Goal: Obtain resource: Obtain resource

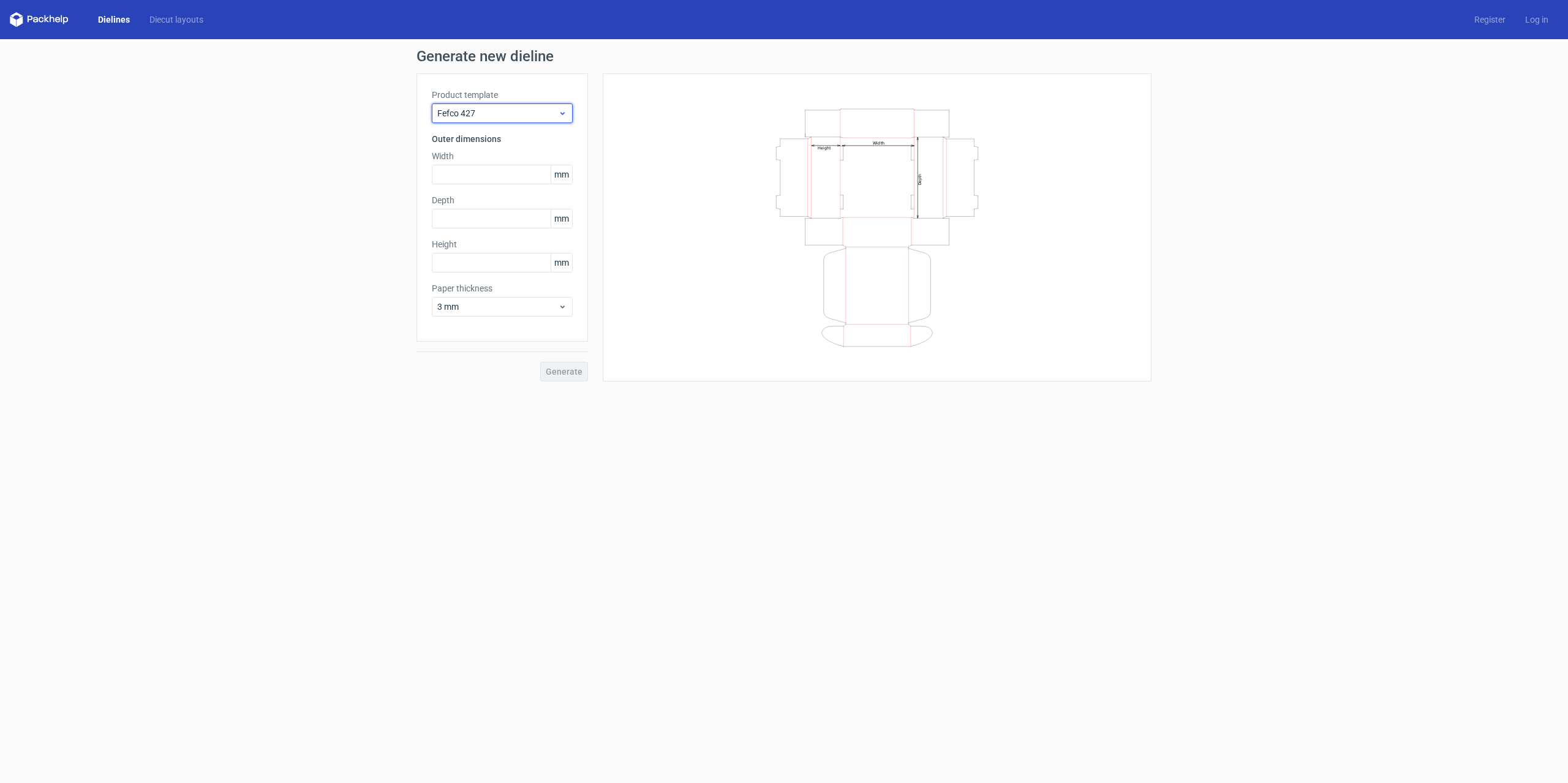
click at [503, 112] on span "Fefco 427" at bounding box center [498, 113] width 121 height 12
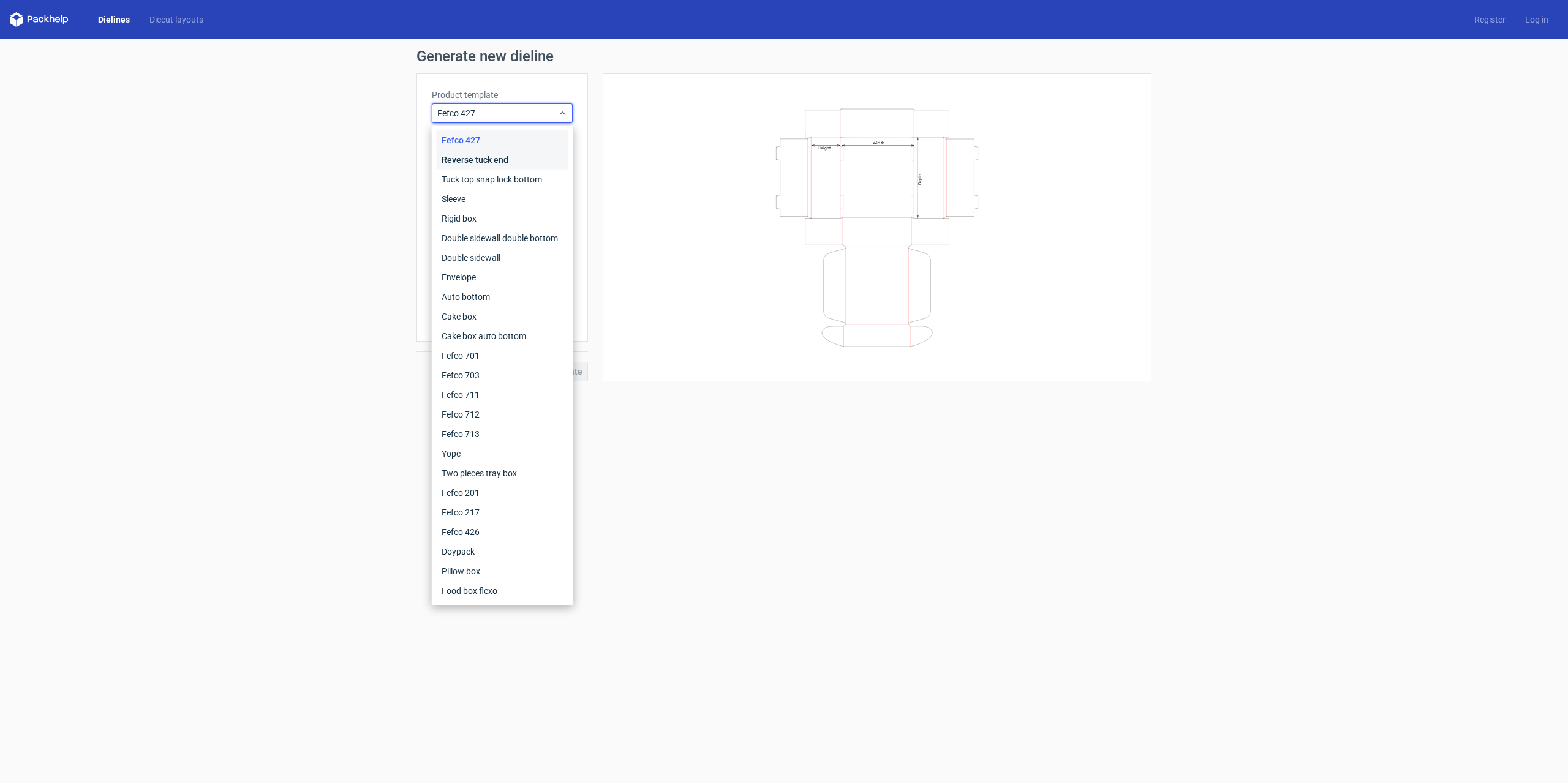
click at [492, 161] on div "Reverse tuck end" at bounding box center [502, 160] width 132 height 20
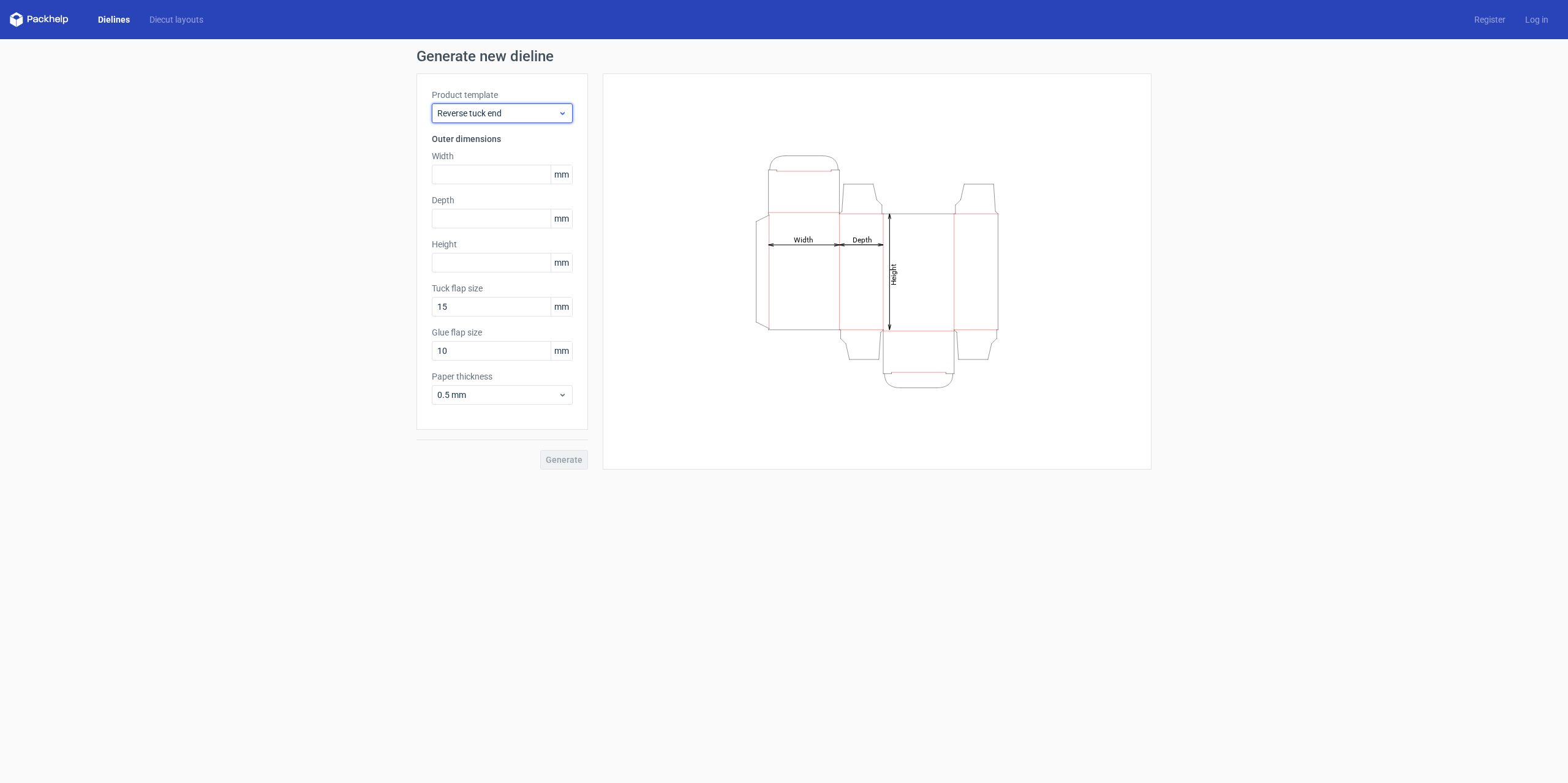
click at [495, 118] on span "Reverse tuck end" at bounding box center [498, 113] width 121 height 12
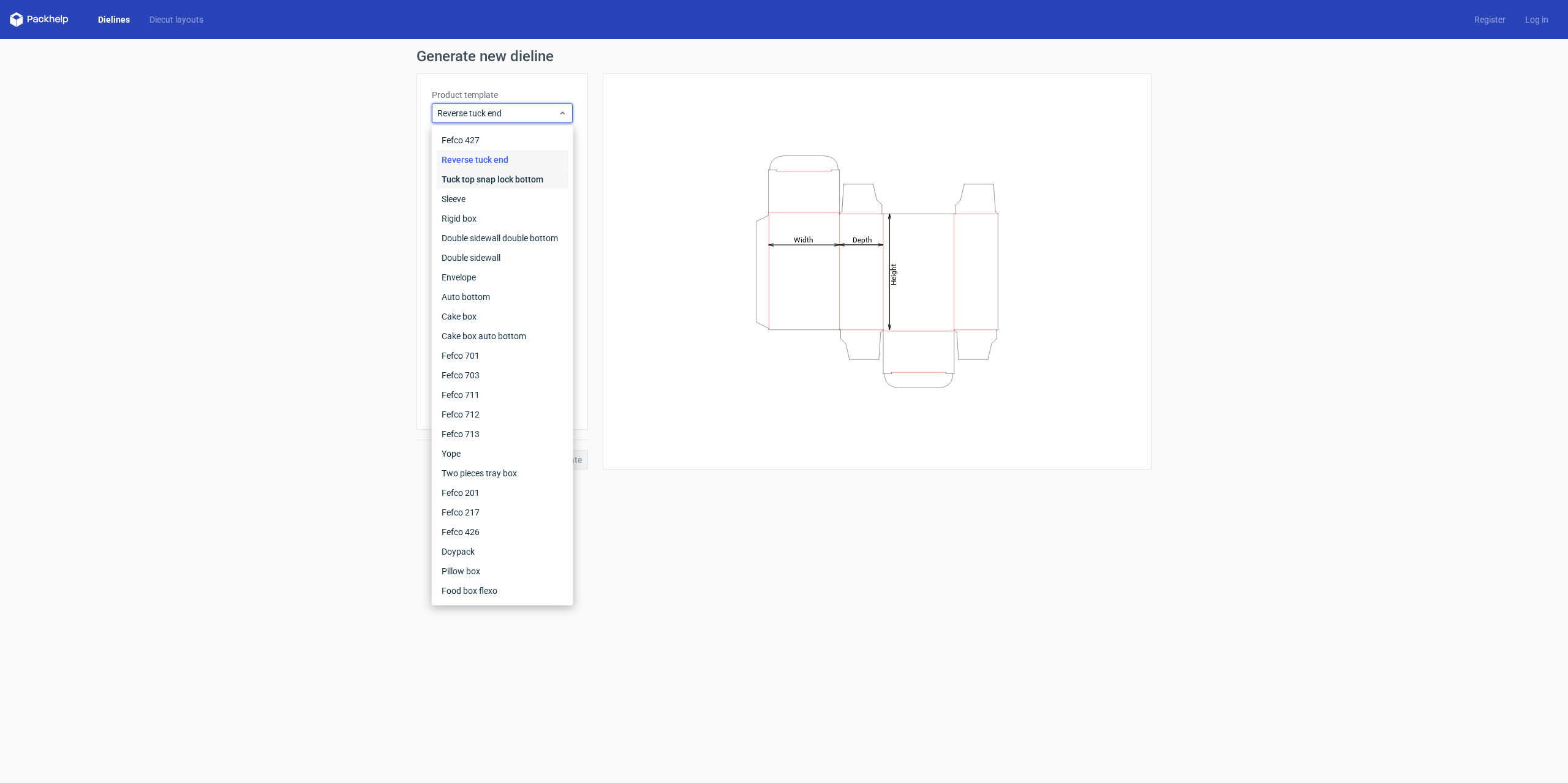
click at [492, 179] on div "Tuck top snap lock bottom" at bounding box center [502, 179] width 132 height 20
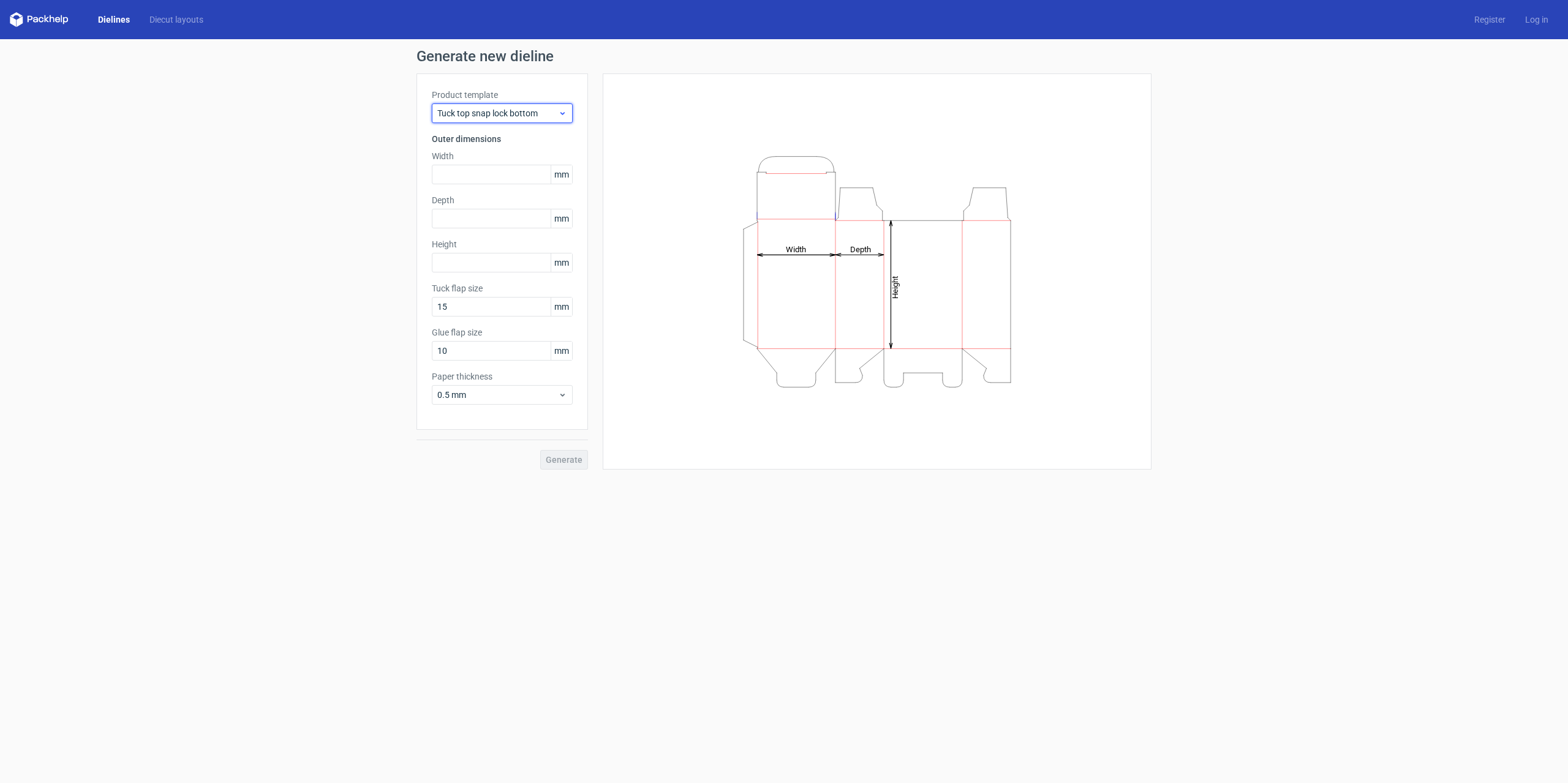
click at [512, 113] on span "Tuck top snap lock bottom" at bounding box center [498, 113] width 121 height 12
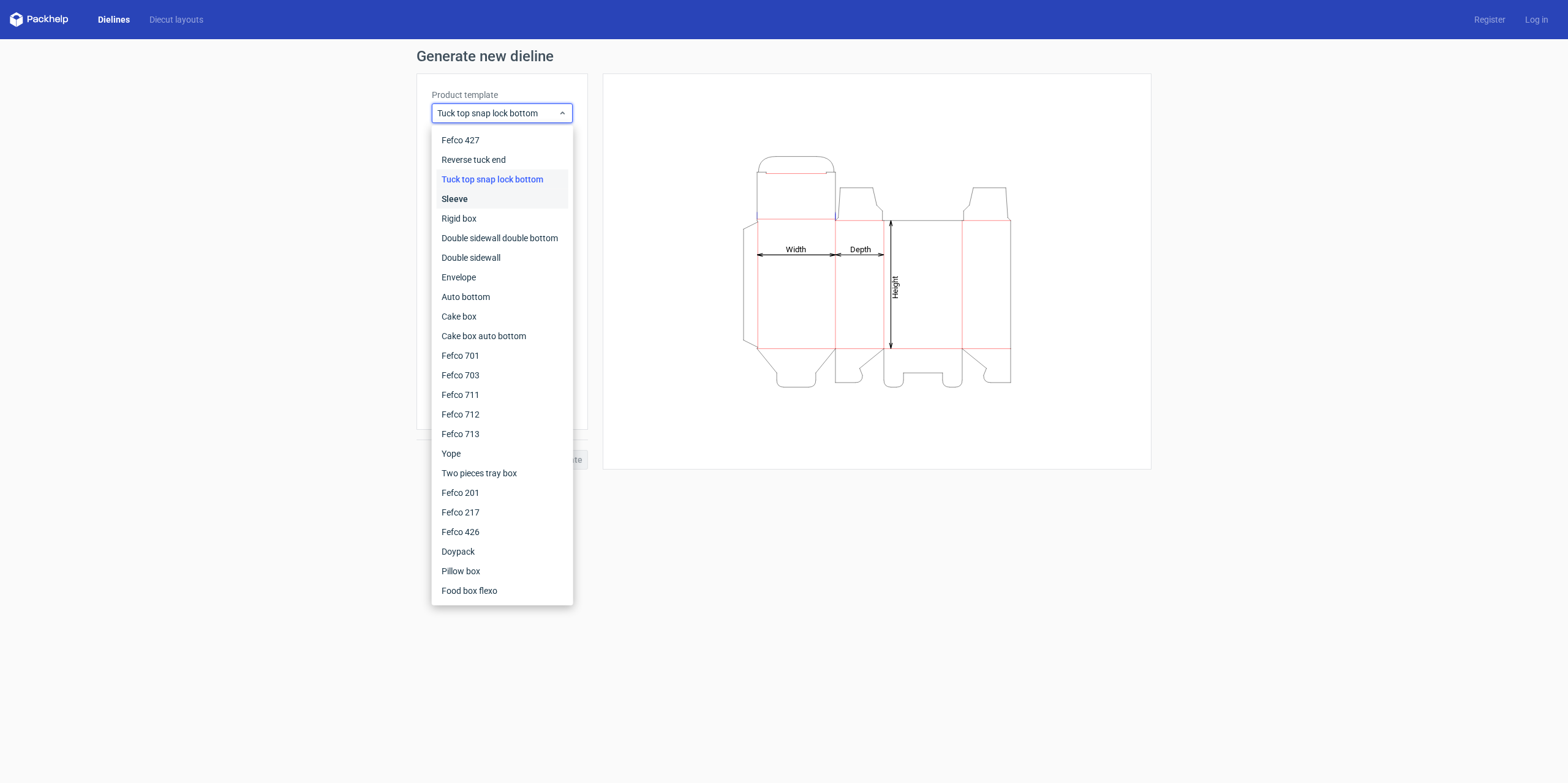
click at [498, 195] on div "Sleeve" at bounding box center [502, 199] width 132 height 20
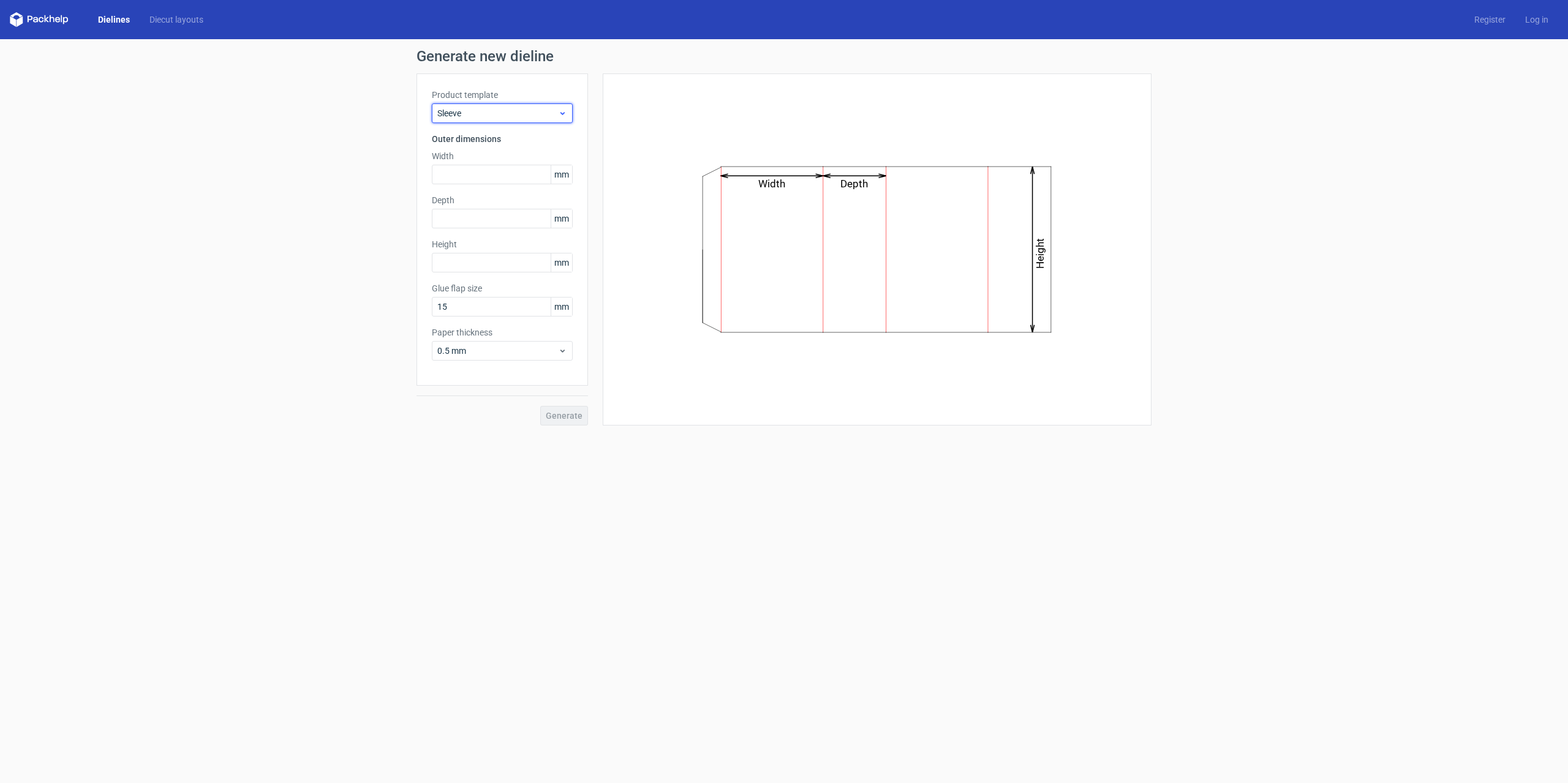
click at [521, 112] on span "Sleeve" at bounding box center [498, 113] width 121 height 12
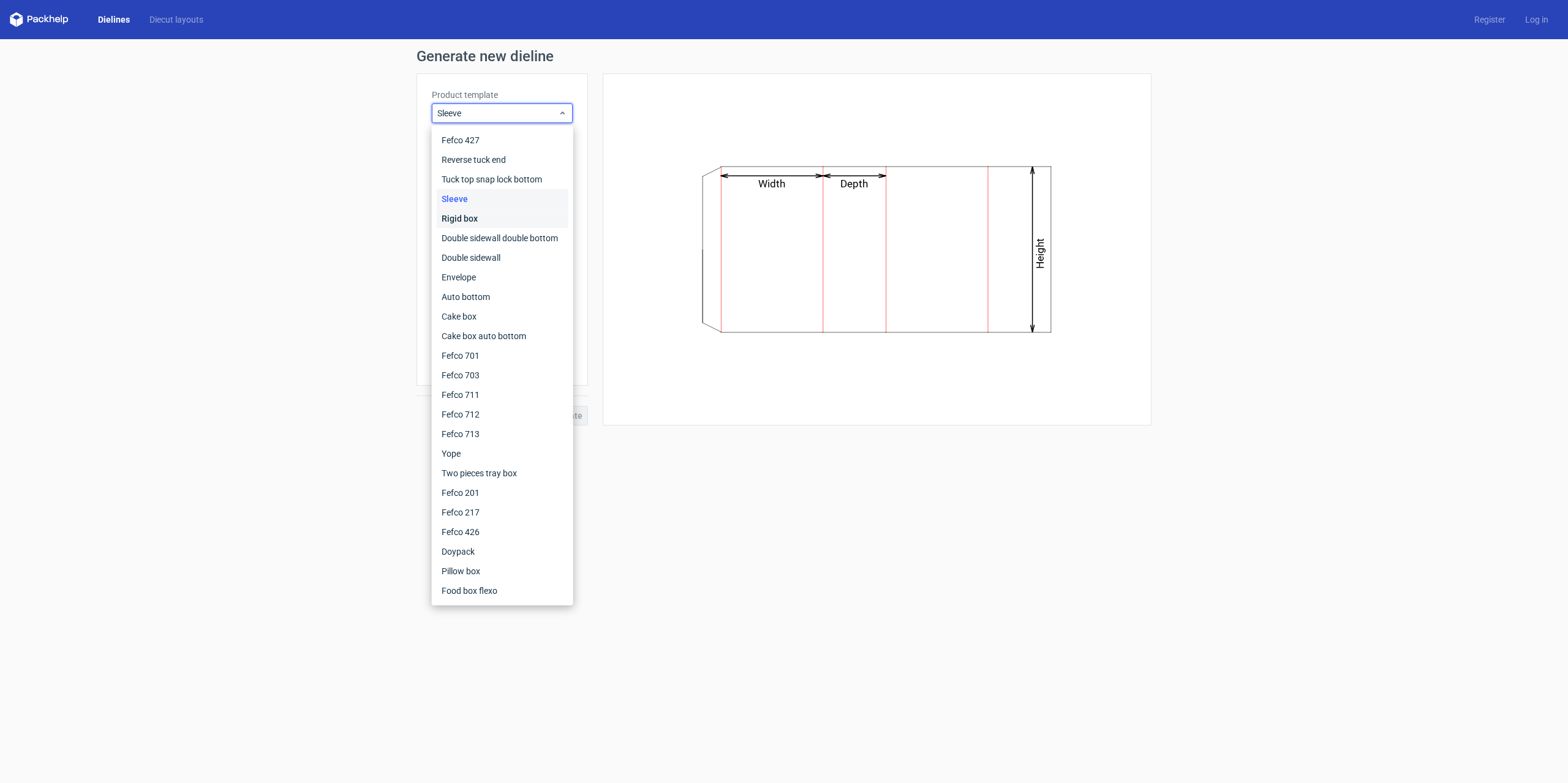
click at [492, 214] on div "Rigid box" at bounding box center [502, 219] width 132 height 20
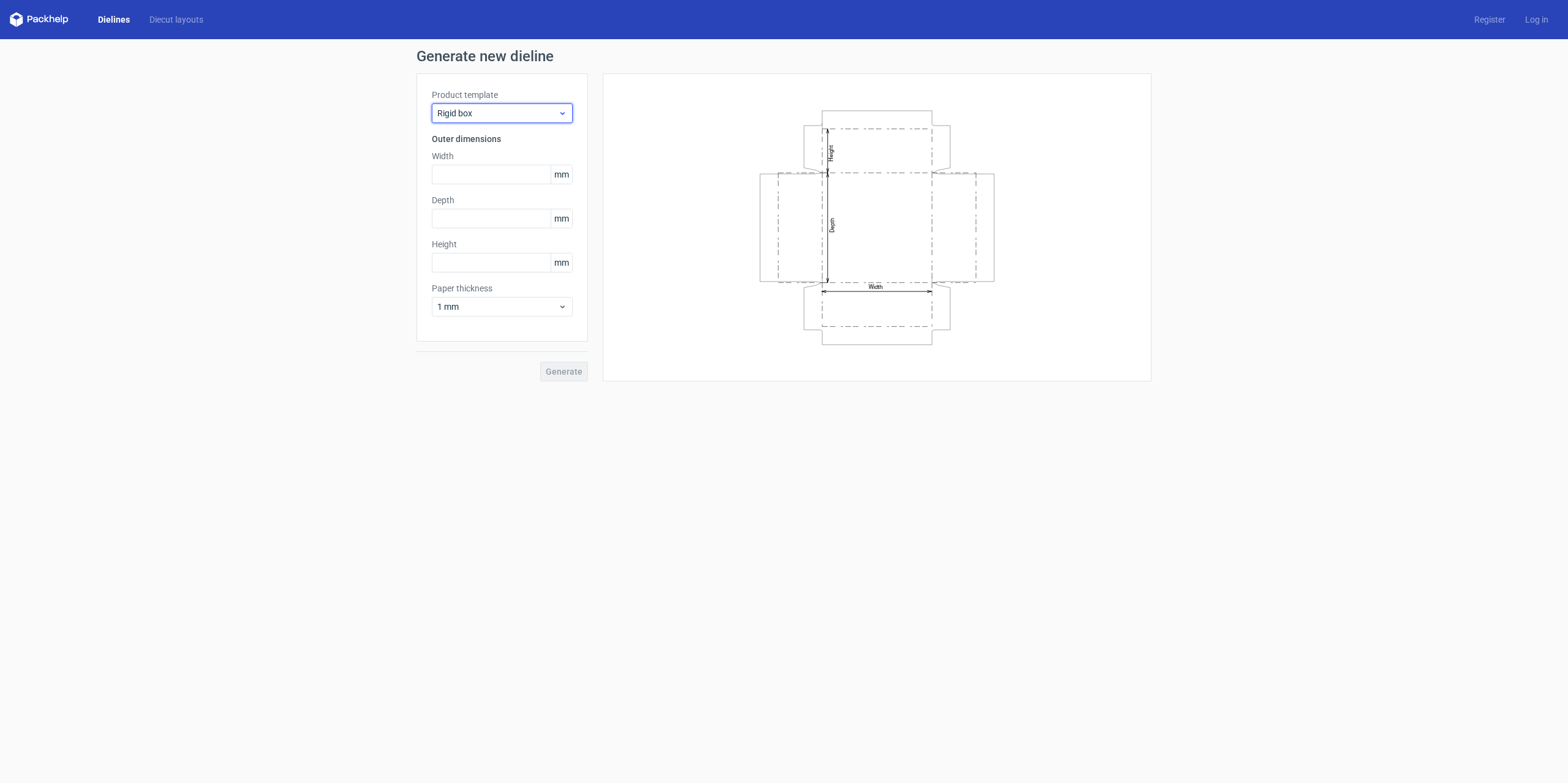
click at [514, 119] on div "Rigid box" at bounding box center [502, 113] width 141 height 20
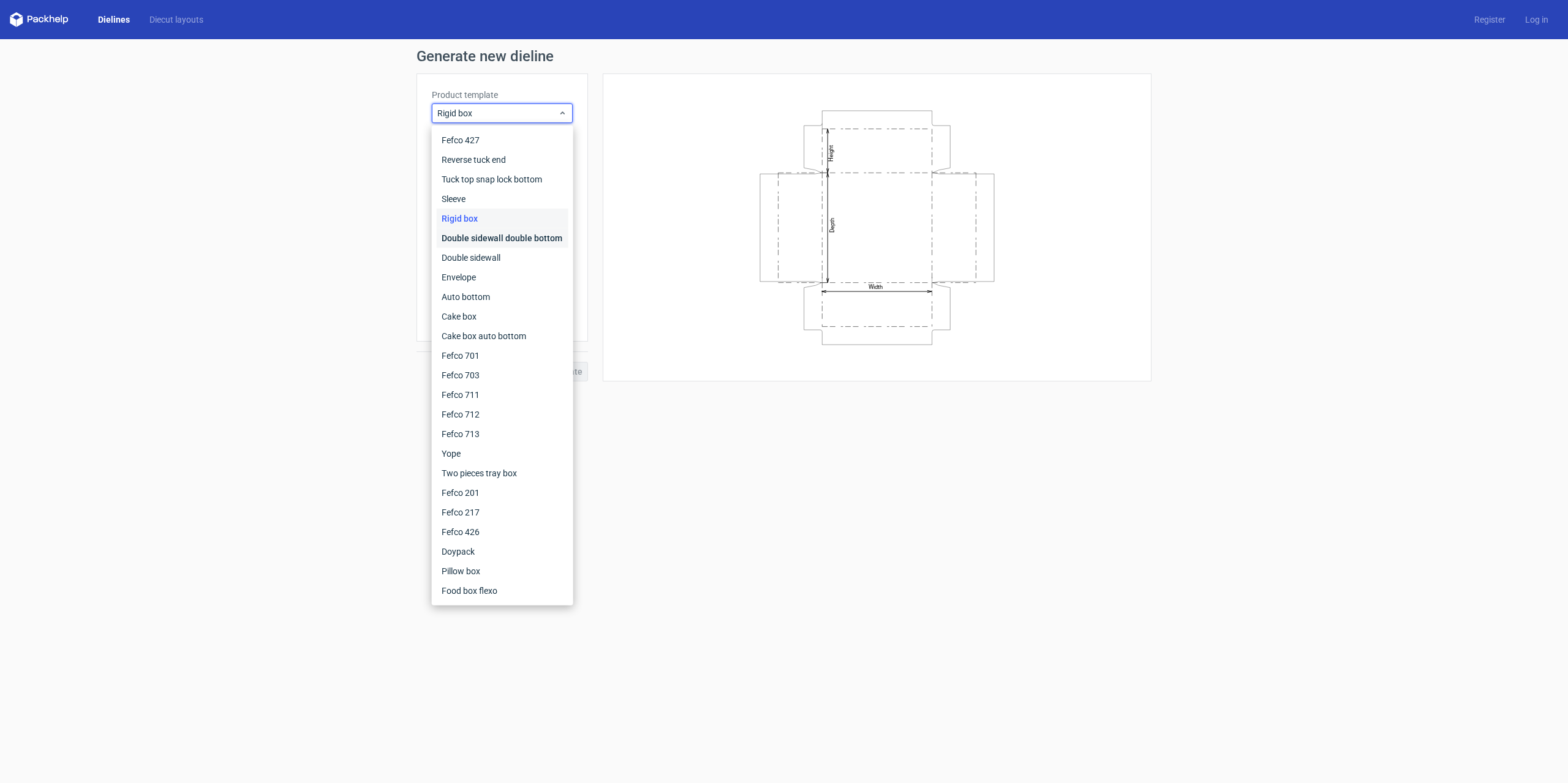
click at [491, 234] on div "Double sidewall double bottom" at bounding box center [502, 238] width 132 height 20
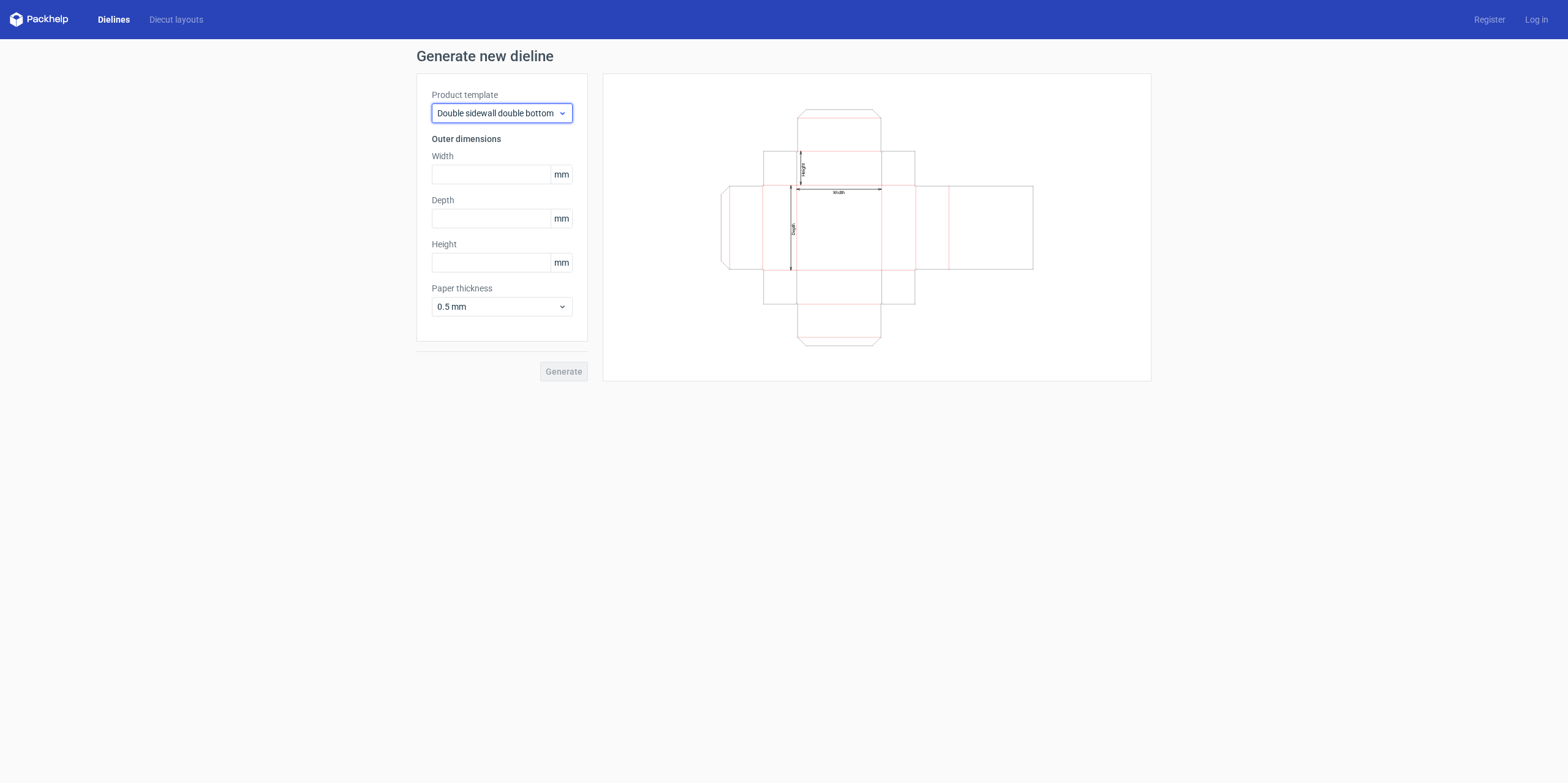
click at [529, 116] on span "Double sidewall double bottom" at bounding box center [498, 113] width 121 height 12
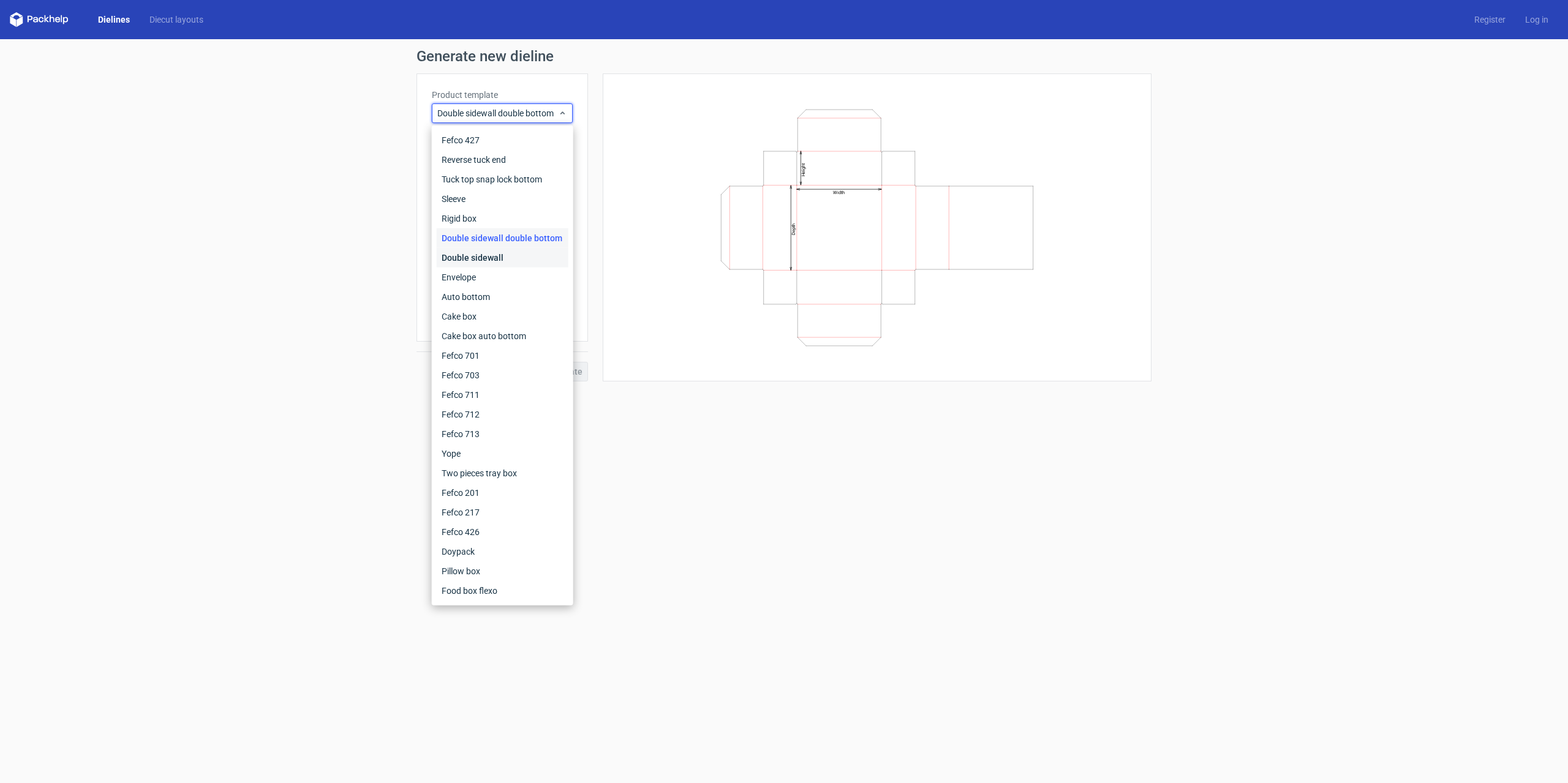
click at [492, 262] on div "Double sidewall" at bounding box center [502, 258] width 132 height 20
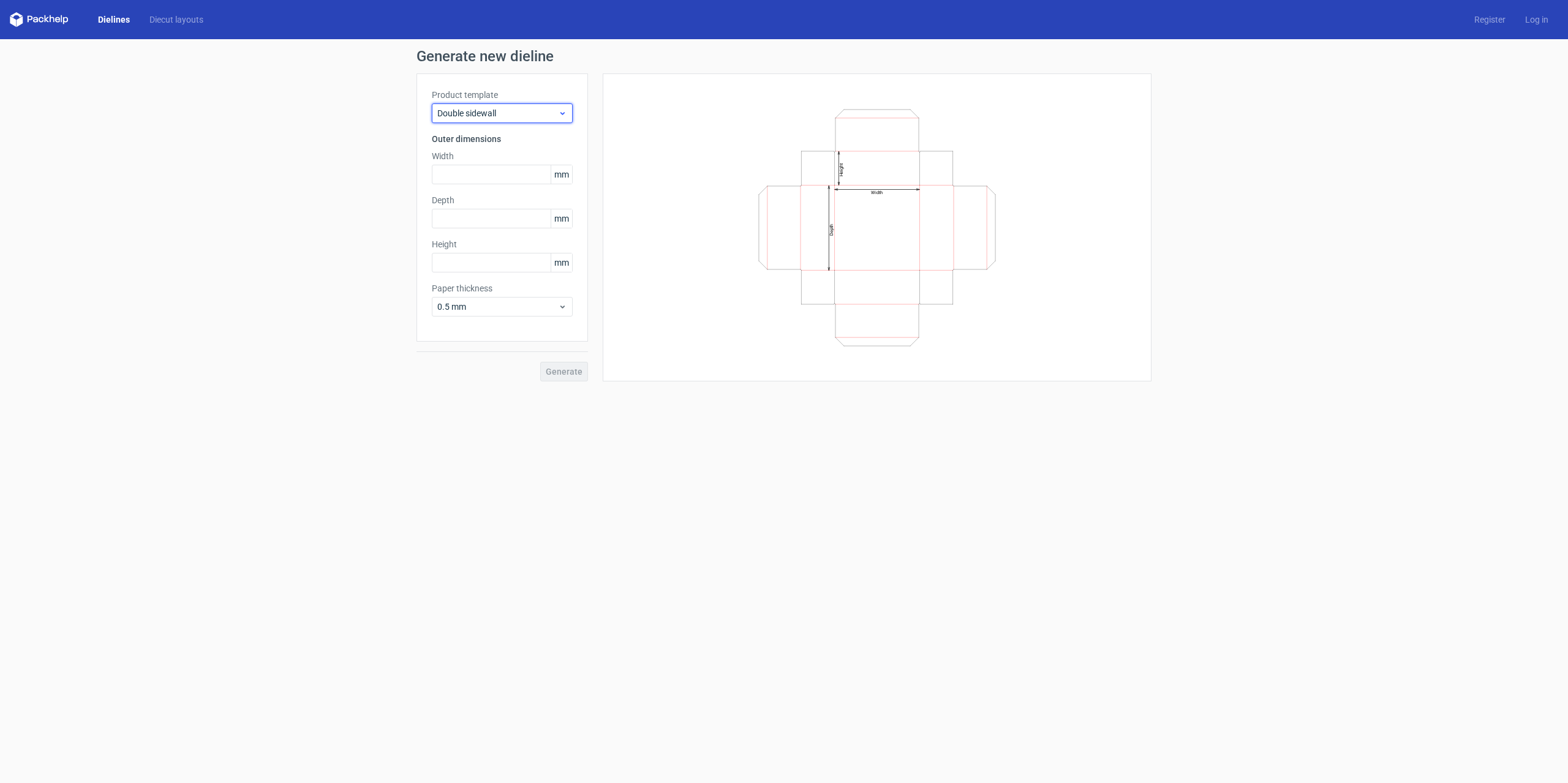
click at [491, 117] on span "Double sidewall" at bounding box center [498, 113] width 121 height 12
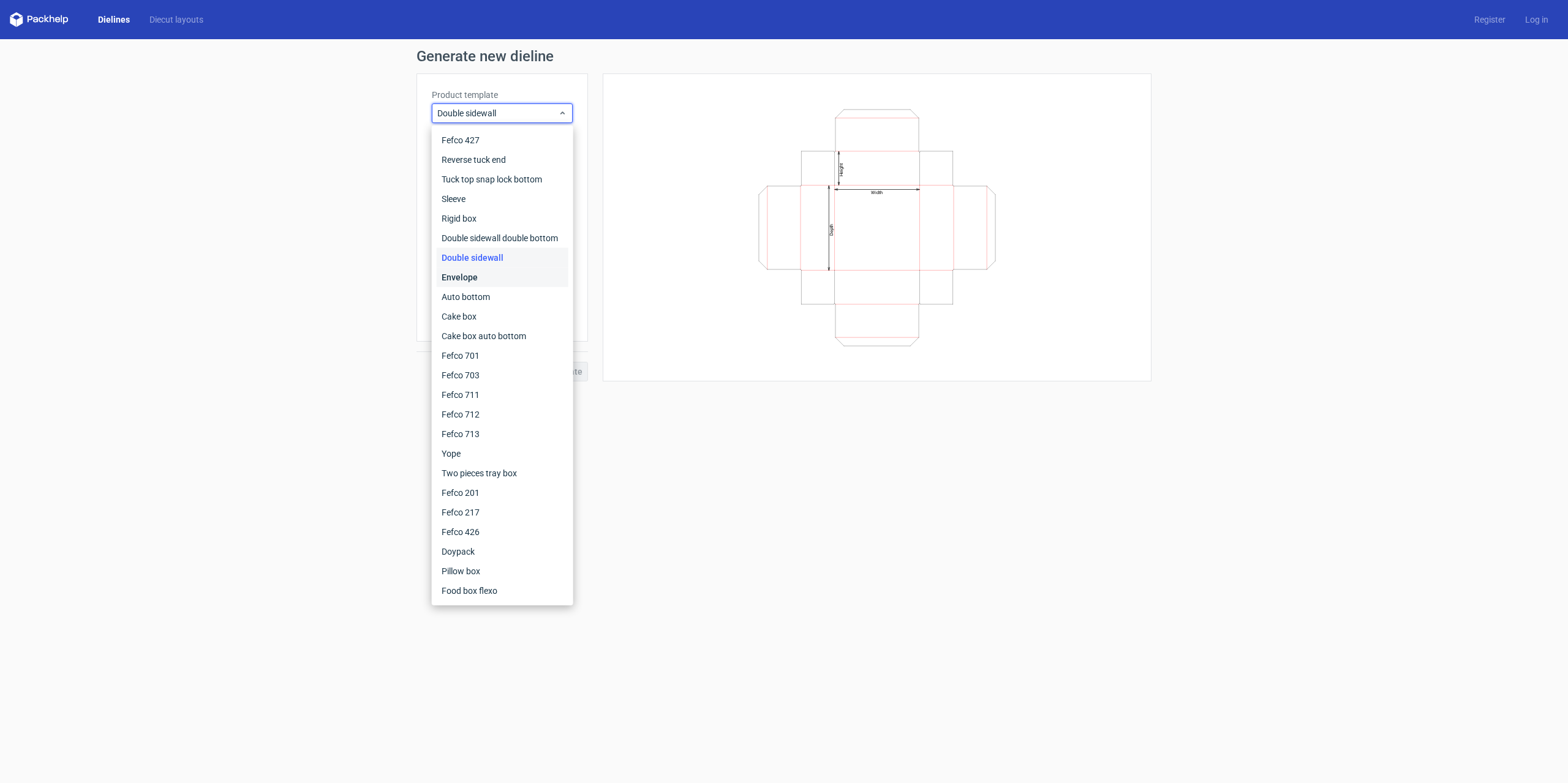
click at [476, 276] on div "Envelope" at bounding box center [502, 277] width 132 height 20
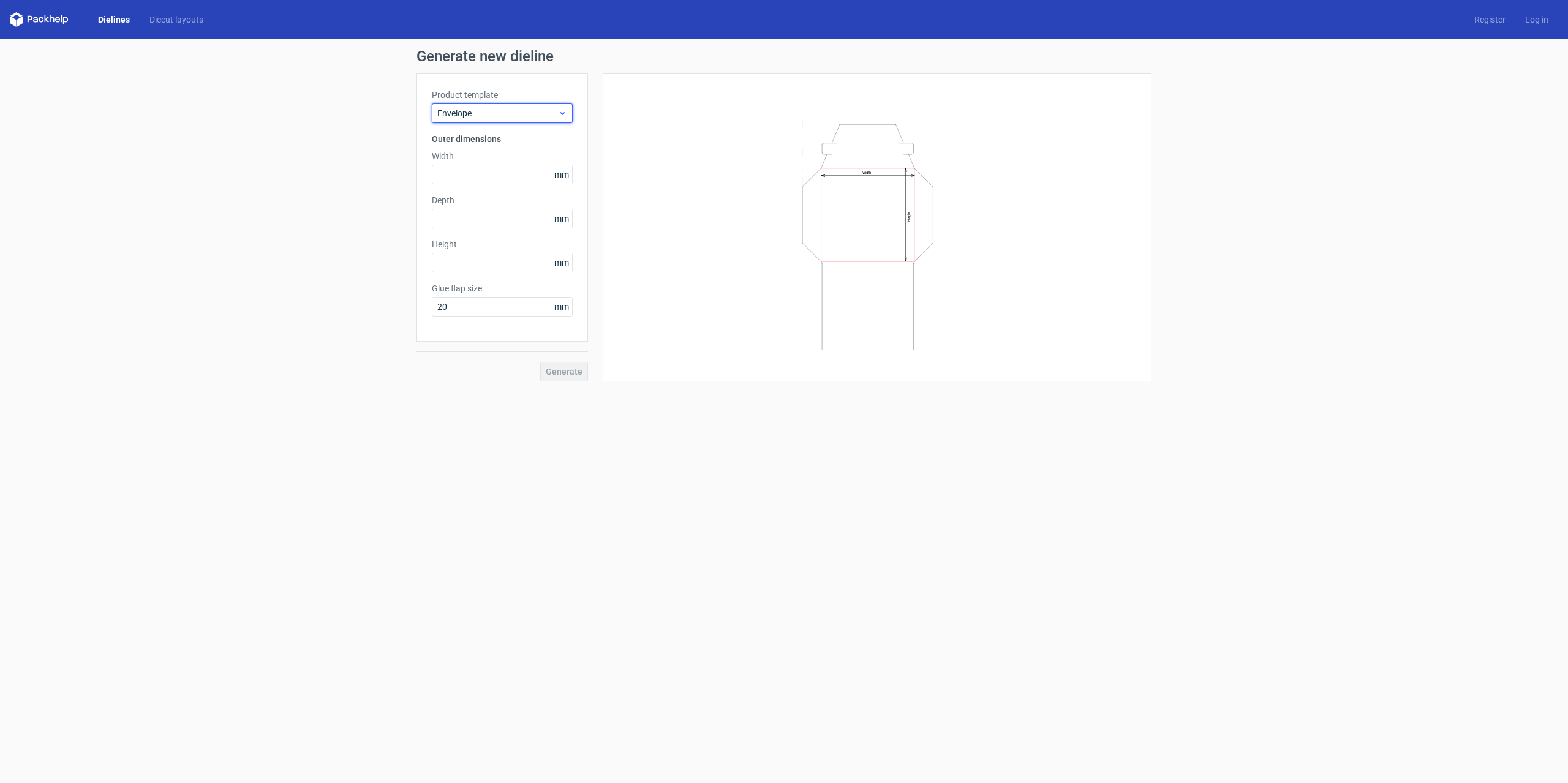
click at [496, 113] on span "Envelope" at bounding box center [498, 113] width 121 height 12
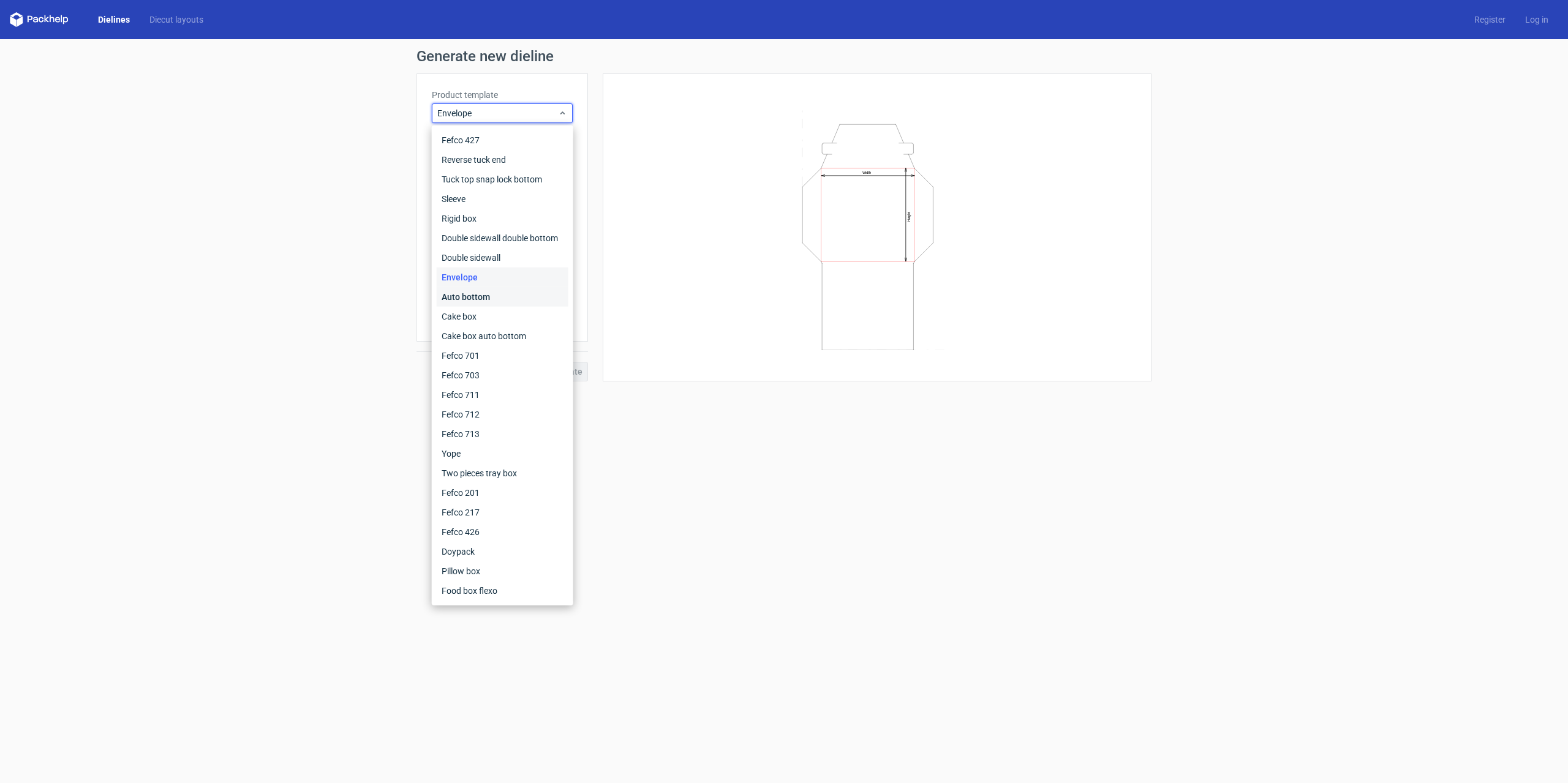
click at [475, 298] on div "Auto bottom" at bounding box center [502, 297] width 132 height 20
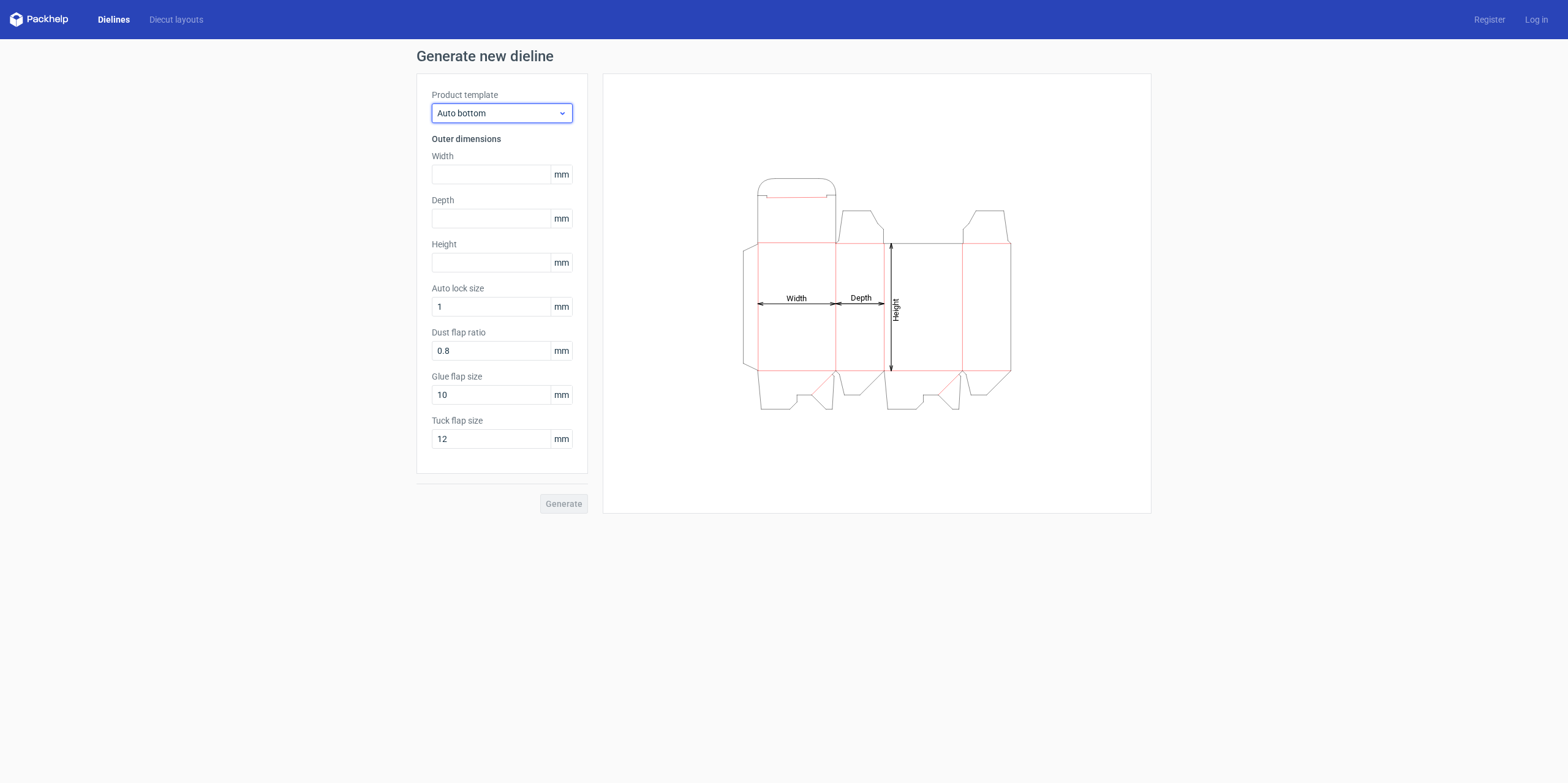
click at [525, 116] on span "Auto bottom" at bounding box center [498, 113] width 121 height 12
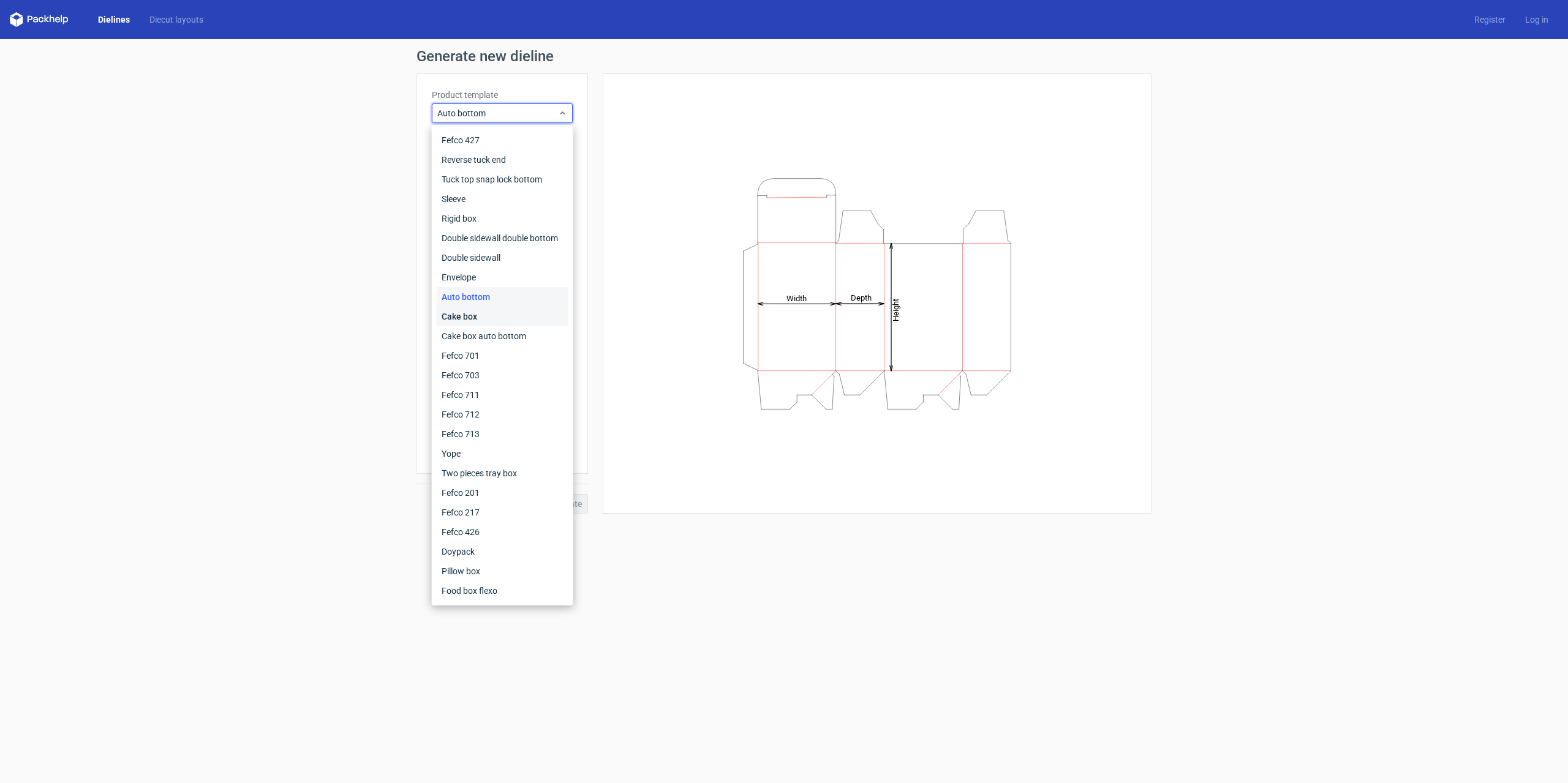
click at [462, 307] on div "Cake box" at bounding box center [502, 317] width 132 height 20
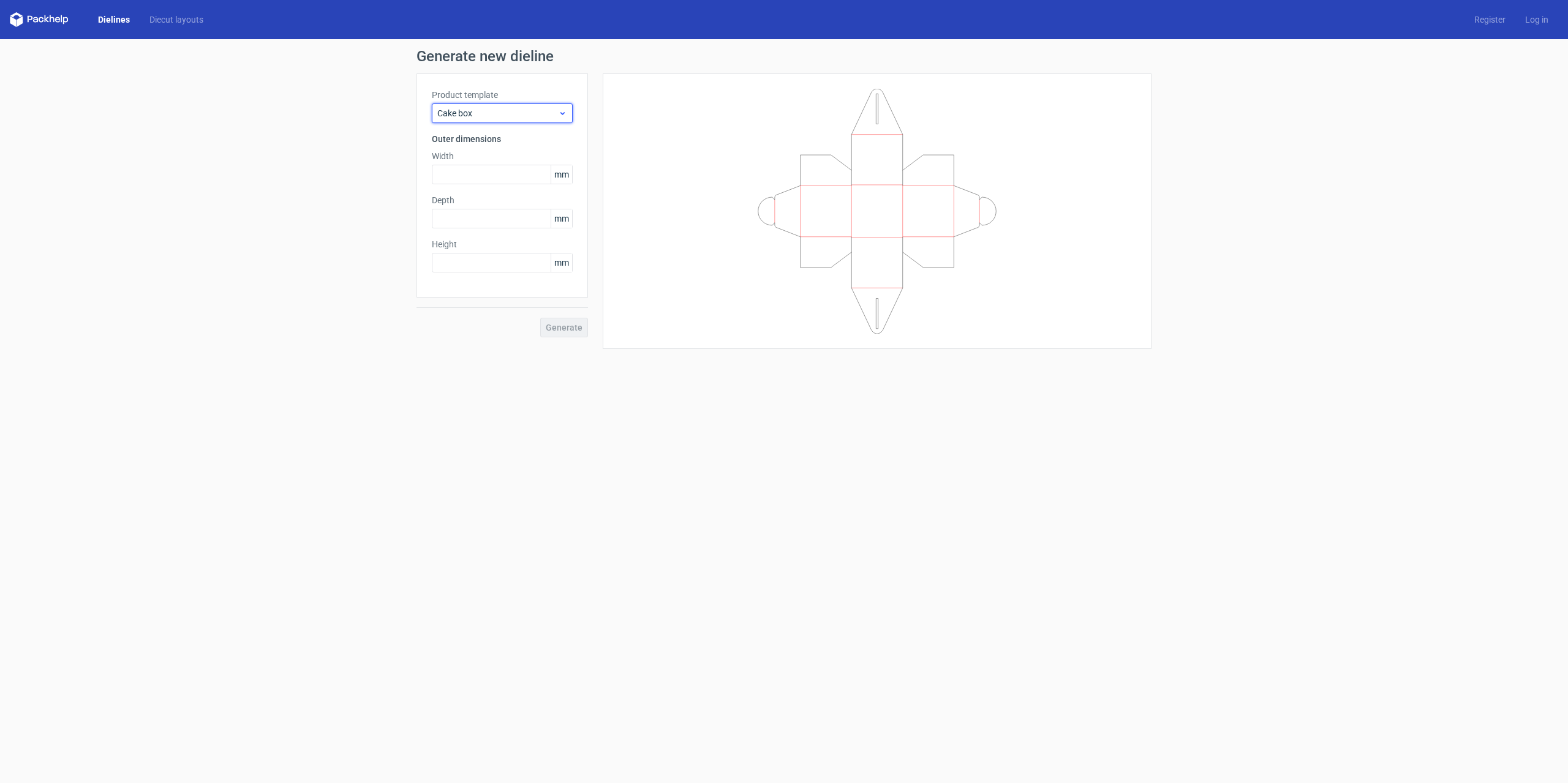
click at [501, 113] on span "Cake box" at bounding box center [498, 113] width 121 height 12
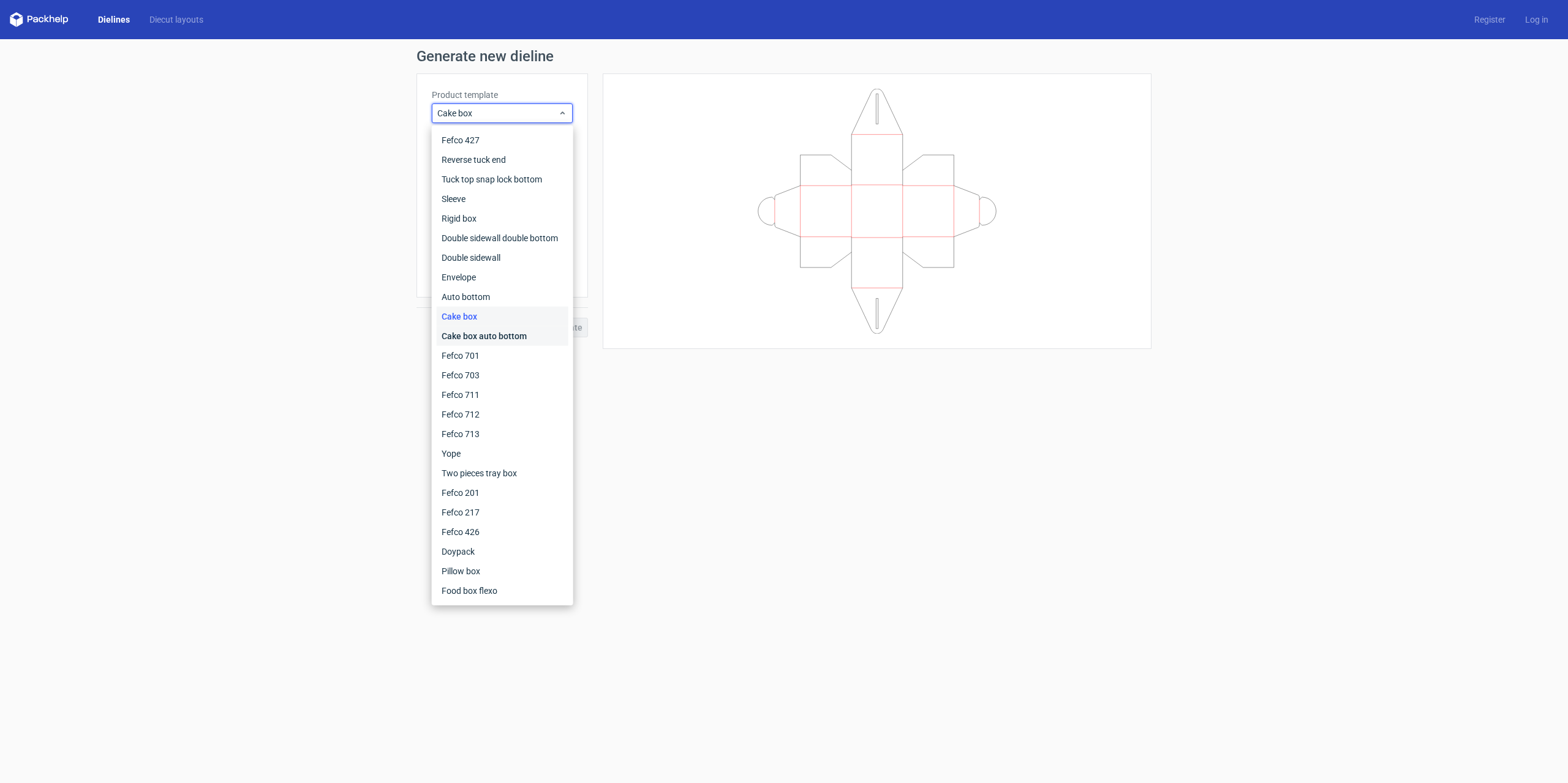
click at [506, 335] on div "Cake box auto bottom" at bounding box center [502, 336] width 132 height 20
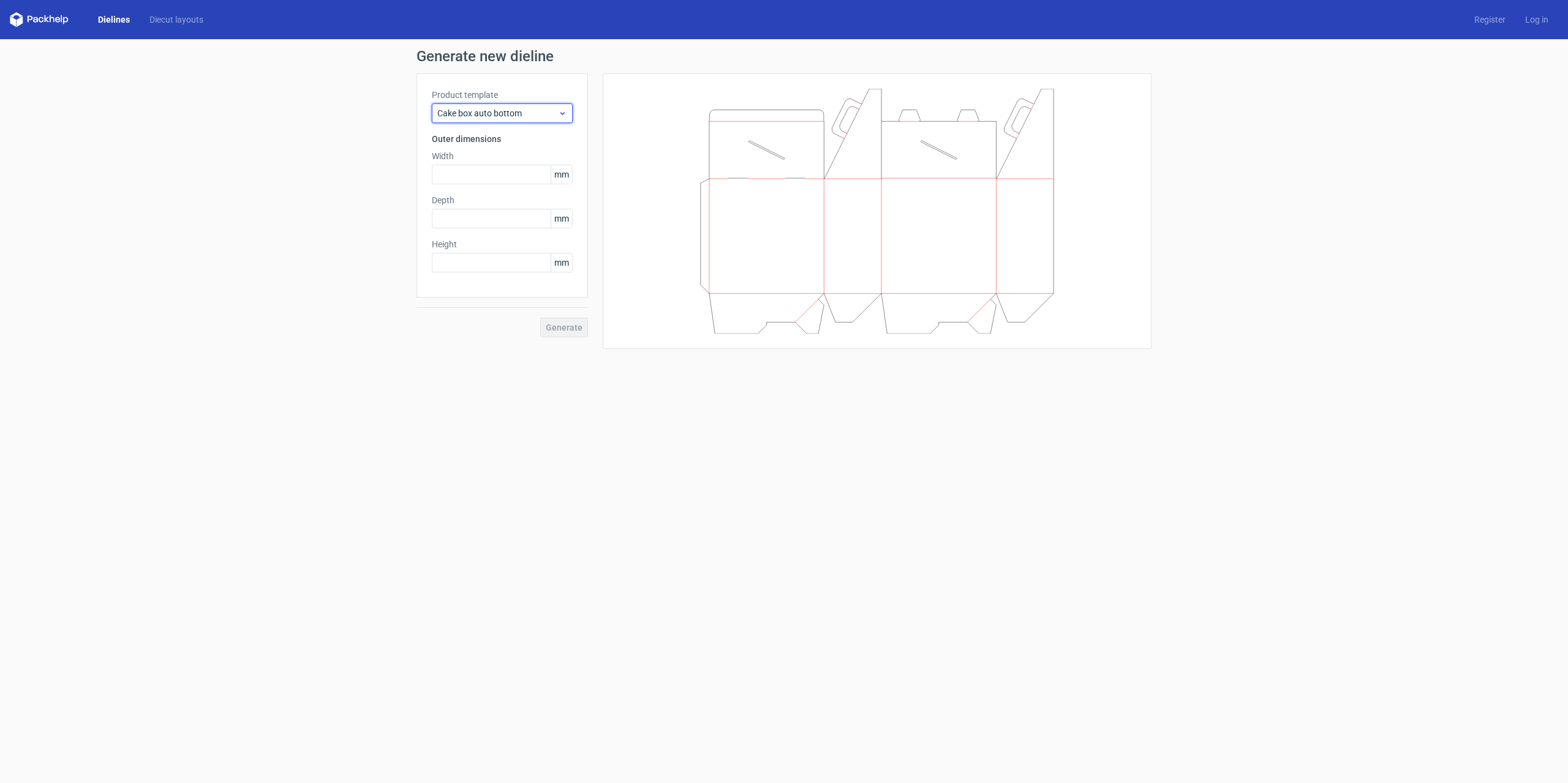
click at [522, 115] on span "Cake box auto bottom" at bounding box center [498, 113] width 121 height 12
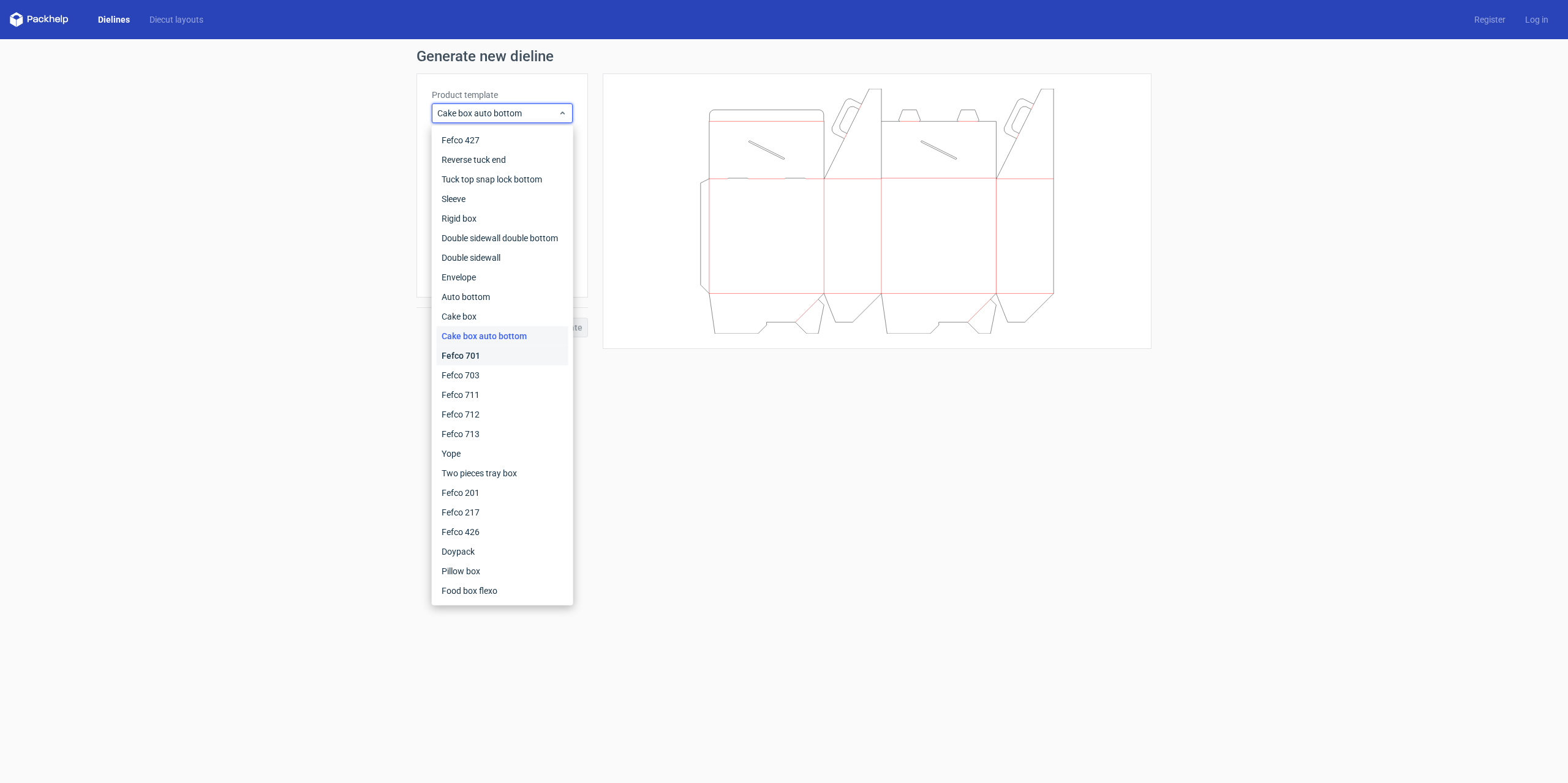
click at [482, 356] on div "Fefco 701" at bounding box center [502, 356] width 132 height 20
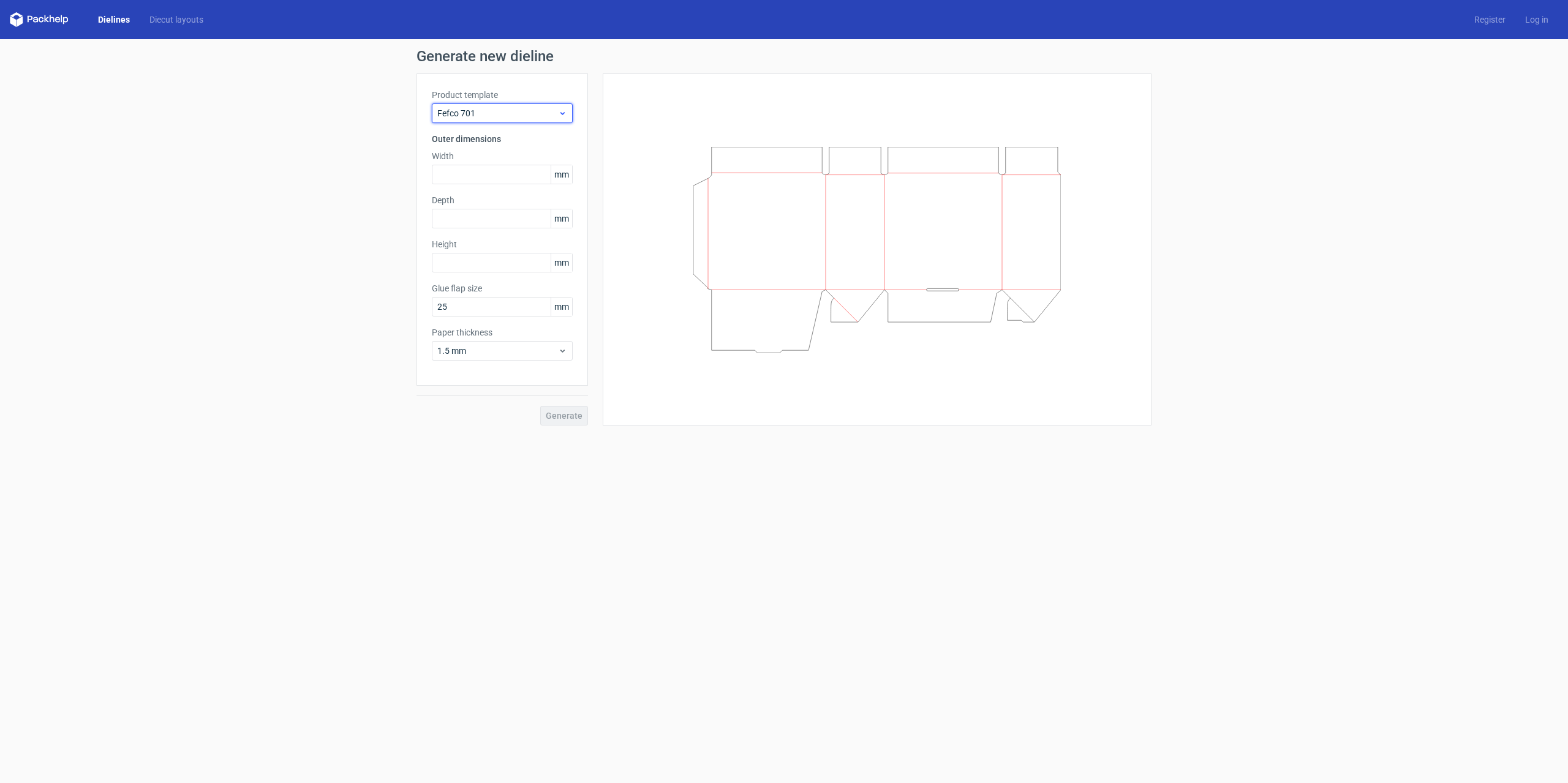
click at [495, 109] on span "Fefco 701" at bounding box center [498, 113] width 121 height 12
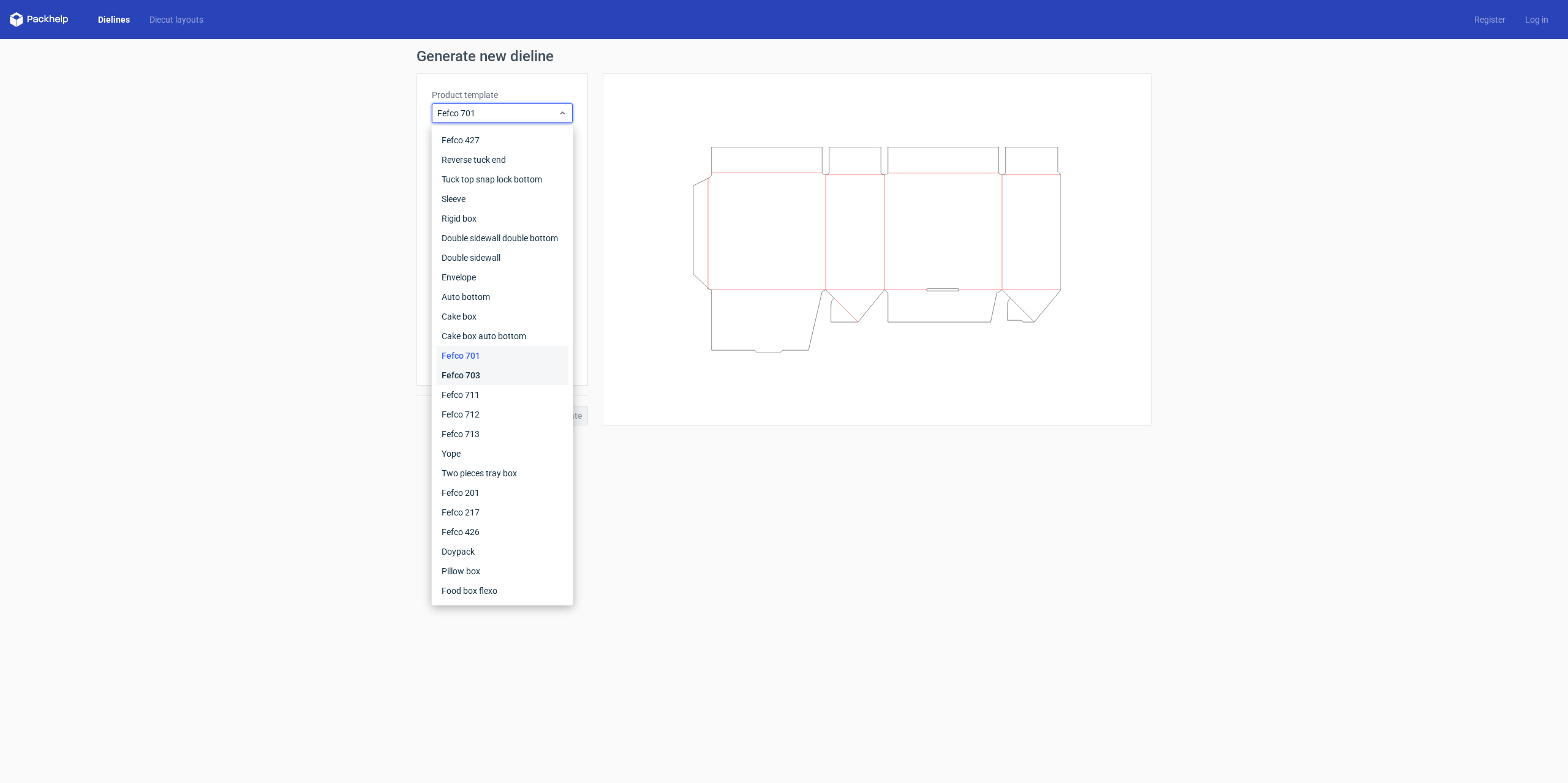
click at [479, 372] on div "Fefco 703" at bounding box center [502, 375] width 132 height 20
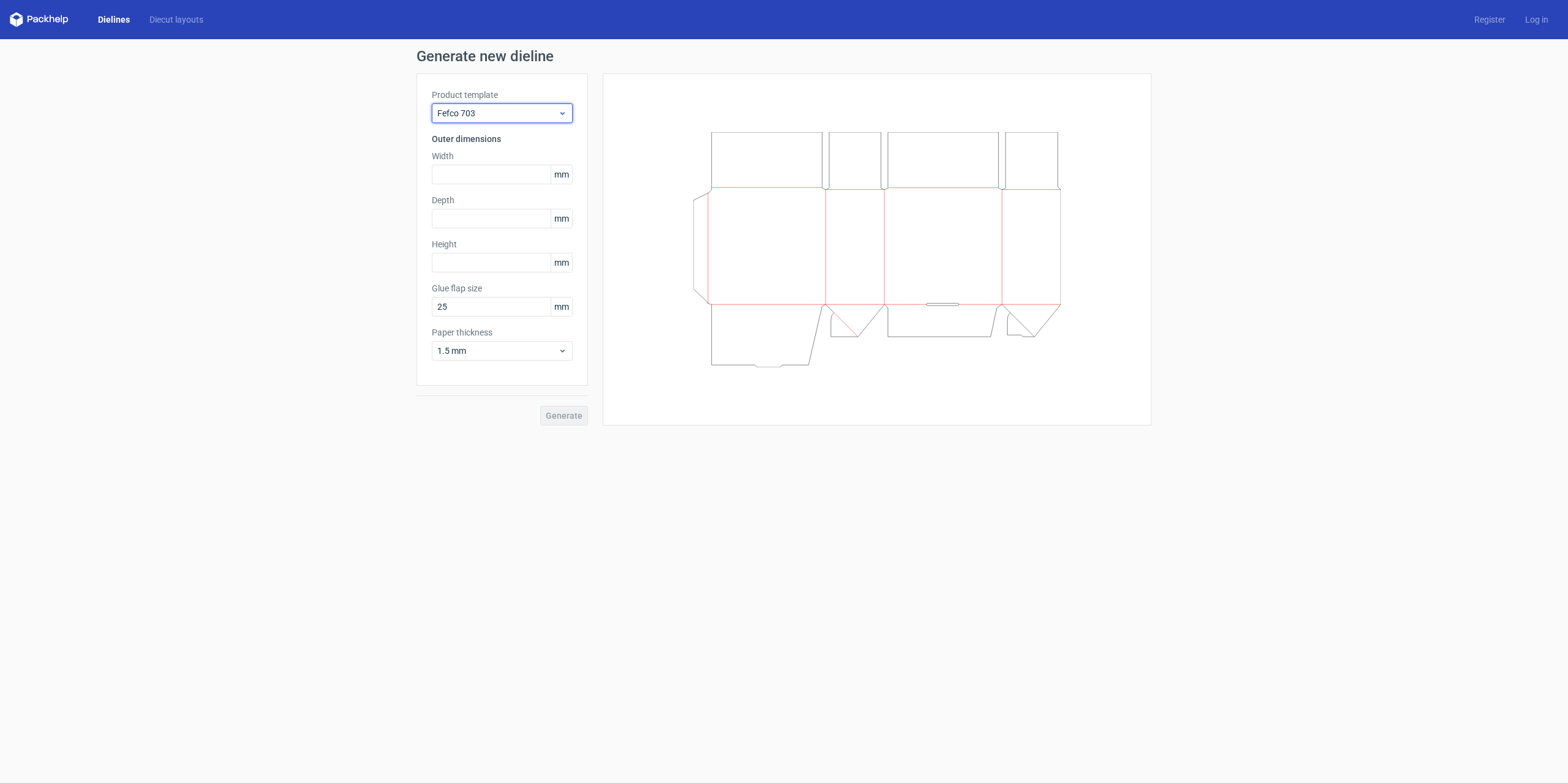
click at [533, 113] on span "Fefco 703" at bounding box center [498, 113] width 121 height 12
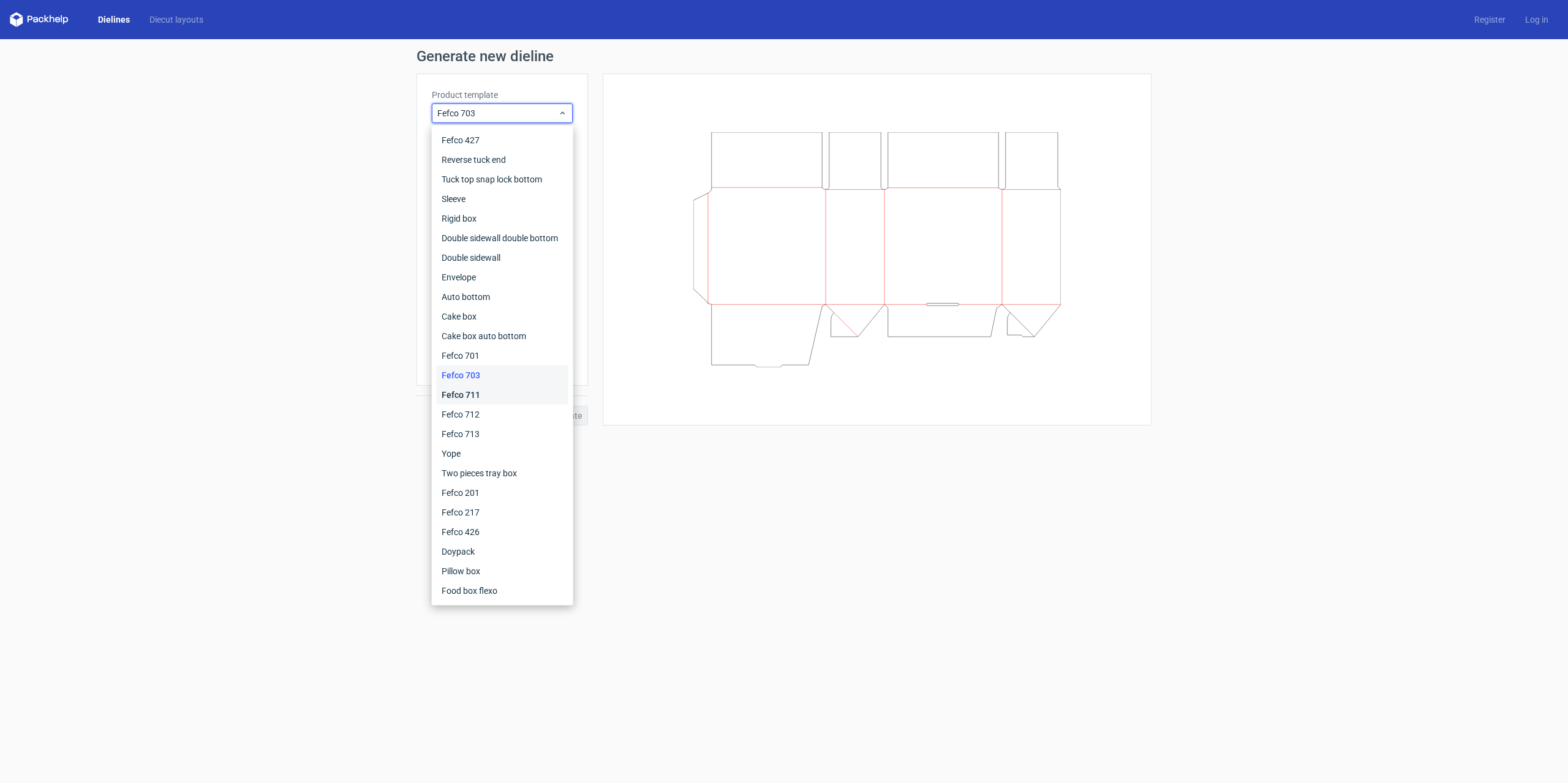
click at [473, 399] on div "Fefco 711" at bounding box center [502, 395] width 132 height 20
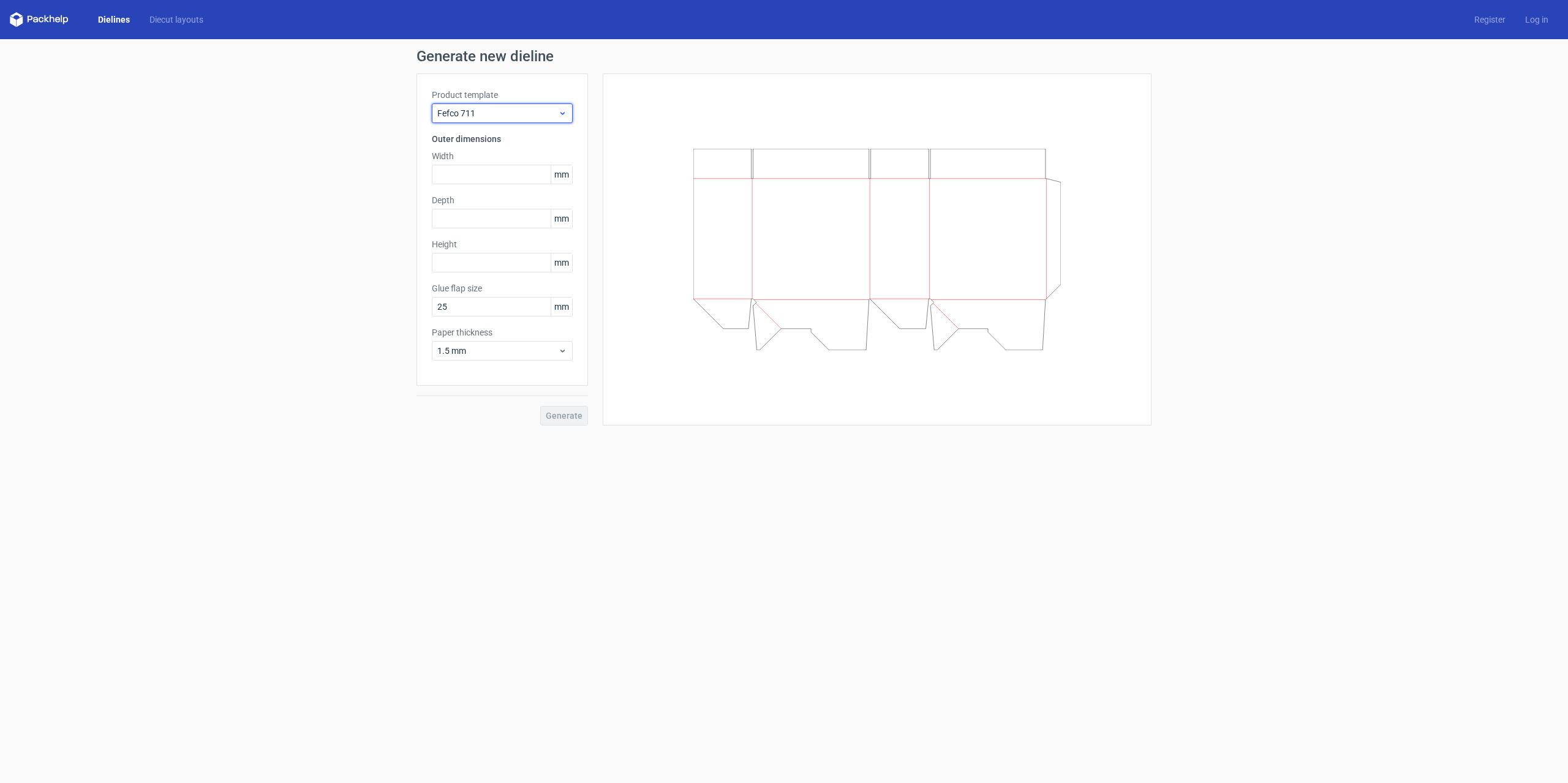
click at [491, 106] on div "Fefco 711" at bounding box center [502, 113] width 141 height 20
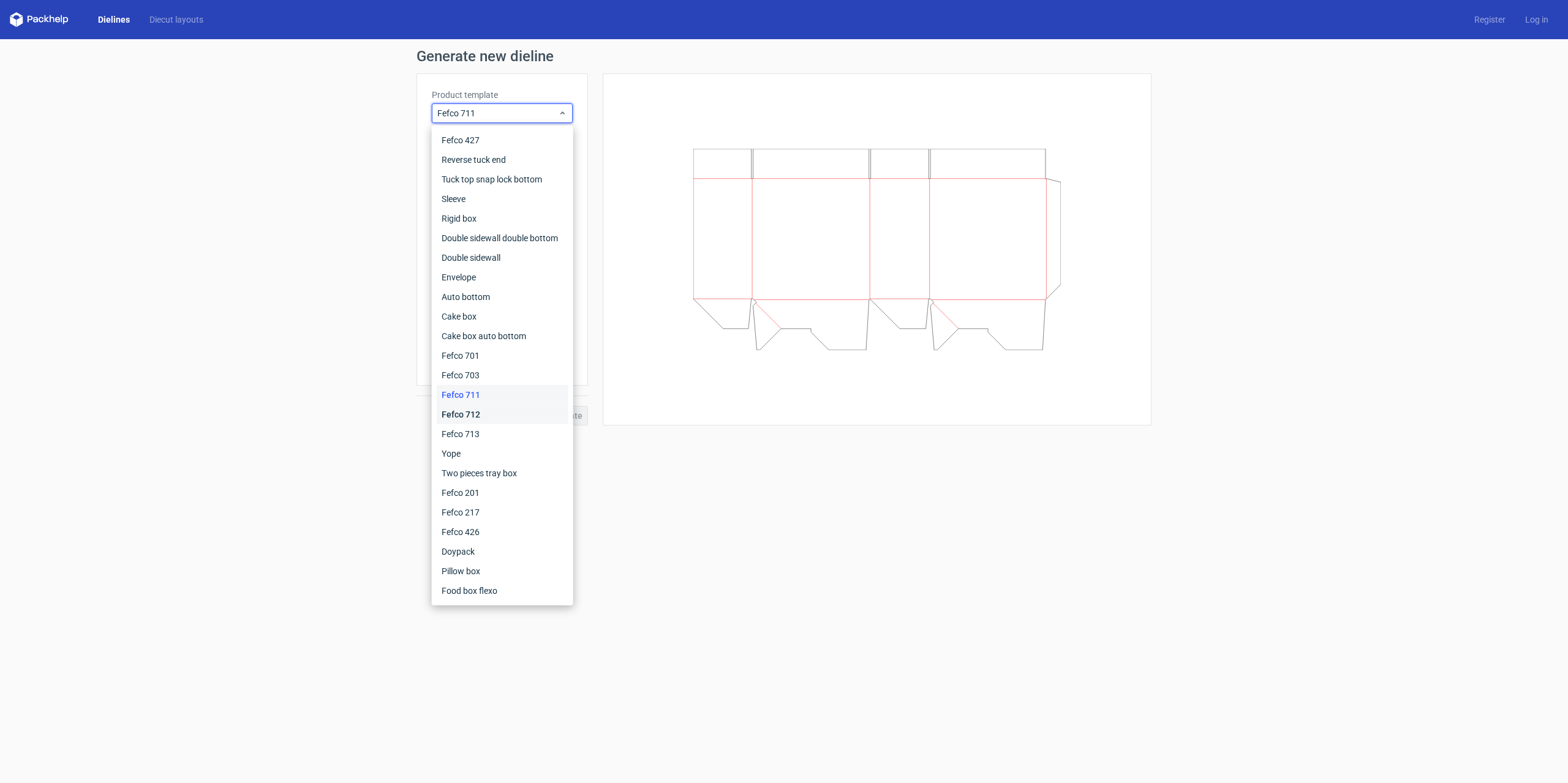
click at [467, 417] on div "Fefco 712" at bounding box center [502, 414] width 132 height 20
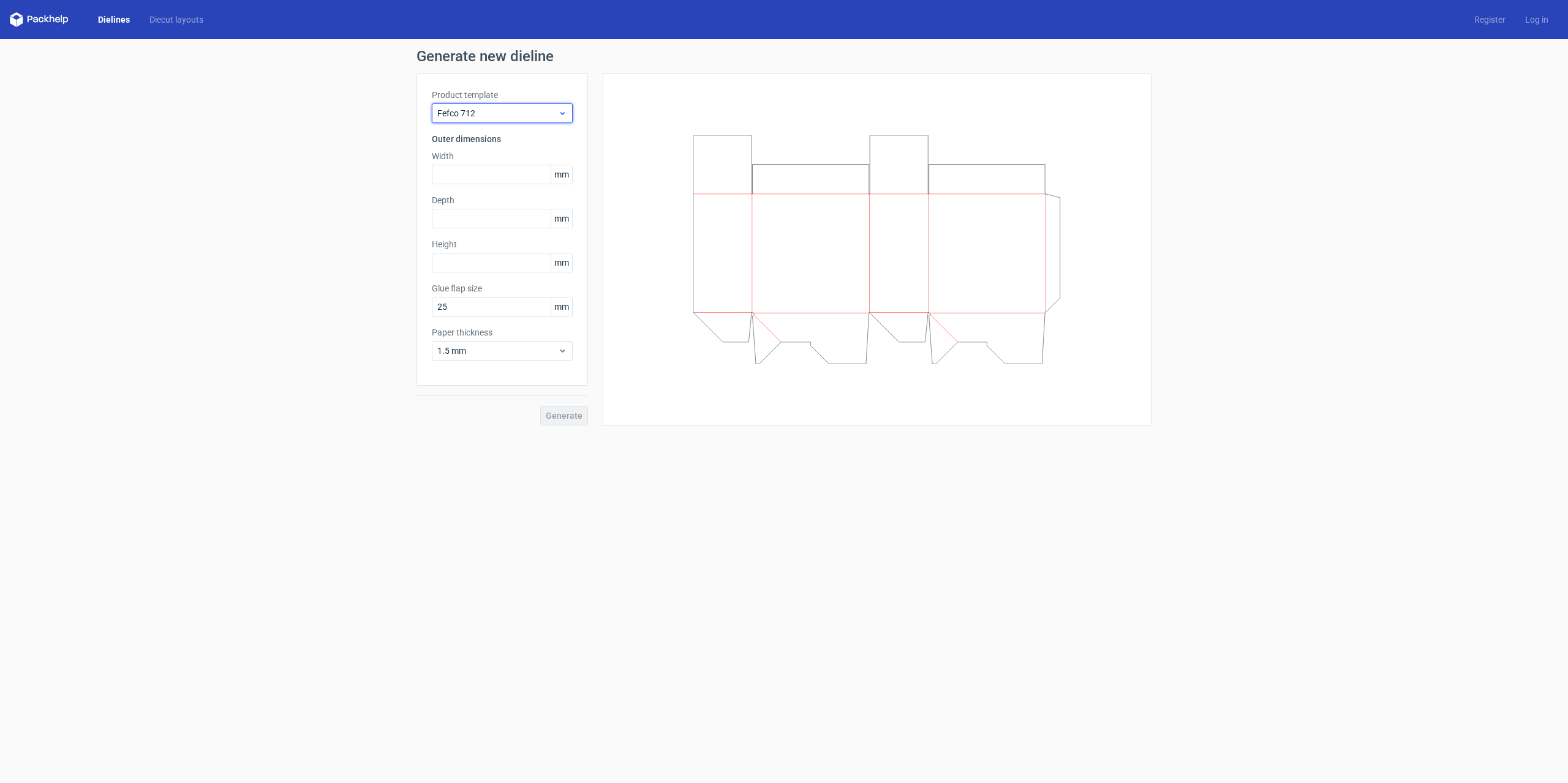
click at [513, 110] on span "Fefco 712" at bounding box center [498, 113] width 121 height 12
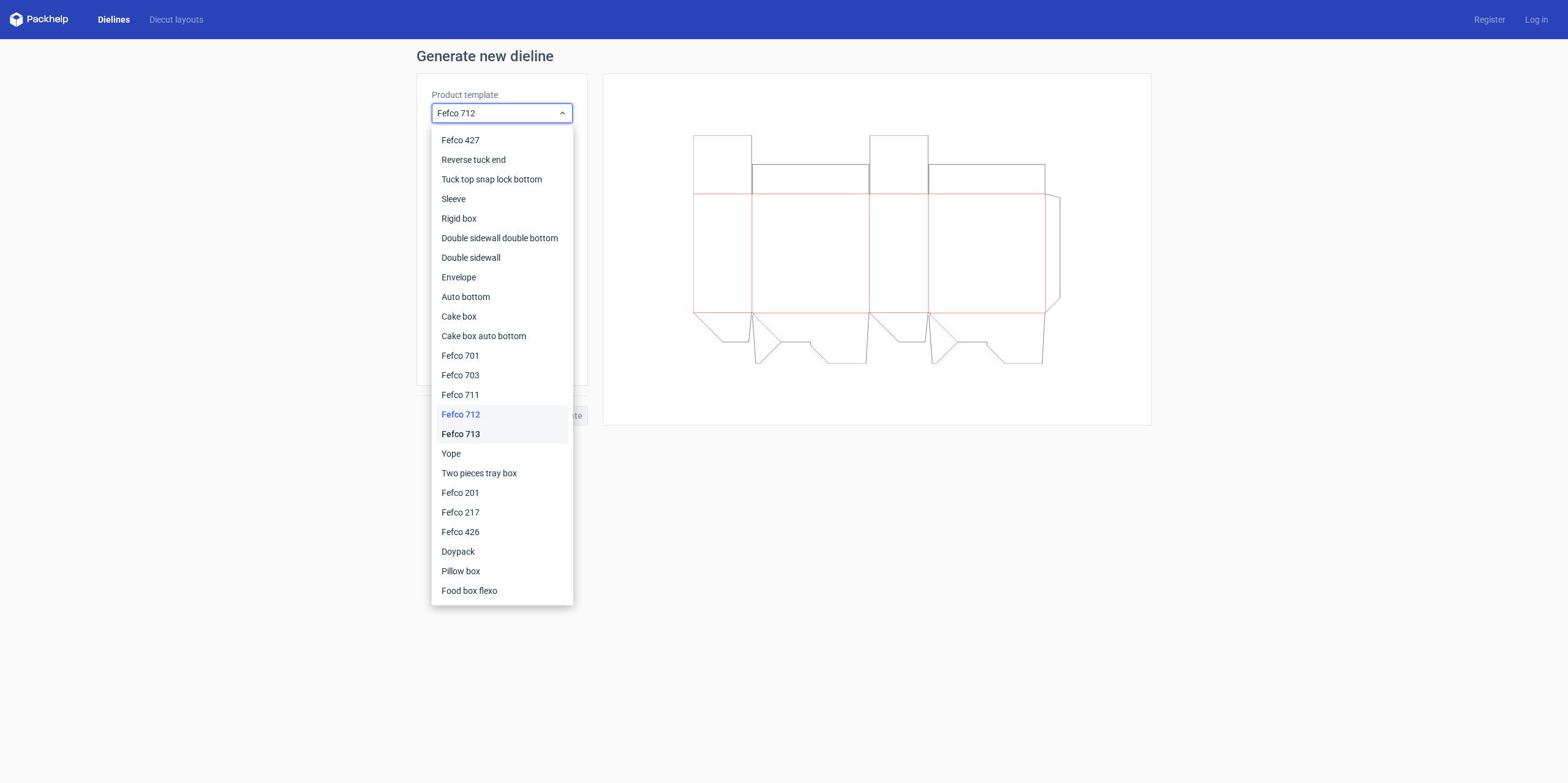
click at [475, 429] on div "Fefco 713" at bounding box center [502, 434] width 132 height 20
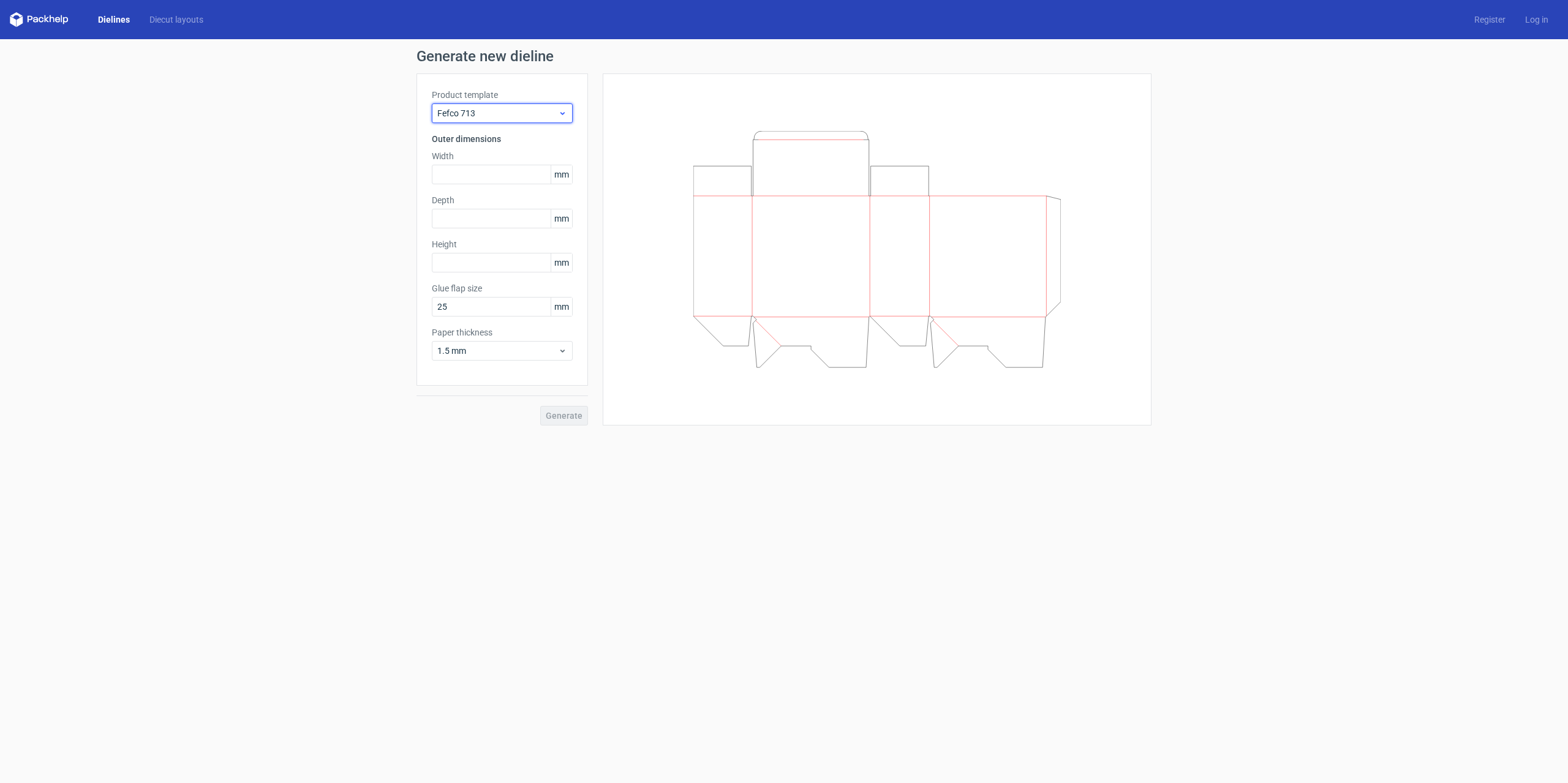
click at [505, 111] on span "Fefco 713" at bounding box center [498, 113] width 121 height 12
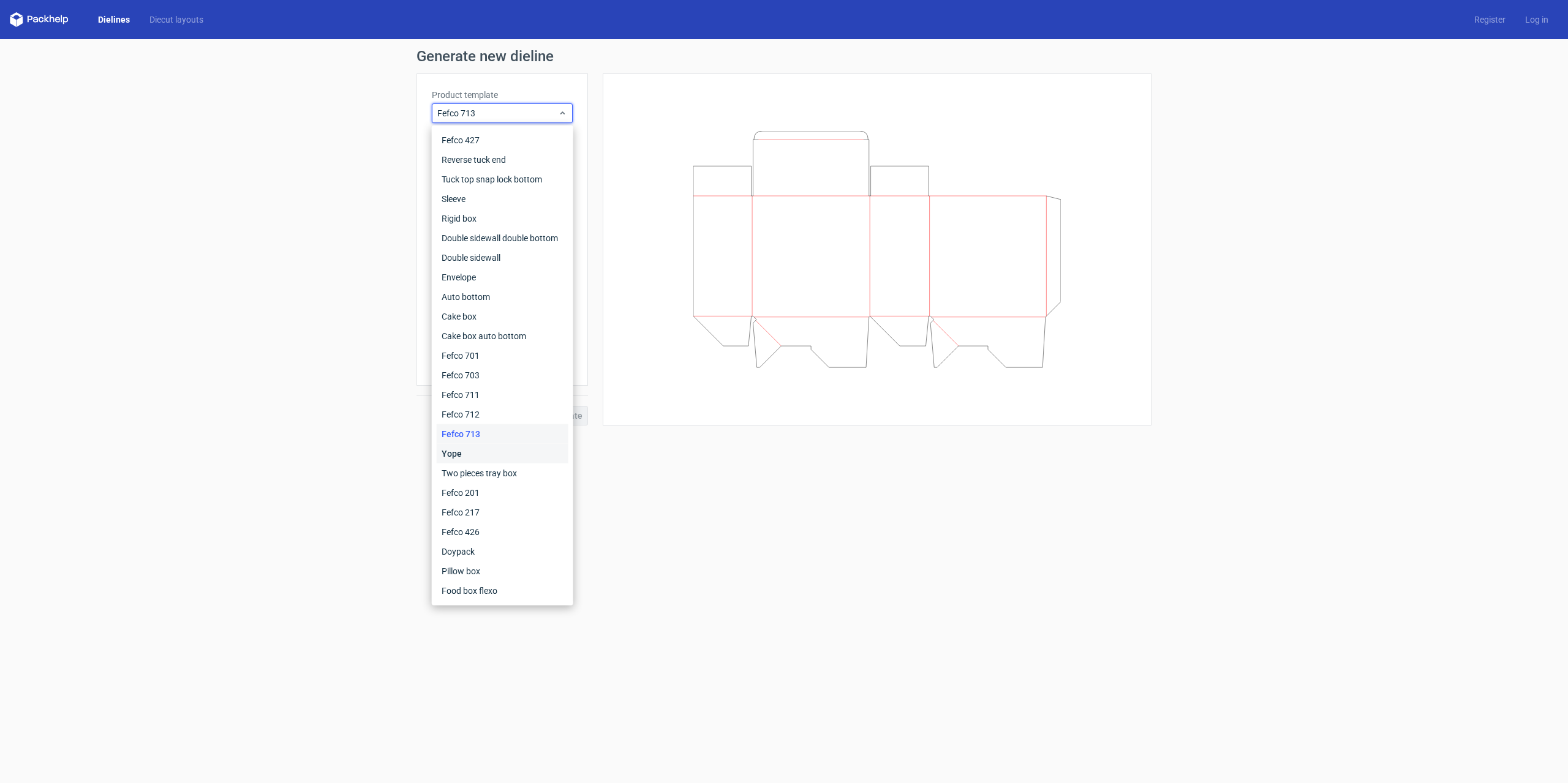
click at [463, 451] on div "Yope" at bounding box center [502, 454] width 132 height 20
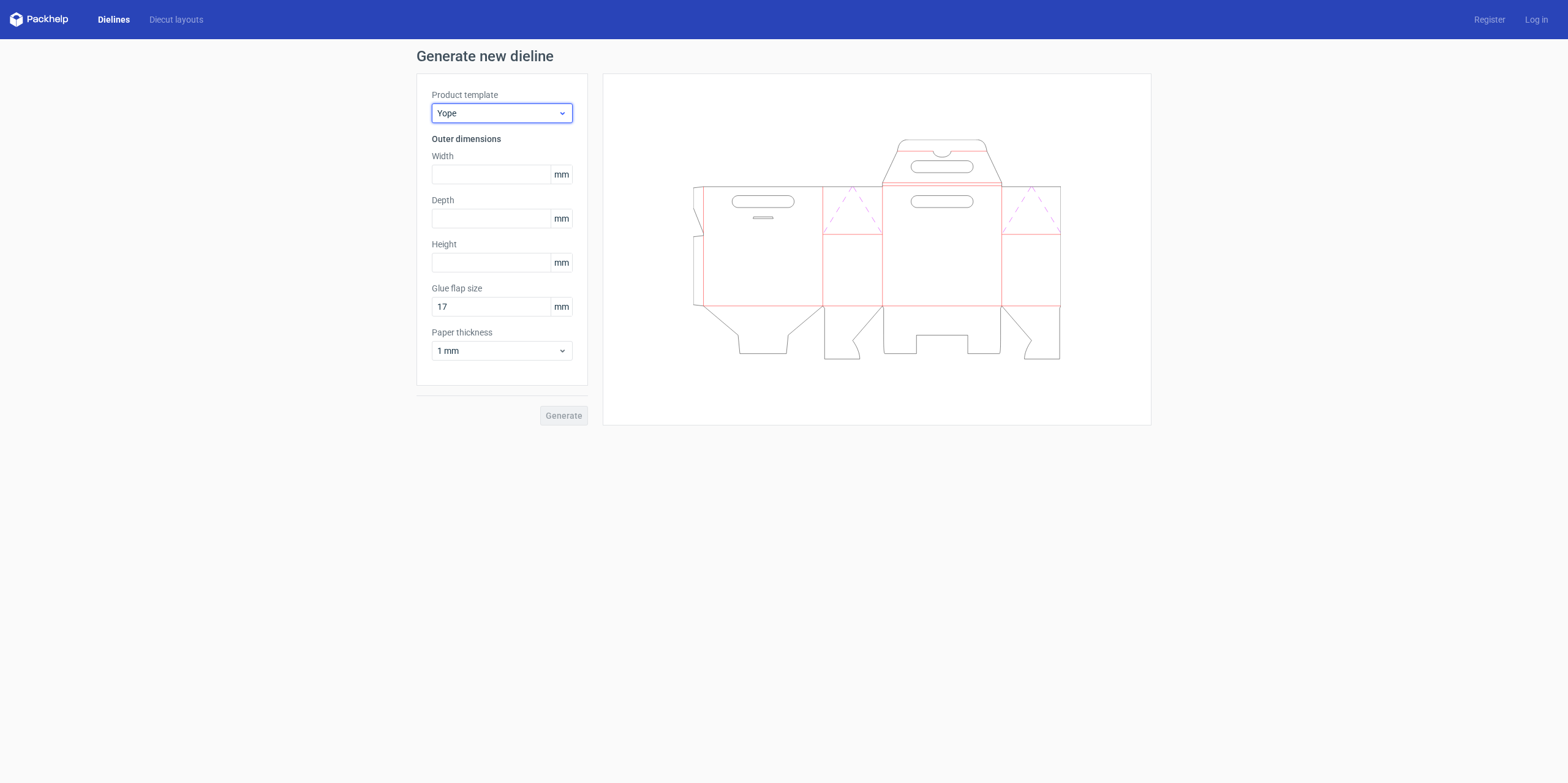
click at [526, 112] on span "Yope" at bounding box center [498, 113] width 121 height 12
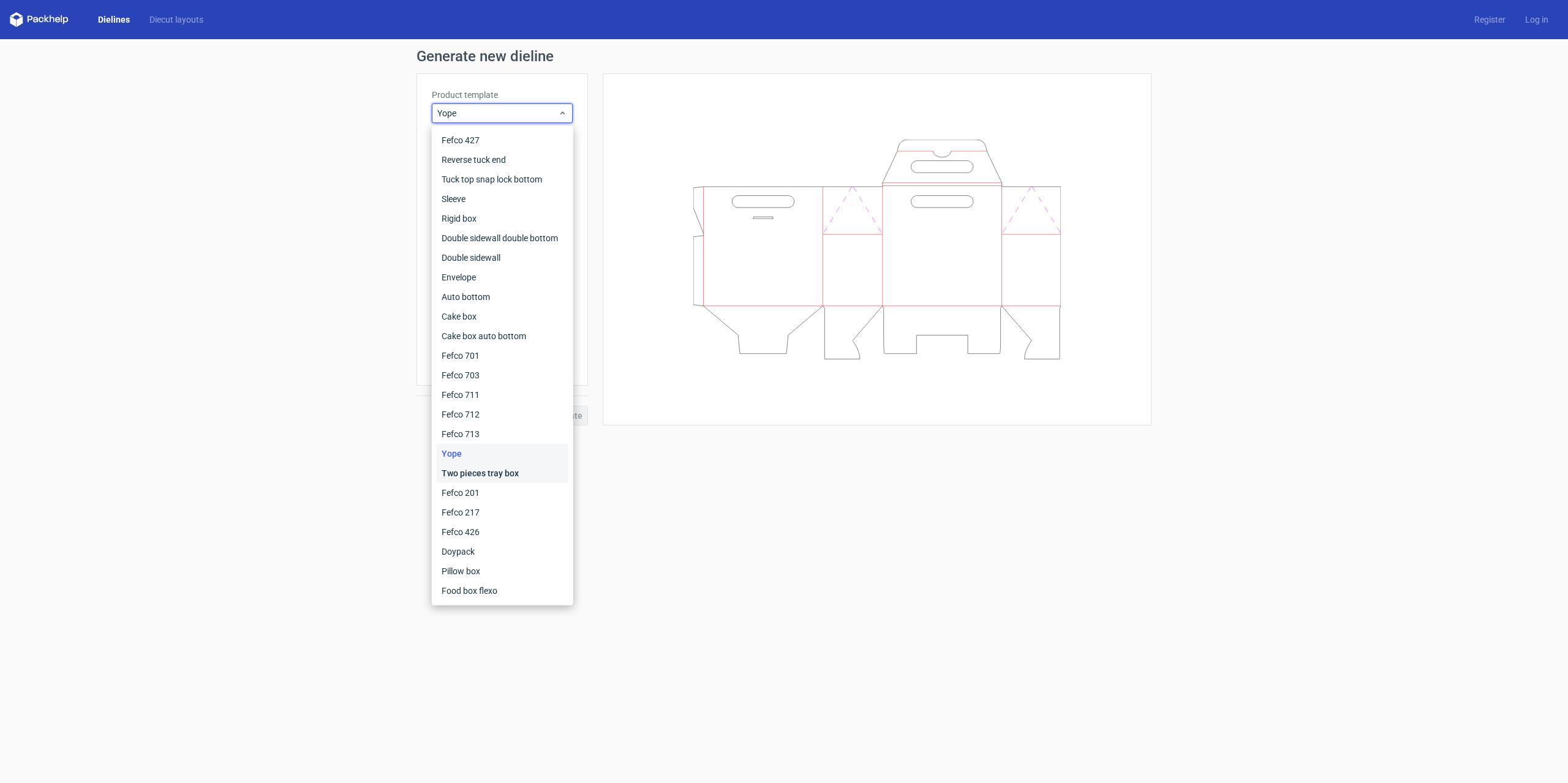
click at [485, 473] on div "Two pieces tray box" at bounding box center [502, 473] width 132 height 20
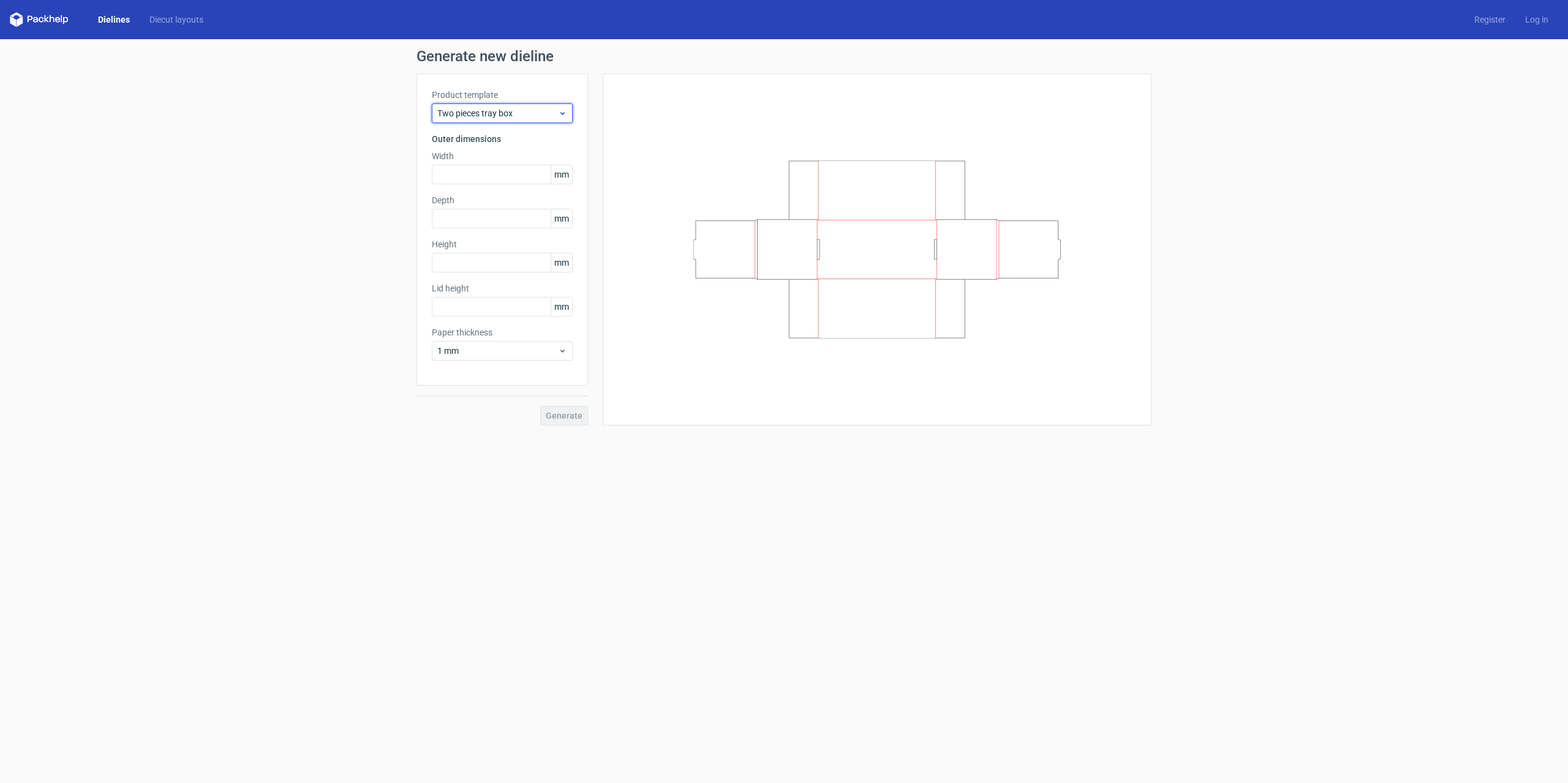
click at [507, 115] on span "Two pieces tray box" at bounding box center [498, 113] width 121 height 12
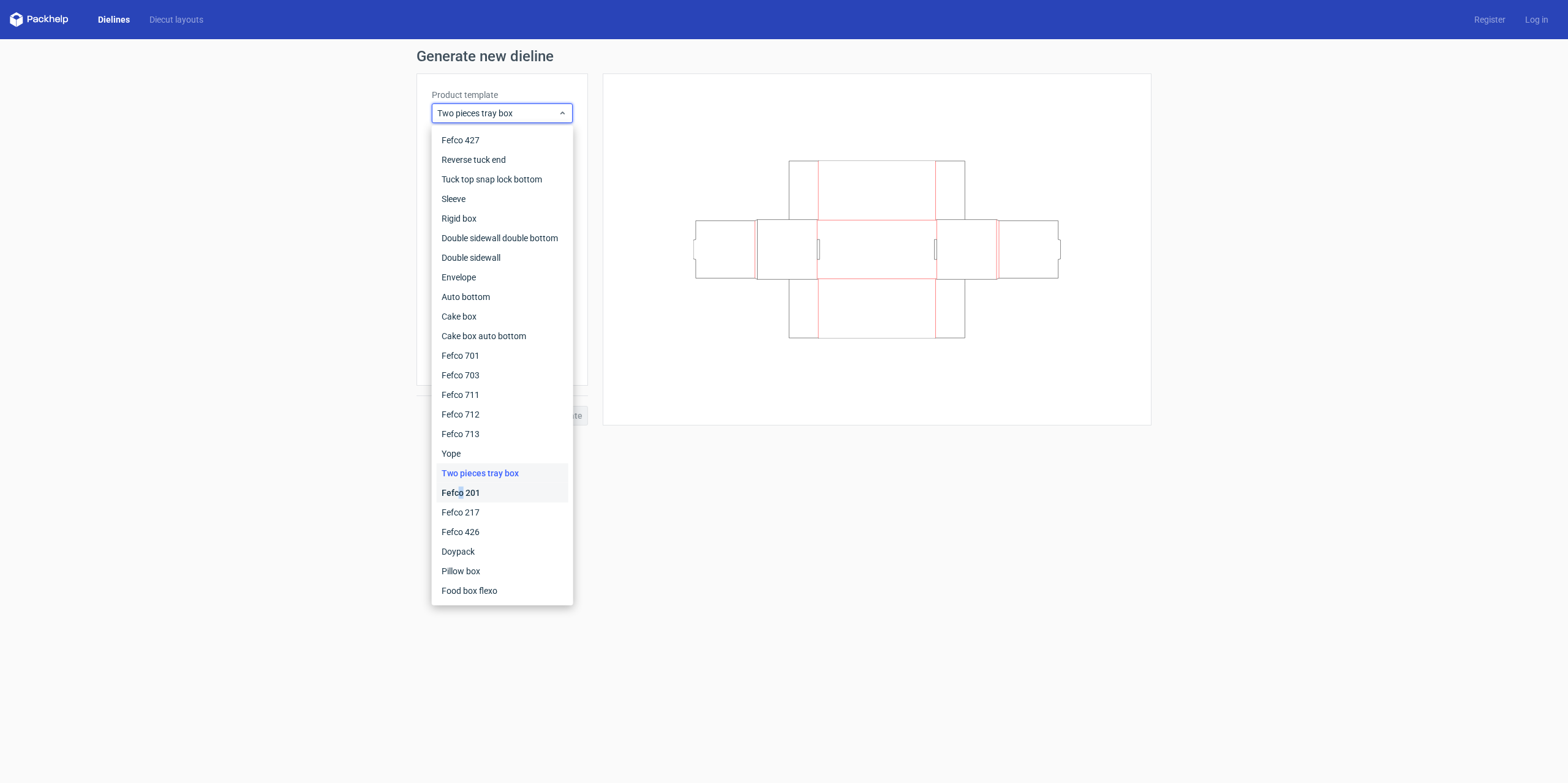
click at [460, 494] on div "Fefco 201" at bounding box center [502, 493] width 132 height 20
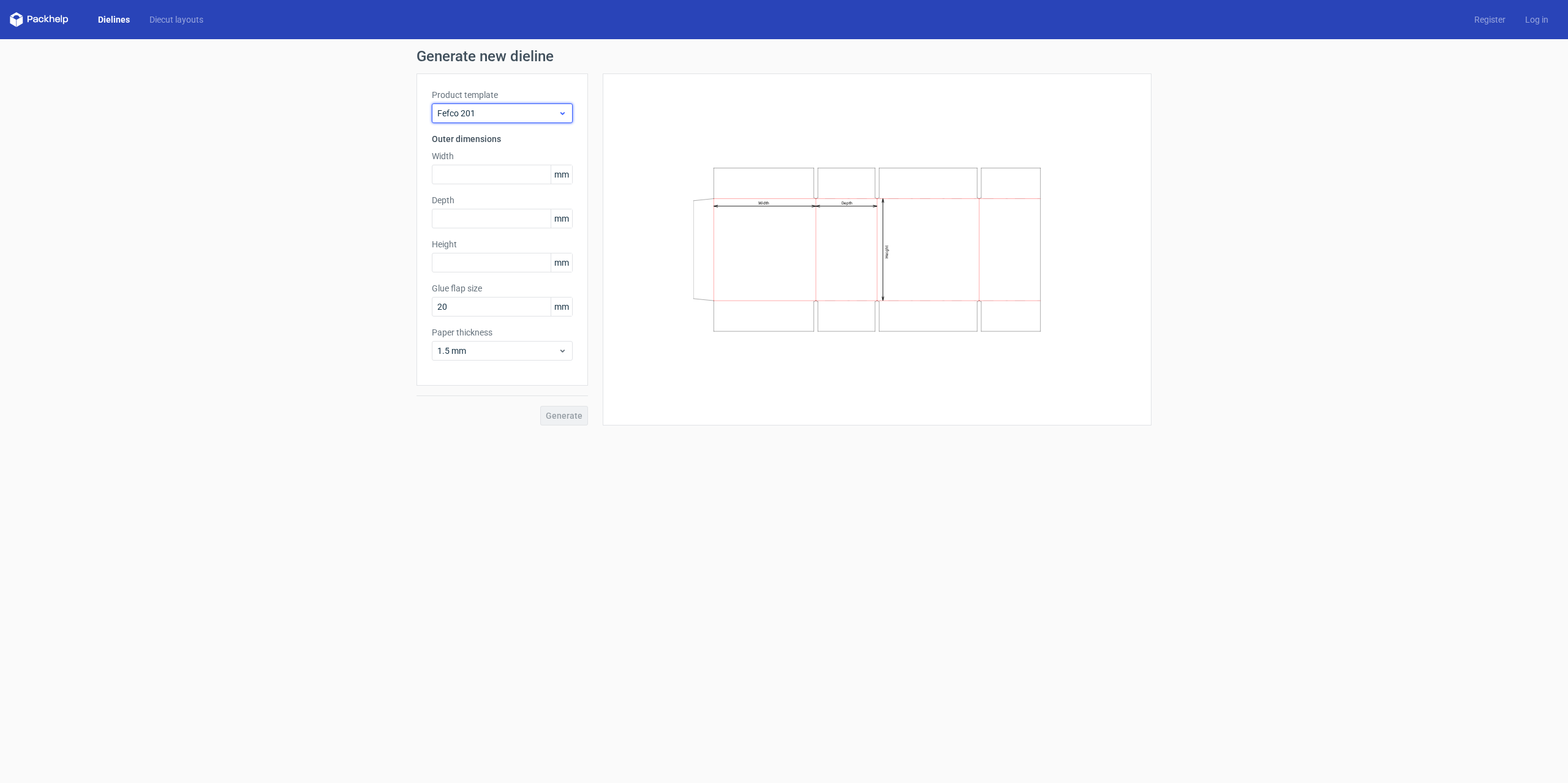
click at [504, 108] on span "Fefco 201" at bounding box center [498, 113] width 121 height 12
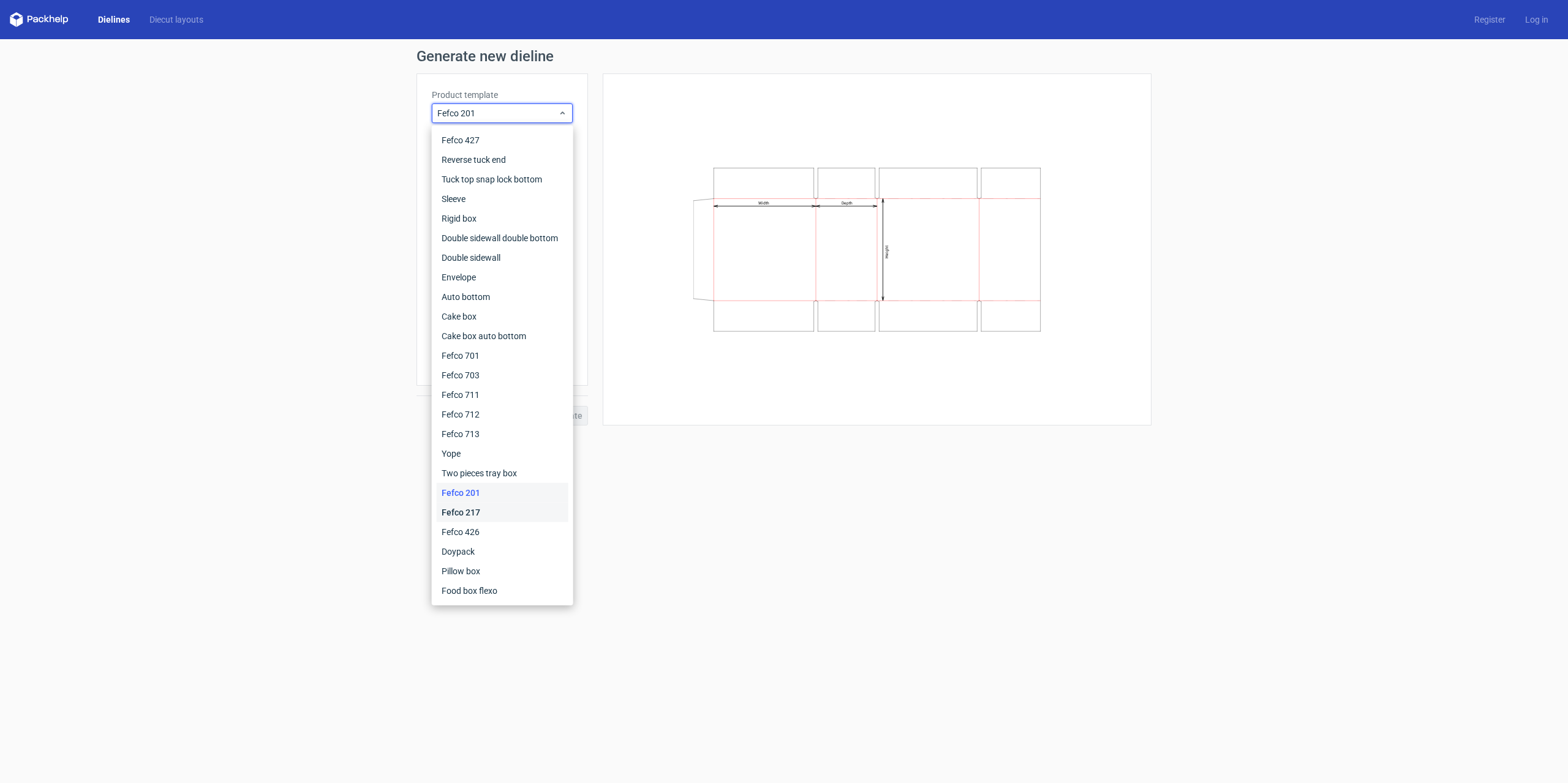
click at [479, 510] on div "Fefco 217" at bounding box center [502, 512] width 132 height 20
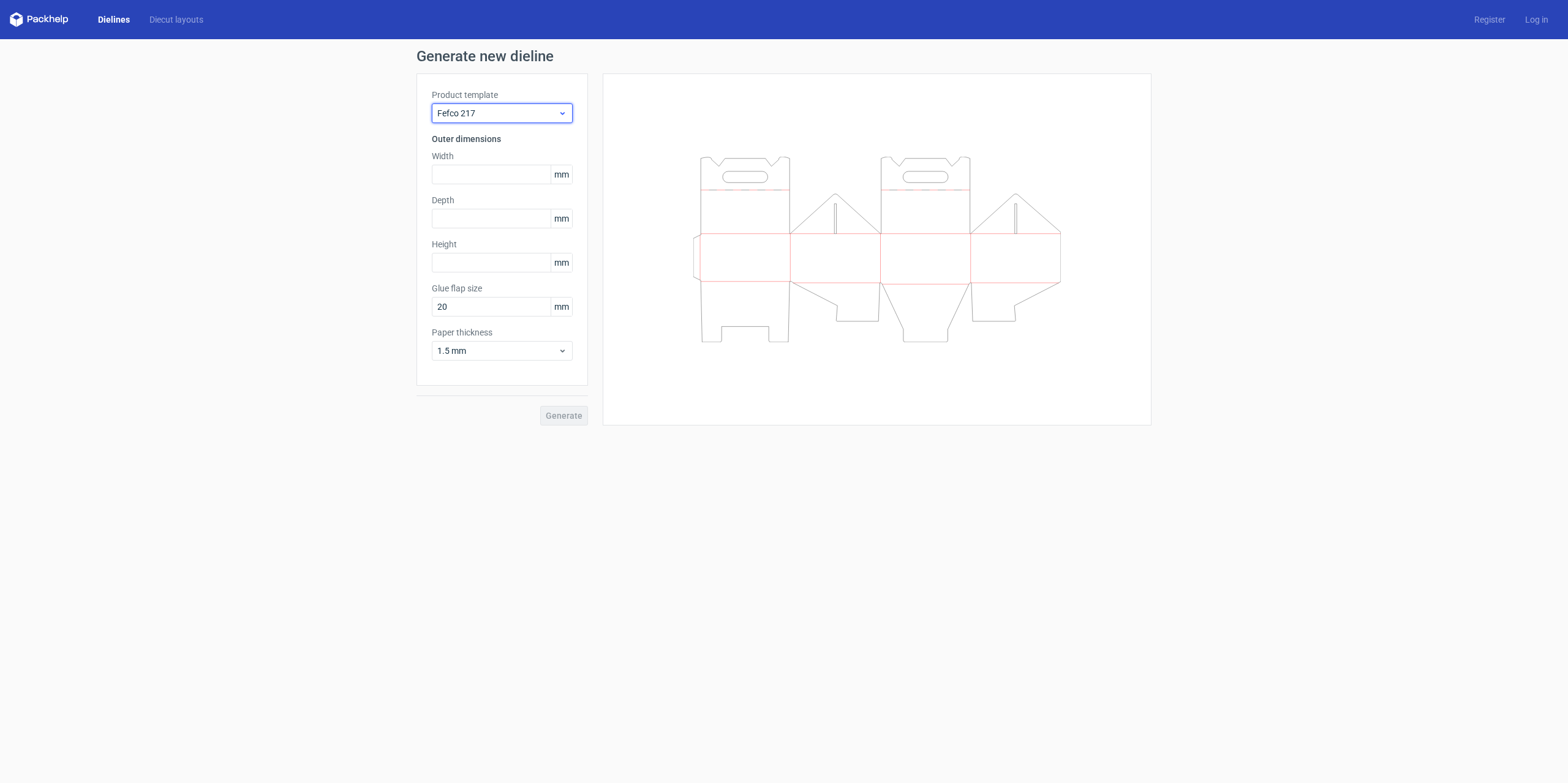
click at [504, 116] on span "Fefco 217" at bounding box center [498, 113] width 121 height 12
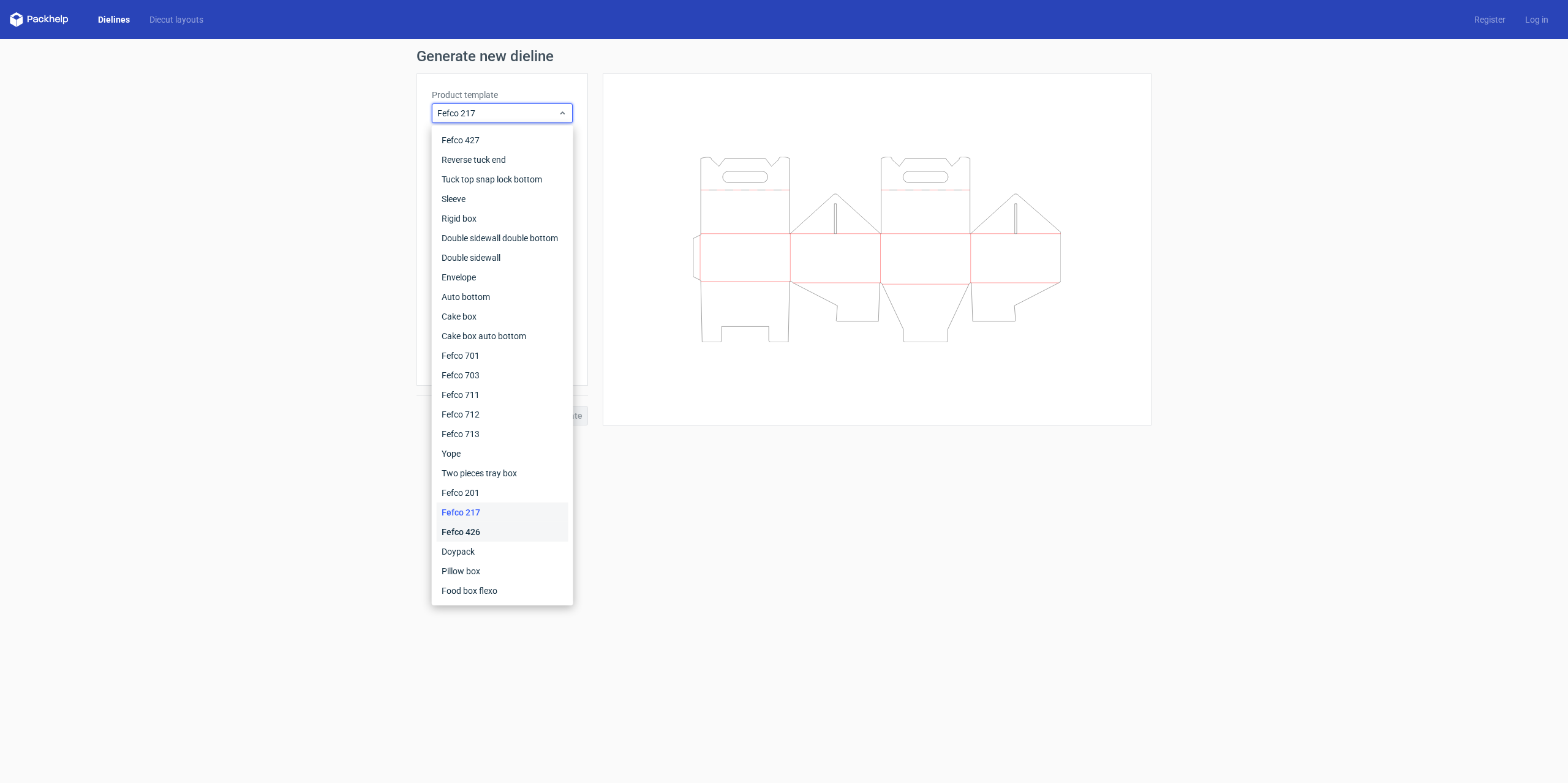
click at [478, 536] on div "Fefco 426" at bounding box center [502, 532] width 132 height 20
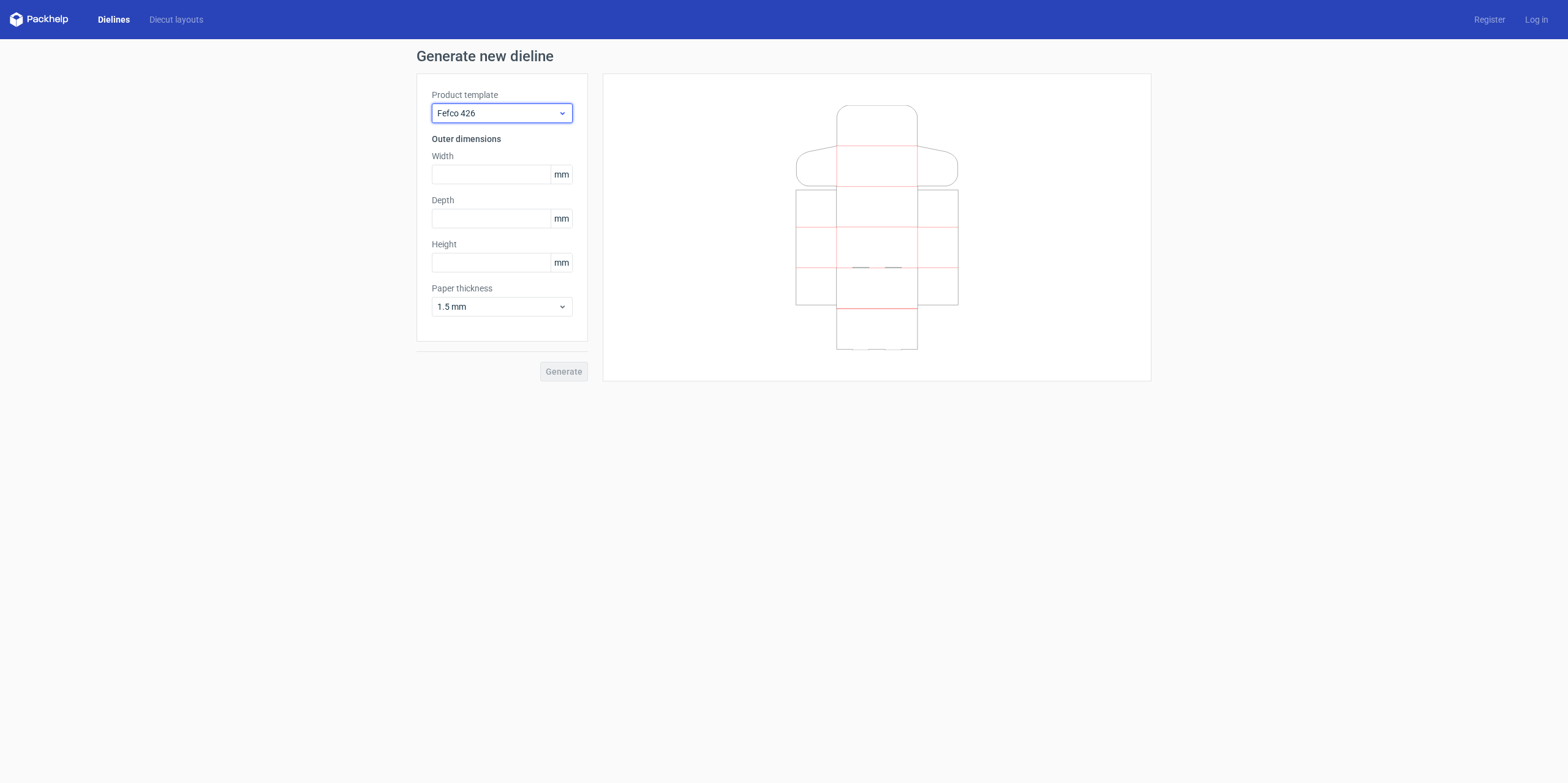
click at [512, 116] on span "Fefco 426" at bounding box center [498, 113] width 121 height 12
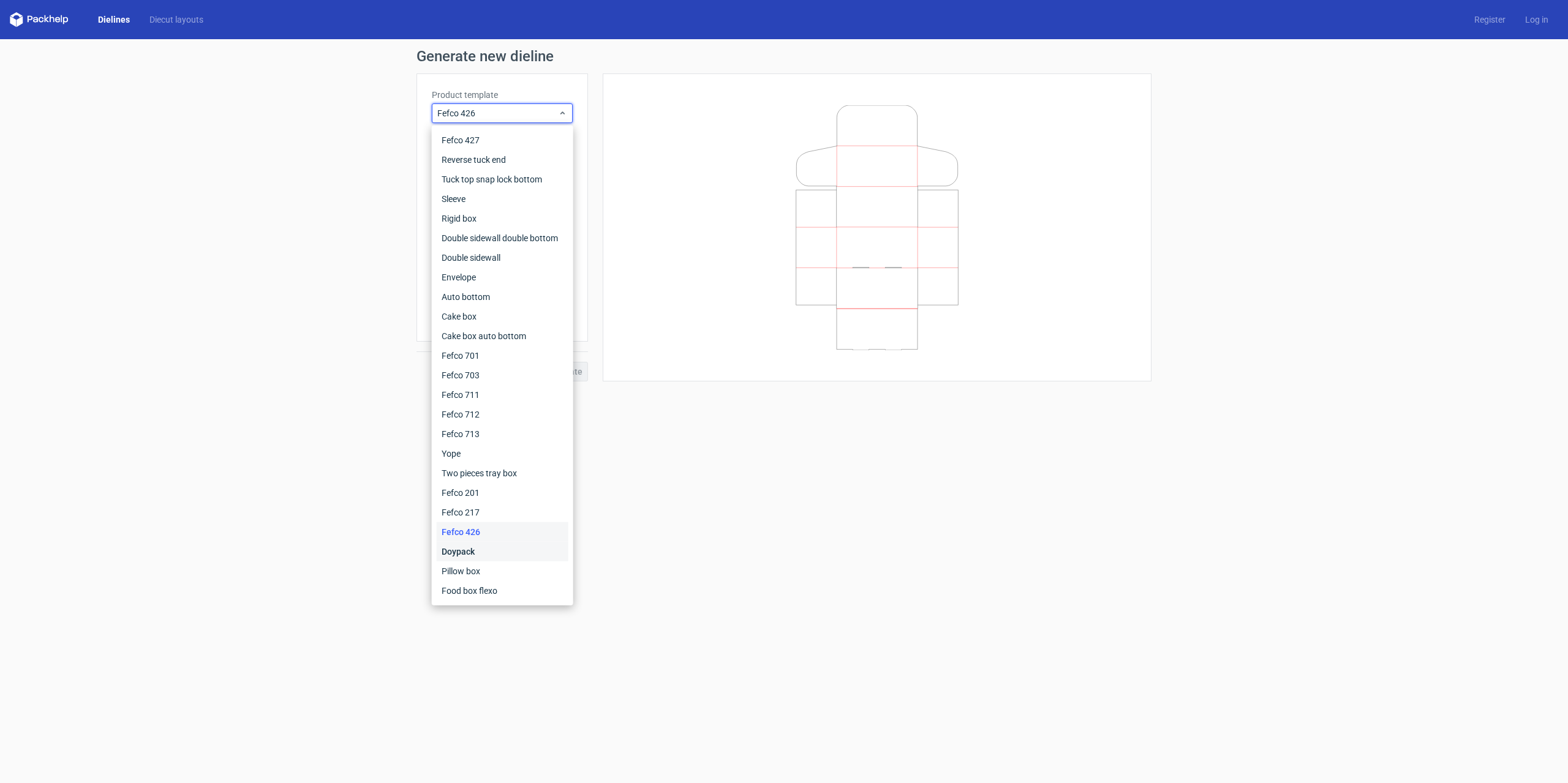
click at [464, 554] on div "Doypack" at bounding box center [502, 552] width 132 height 20
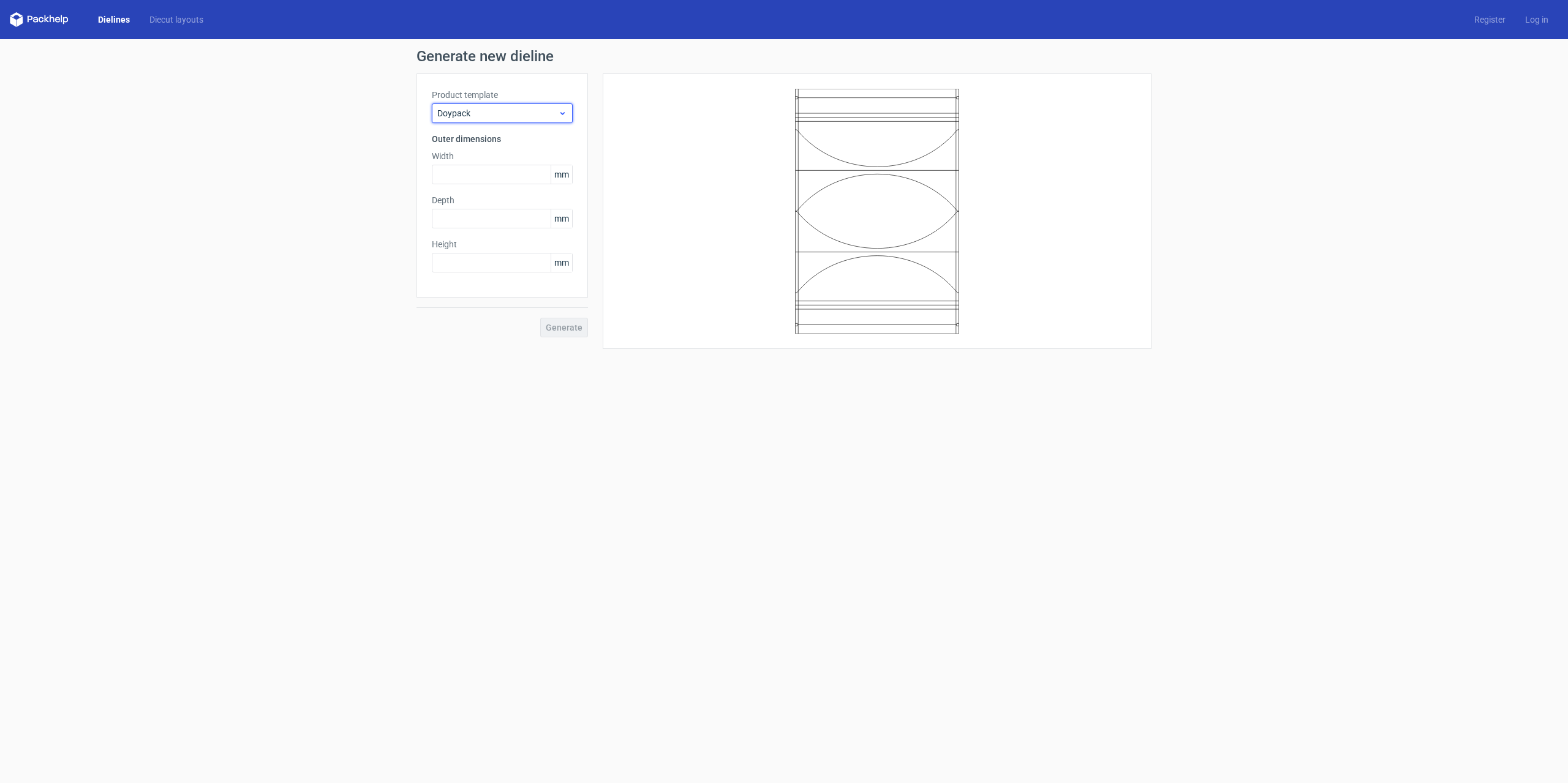
click at [495, 114] on span "Doypack" at bounding box center [498, 113] width 121 height 12
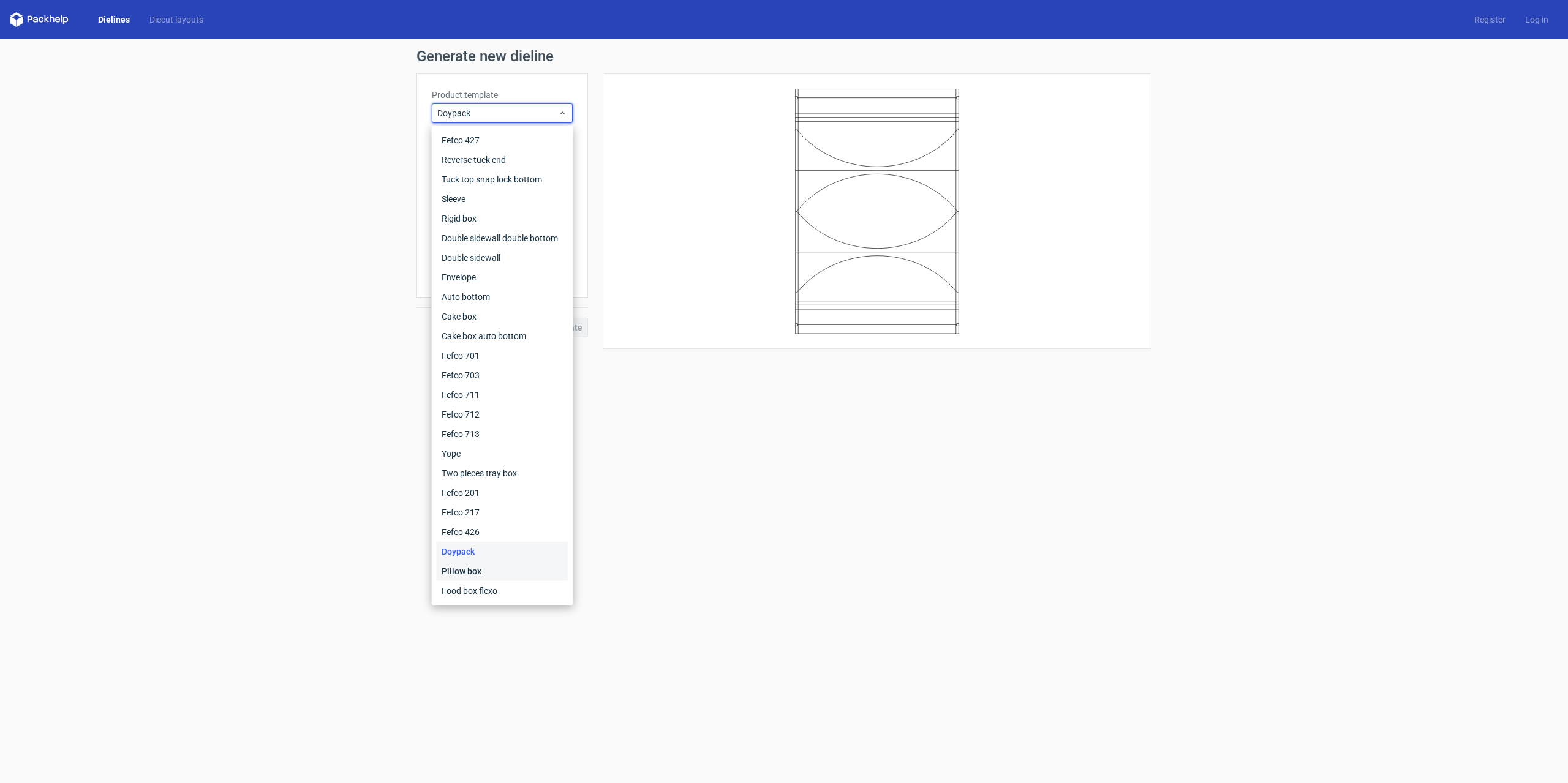
click at [453, 567] on div "Pillow box" at bounding box center [502, 571] width 132 height 20
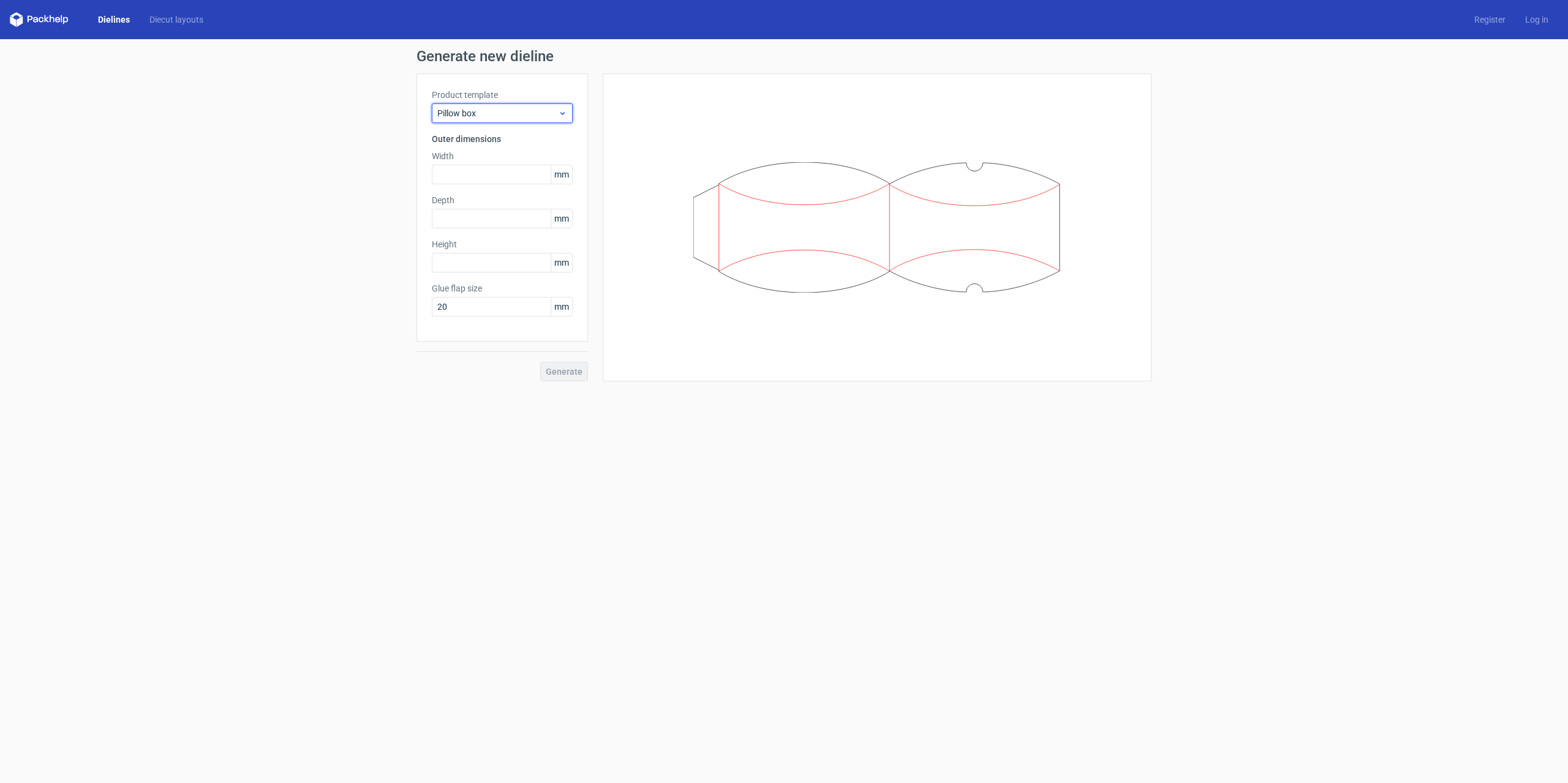
click at [533, 106] on div "Pillow box" at bounding box center [502, 113] width 141 height 20
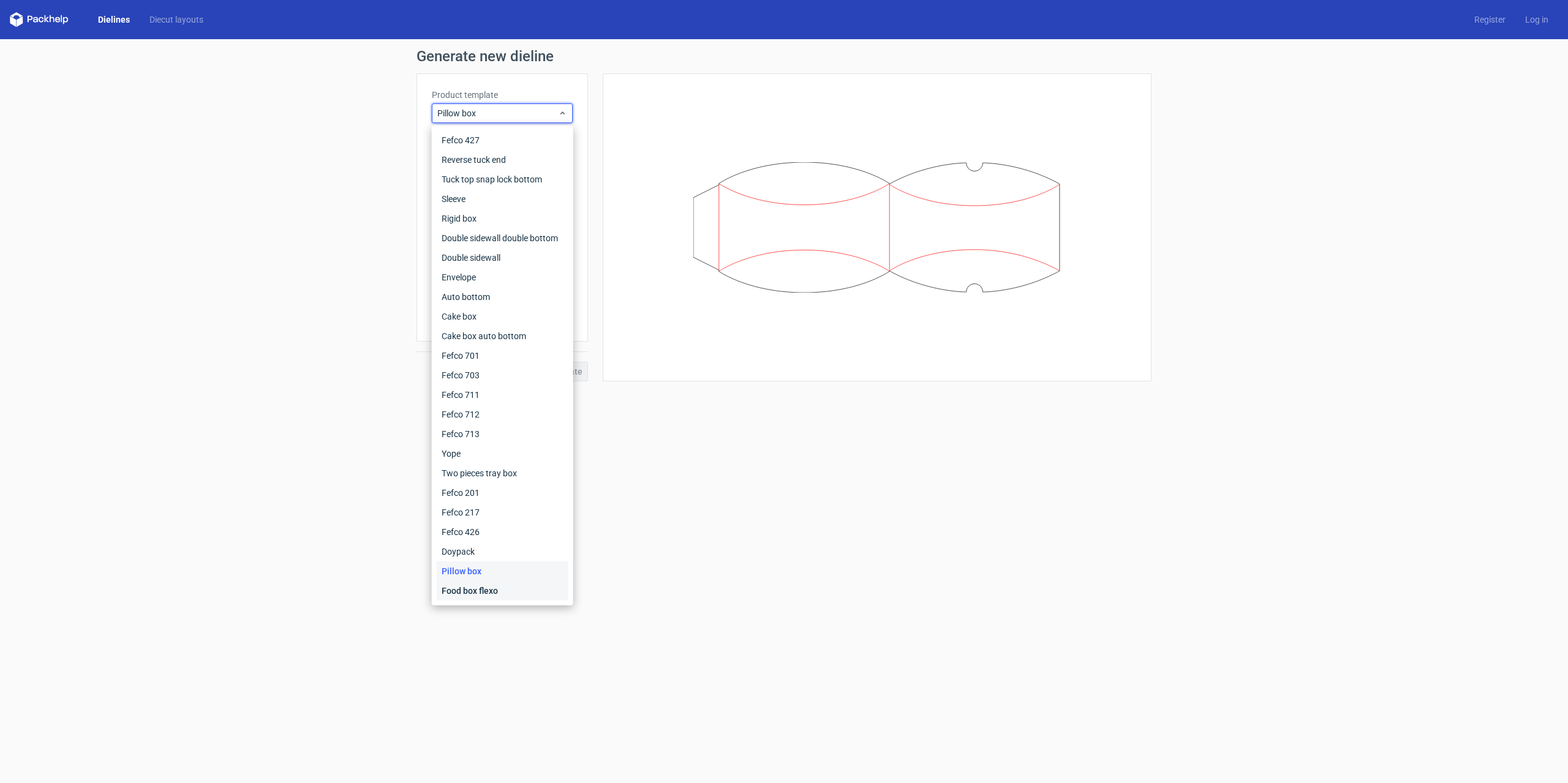
click at [488, 595] on div "Food box flexo" at bounding box center [502, 591] width 132 height 20
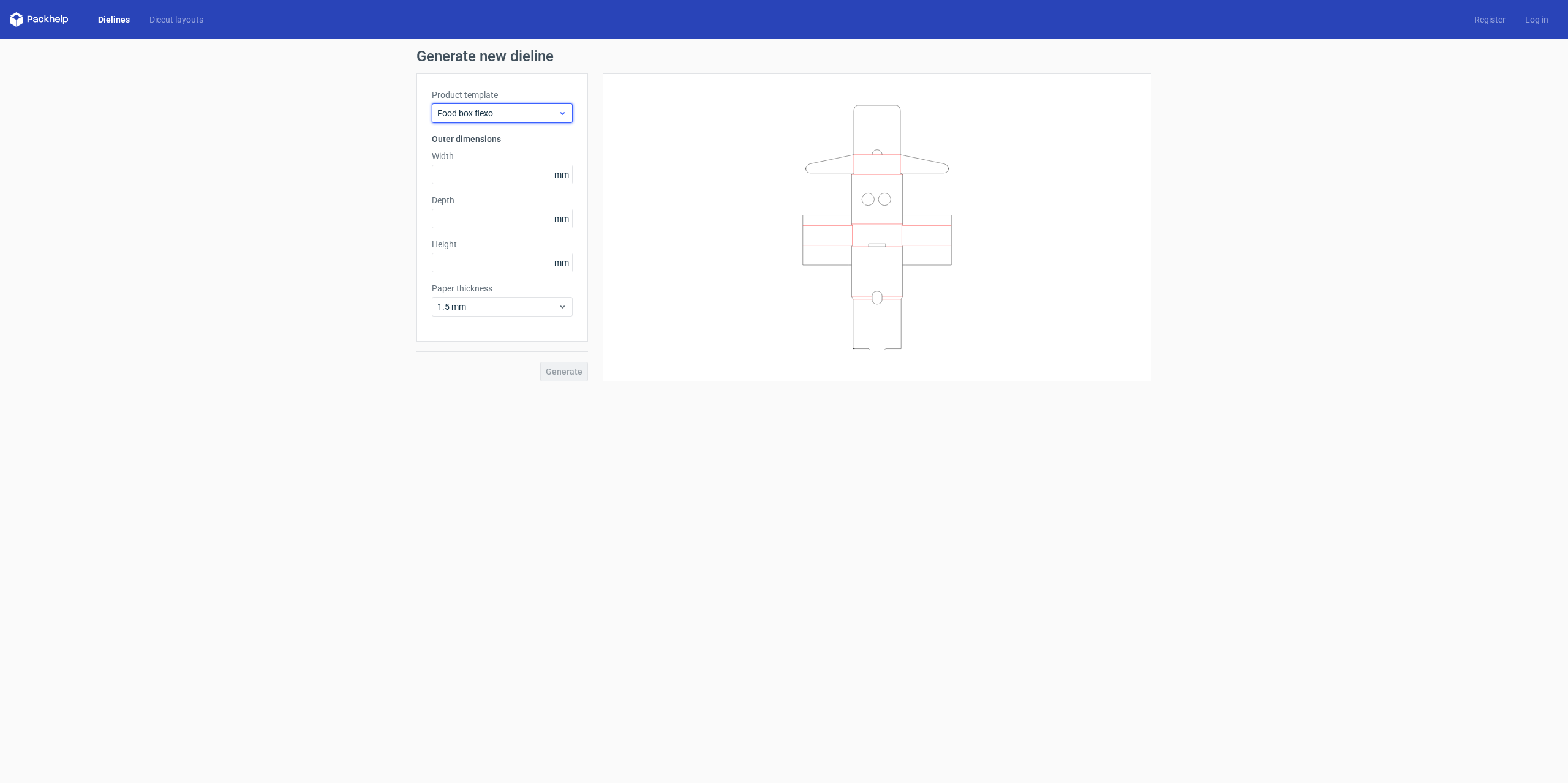
click at [518, 112] on span "Food box flexo" at bounding box center [498, 113] width 121 height 12
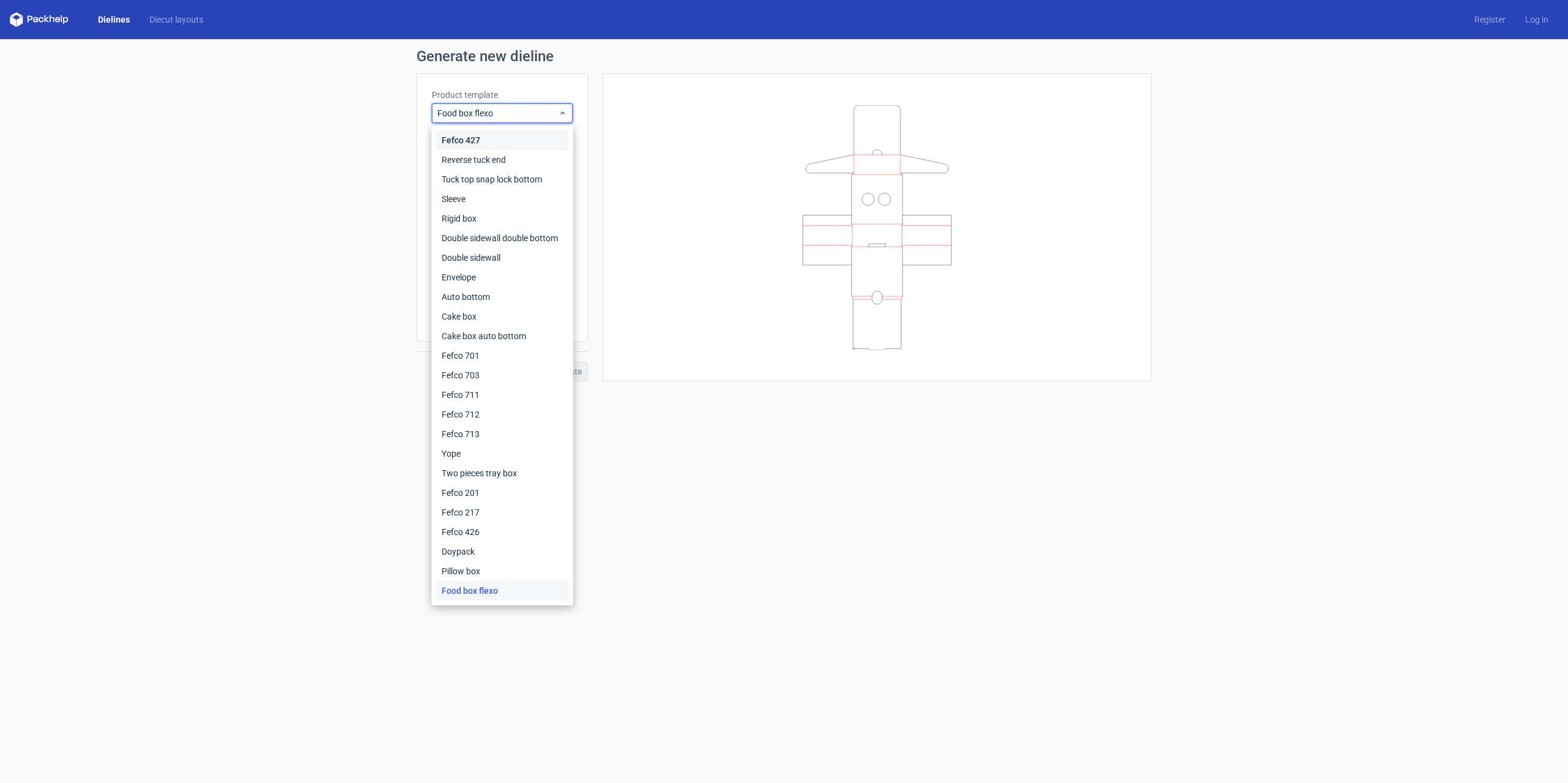
click at [470, 145] on div "Fefco 427" at bounding box center [502, 140] width 132 height 20
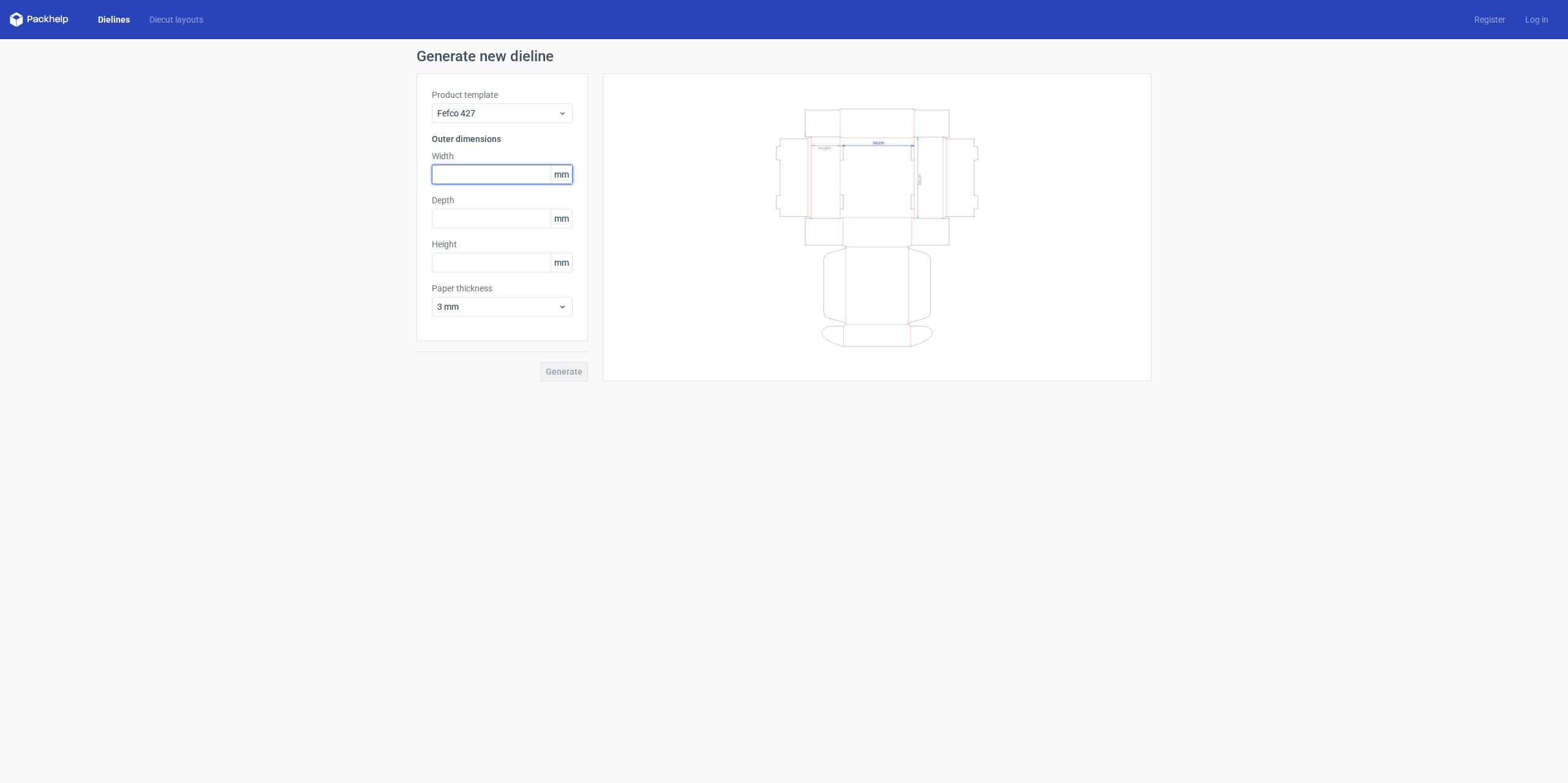
click at [494, 178] on input "text" at bounding box center [502, 175] width 141 height 20
type input "270"
click at [454, 308] on span "3 mm" at bounding box center [498, 307] width 121 height 12
click at [467, 430] on div "4 mm" at bounding box center [502, 432] width 132 height 20
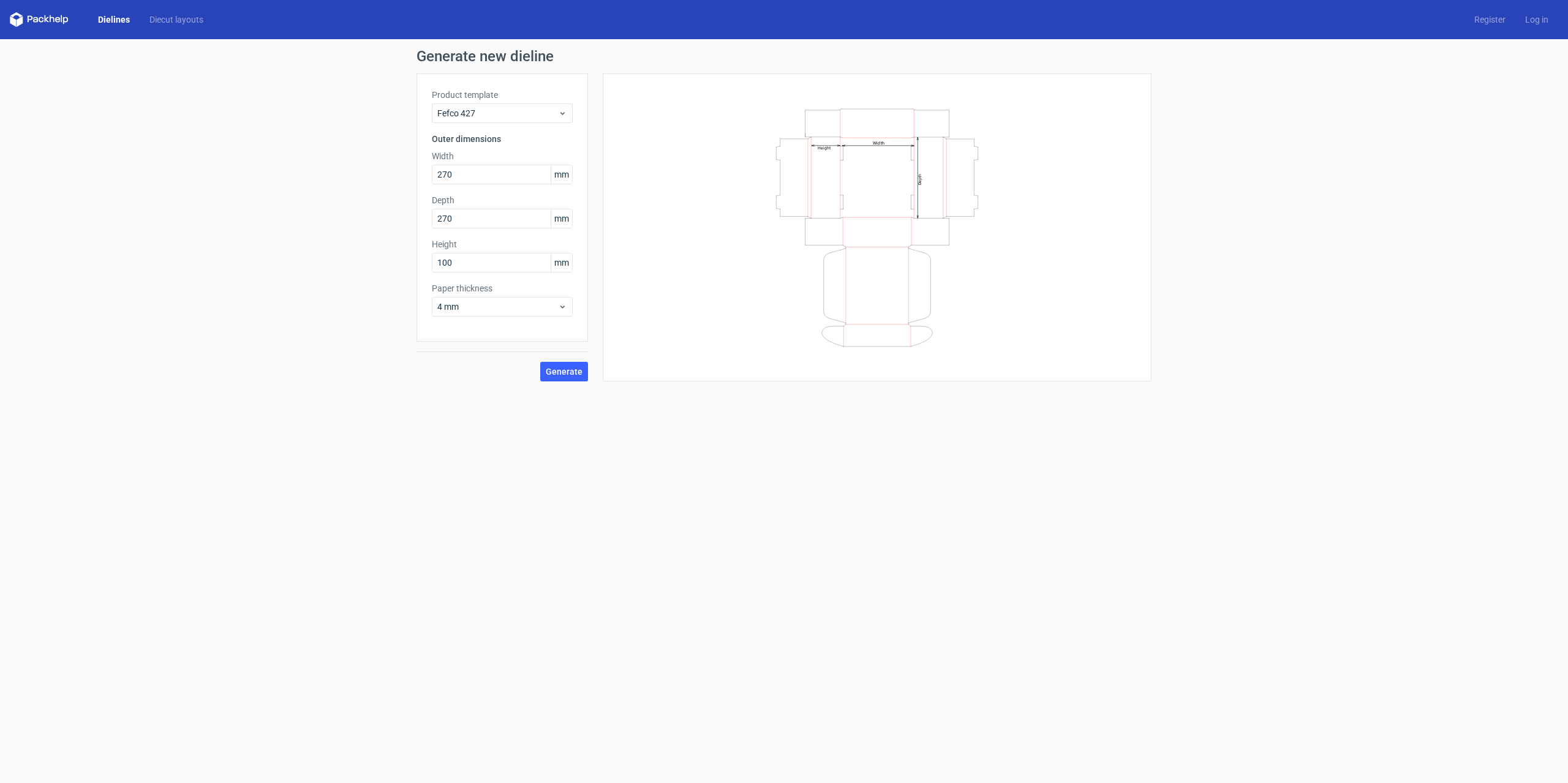
click at [476, 331] on div "Product template Fefco 427 Outer dimensions Width 270 mm Depth 270 mm Height 10…" at bounding box center [501, 207] width 171 height 268
click at [480, 309] on span "4 mm" at bounding box center [498, 307] width 121 height 12
click at [439, 299] on div "4 mm" at bounding box center [502, 307] width 141 height 20
click at [441, 304] on span "4 mm" at bounding box center [498, 307] width 121 height 12
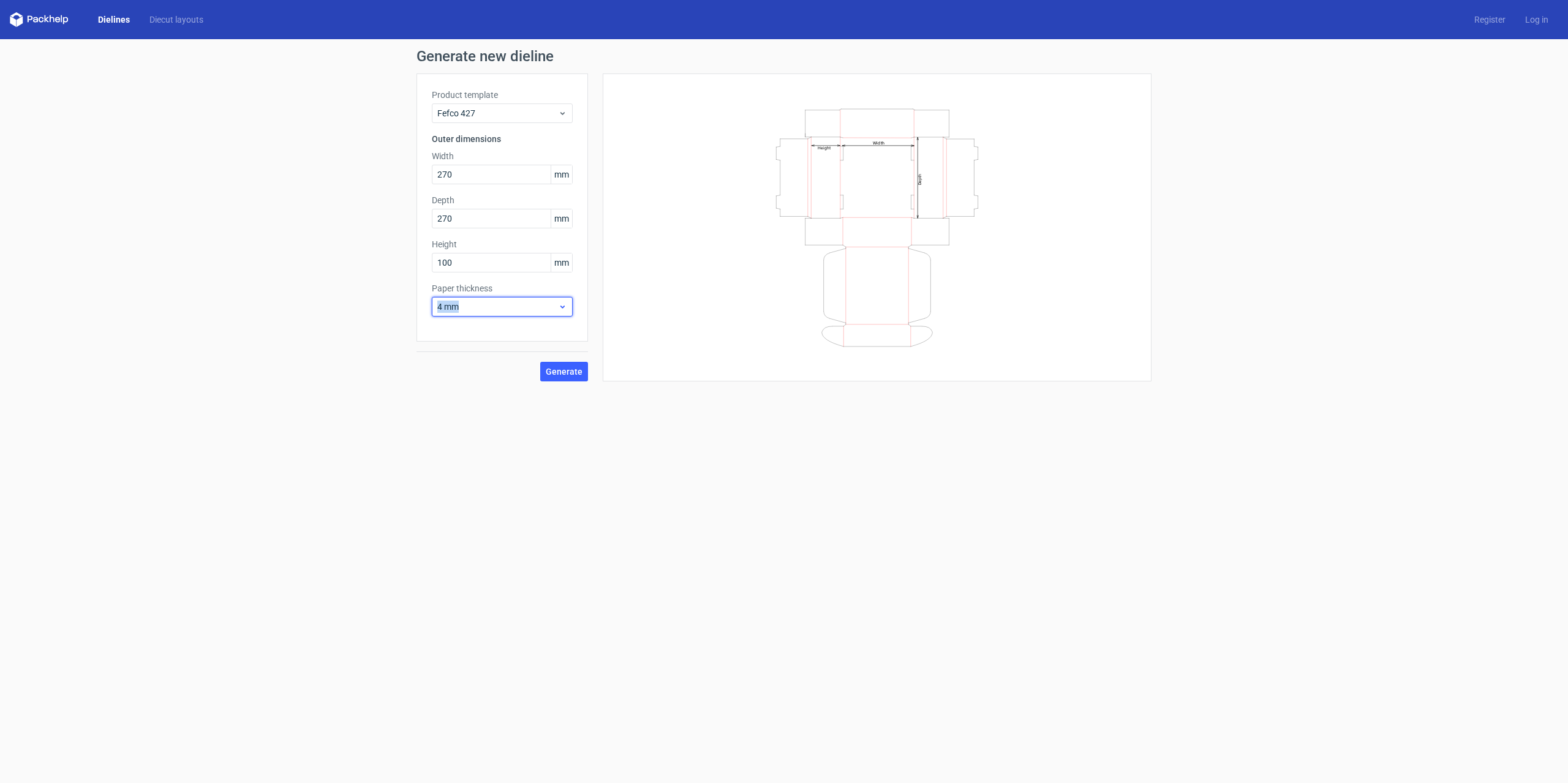
click at [441, 304] on span "4 mm" at bounding box center [498, 307] width 121 height 12
click at [482, 432] on div "4 mm" at bounding box center [502, 432] width 132 height 20
click at [504, 440] on form "Generate new dieline Product template Fefco 427 Outer dimensions Width 270 mm D…" at bounding box center [784, 411] width 1568 height 744
click at [498, 313] on div "4 mm" at bounding box center [502, 307] width 141 height 20
click at [488, 432] on div "4 mm" at bounding box center [502, 432] width 132 height 20
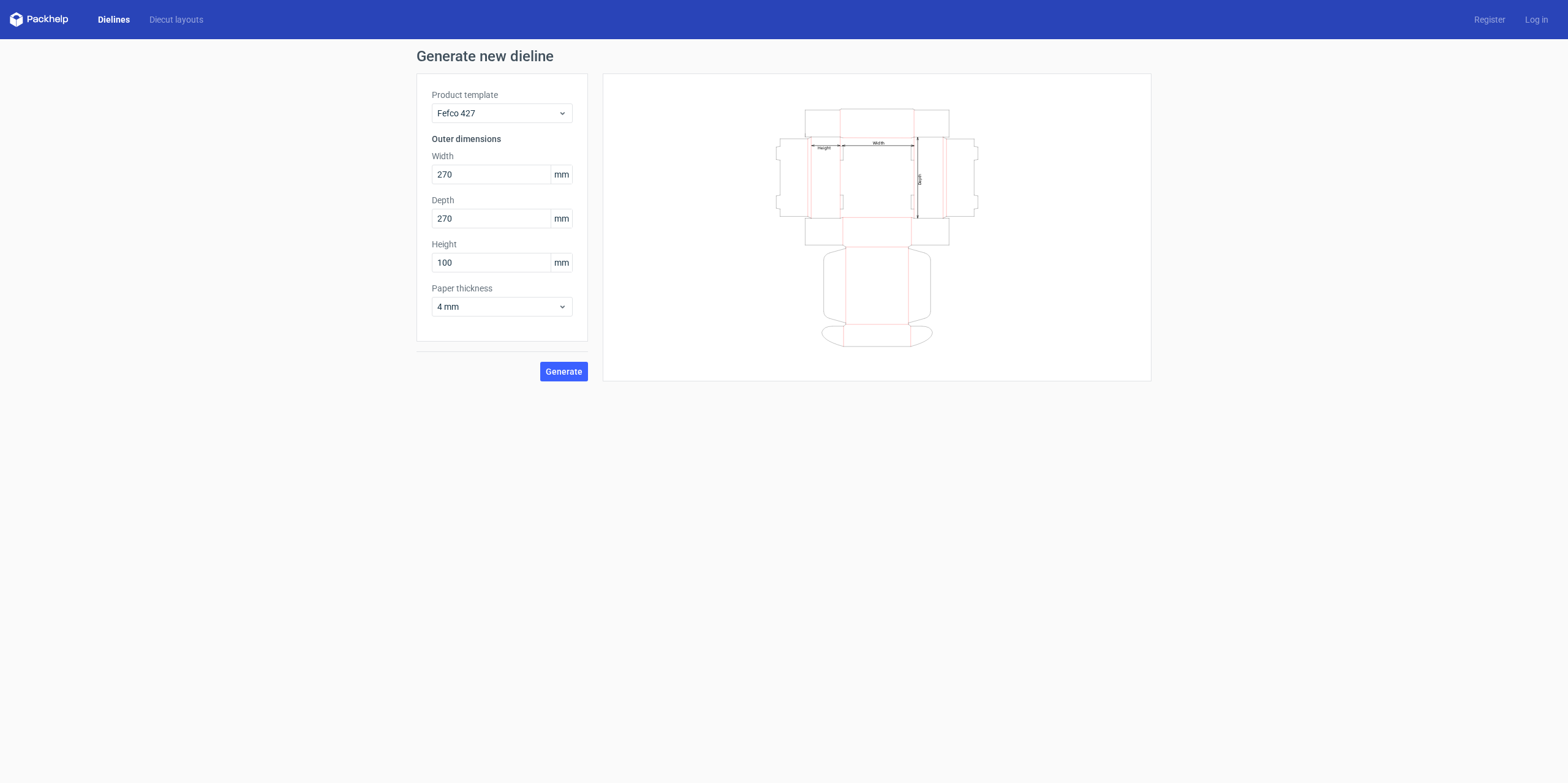
click at [488, 432] on form "Generate new dieline Product template Fefco 427 Outer dimensions Width 270 mm D…" at bounding box center [784, 411] width 1568 height 744
drag, startPoint x: 466, startPoint y: 263, endPoint x: 407, endPoint y: 263, distance: 59.0
click at [407, 263] on div "Generate new dieline Product template Fefco 427 Outer dimensions Width 270 mm D…" at bounding box center [784, 215] width 1568 height 352
type input "80"
drag, startPoint x: 462, startPoint y: 173, endPoint x: 372, endPoint y: 170, distance: 90.0
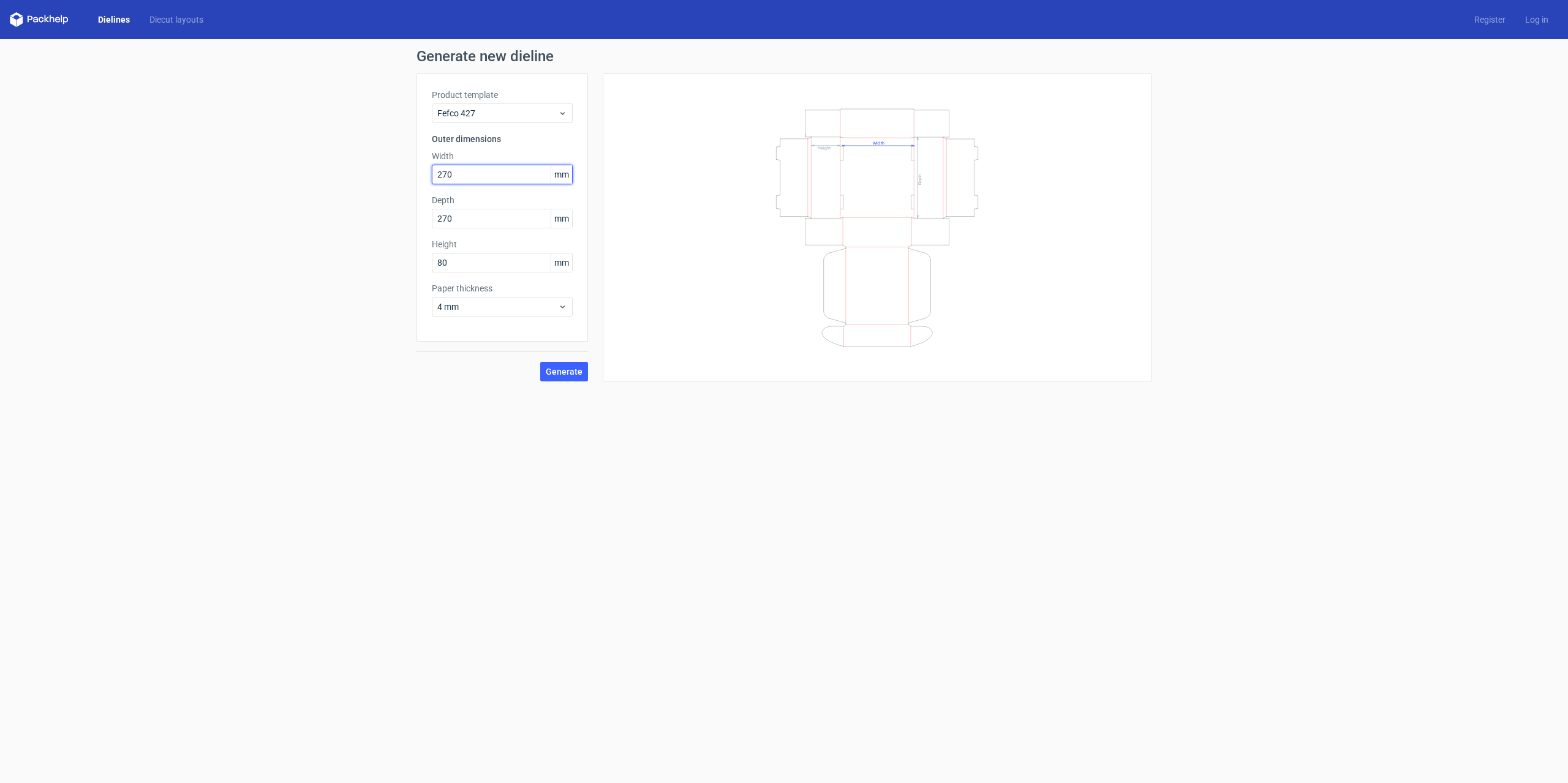
click at [372, 171] on div "Generate new dieline Product template Fefco 427 Outer dimensions Width 270 mm D…" at bounding box center [784, 215] width 1568 height 352
click at [566, 372] on span "Generate" at bounding box center [564, 371] width 37 height 8
drag, startPoint x: 438, startPoint y: 173, endPoint x: 372, endPoint y: 173, distance: 66.0
click at [372, 173] on div "Generate new dieline Product template Fefco 427 Outer dimensions Width 200 mm D…" at bounding box center [784, 215] width 1568 height 352
type input "270"
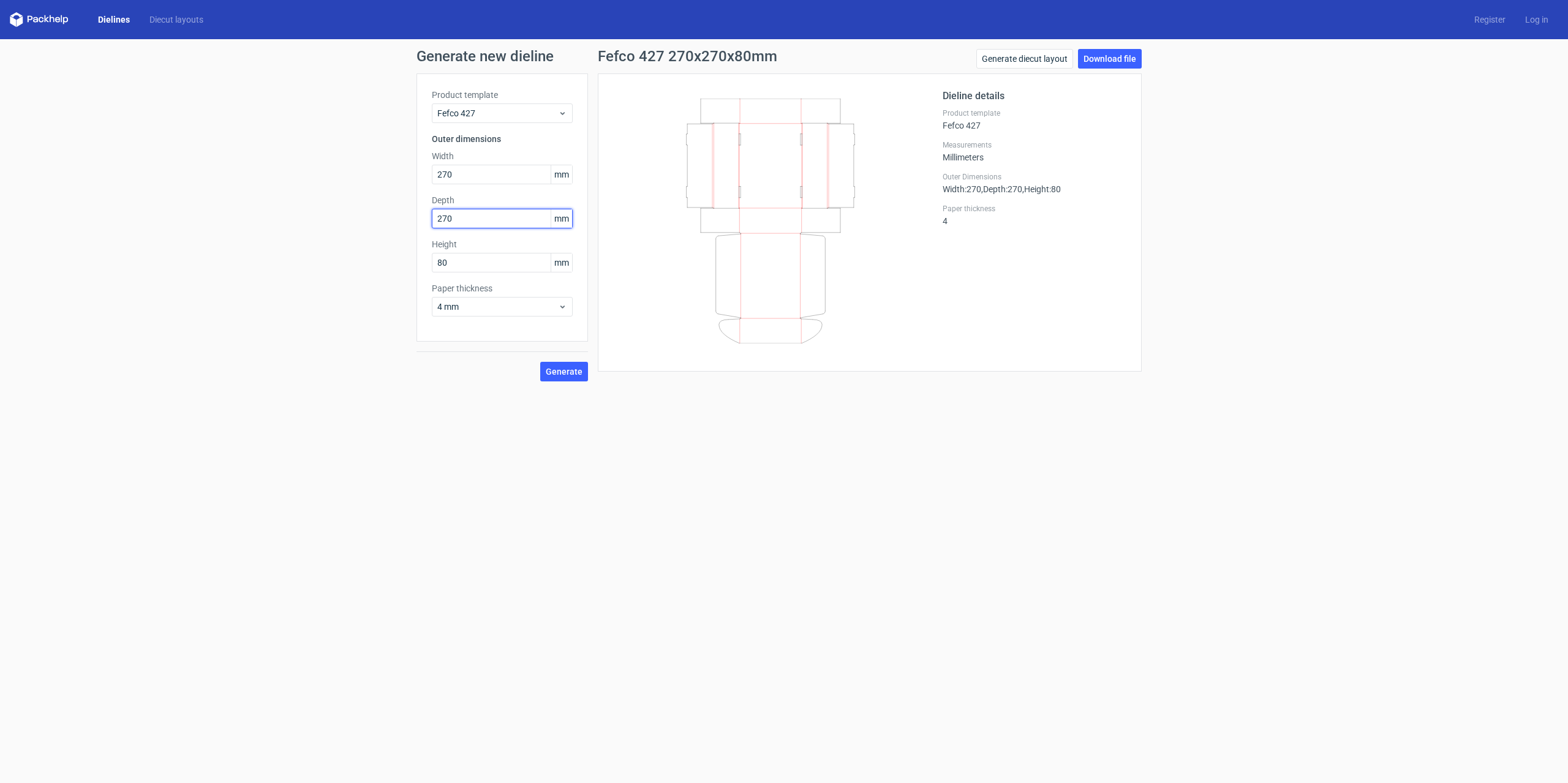
drag, startPoint x: 463, startPoint y: 214, endPoint x: 423, endPoint y: 215, distance: 40.0
click at [423, 215] on div "Product template Fefco 427 Outer dimensions Width 270 mm Depth 270 mm Height 80…" at bounding box center [501, 207] width 171 height 268
type input "200"
click at [574, 367] on span "Generate" at bounding box center [564, 371] width 37 height 8
click at [482, 308] on span "4 mm" at bounding box center [498, 307] width 121 height 12
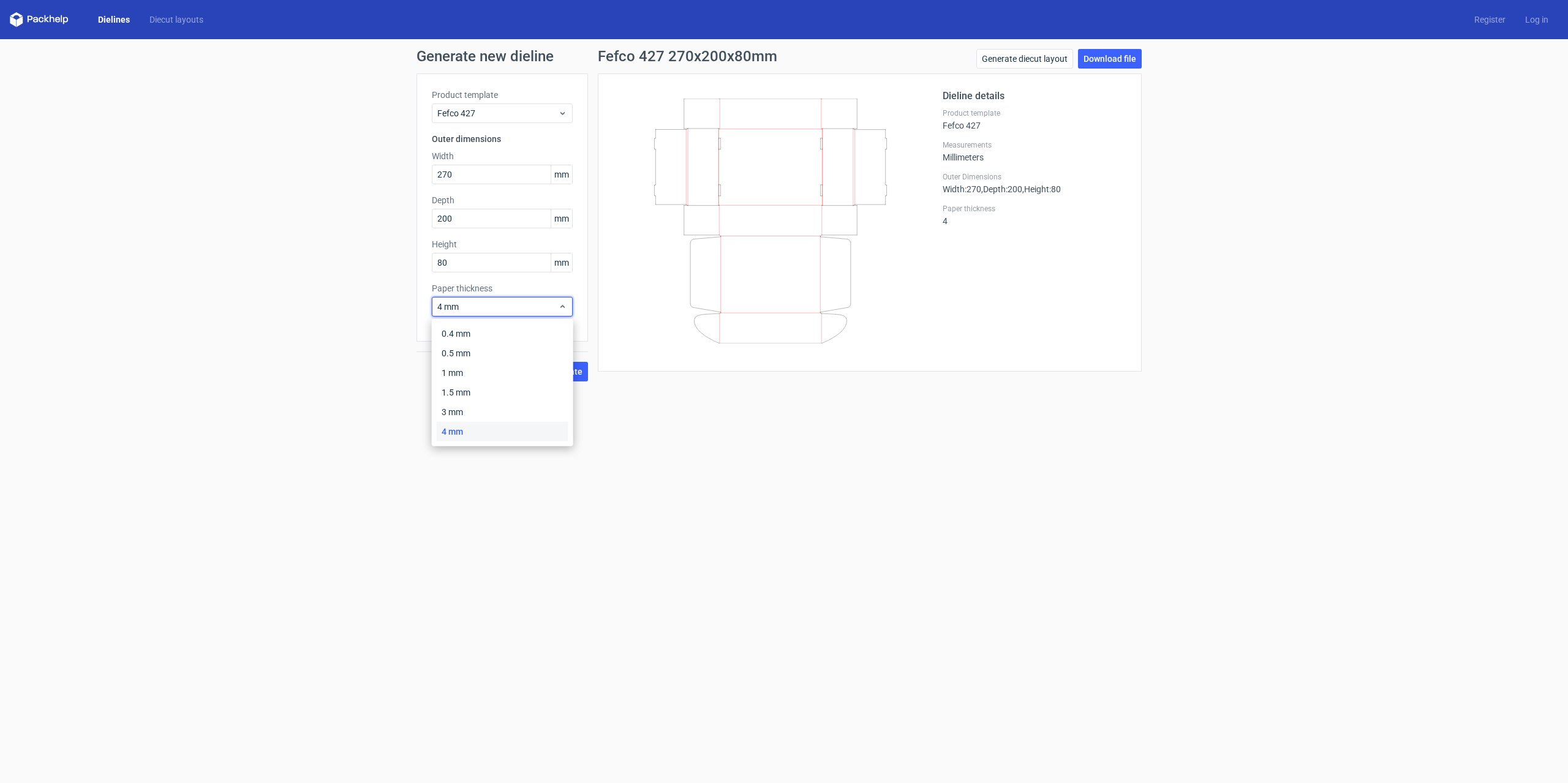
click at [736, 450] on form "Generate new dieline Product template Fefco 427 Outer dimensions Width 270 mm D…" at bounding box center [784, 411] width 1568 height 744
click at [948, 220] on div "Paper thickness 4" at bounding box center [1034, 215] width 184 height 22
click at [463, 308] on span "4 mm" at bounding box center [498, 307] width 121 height 12
click at [469, 441] on div "4 mm" at bounding box center [502, 432] width 132 height 20
click at [500, 421] on form "Generate new dieline Product template Fefco 427 Outer dimensions Width 270 mm D…" at bounding box center [784, 411] width 1568 height 744
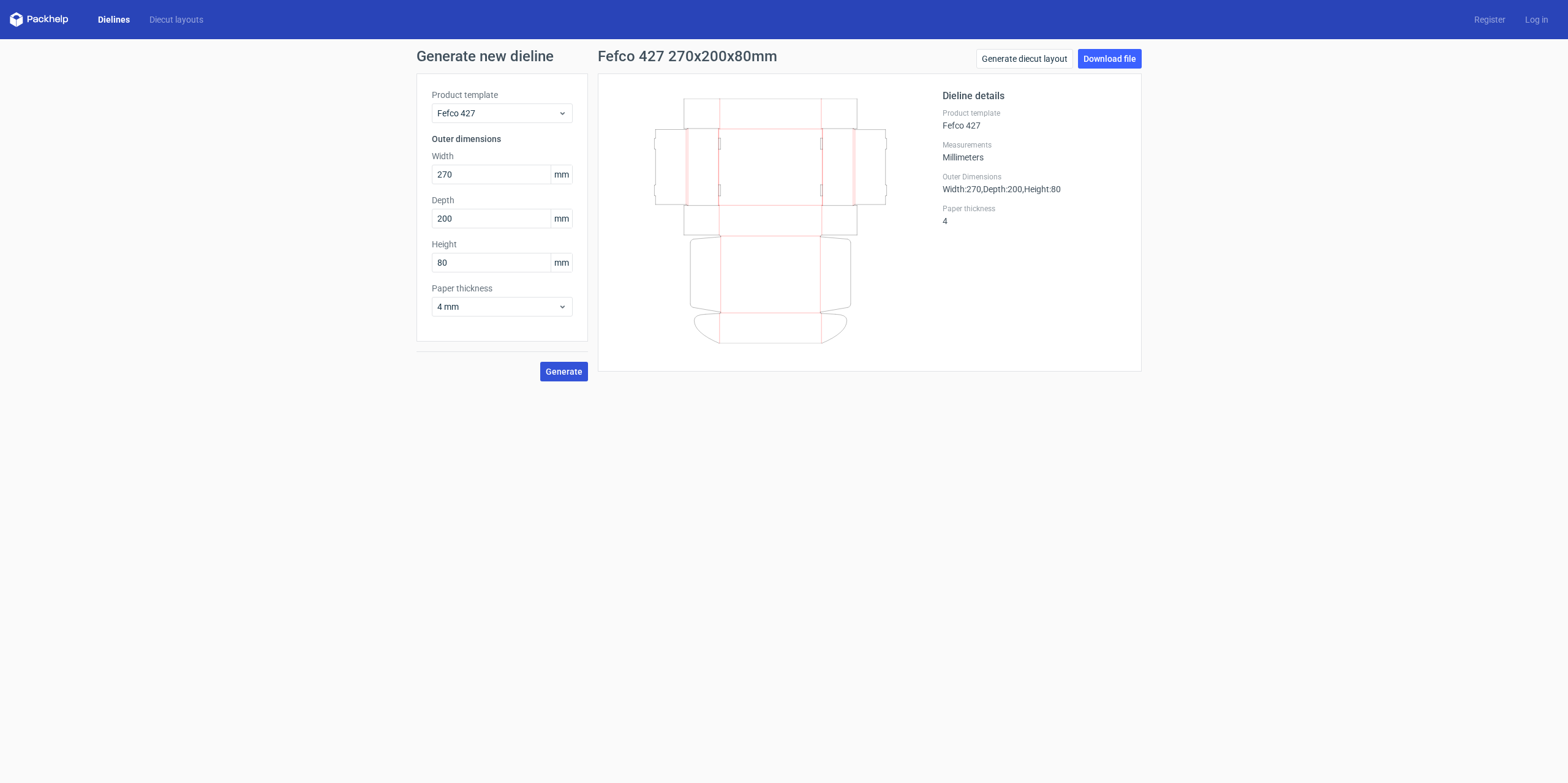
click at [566, 375] on span "Generate" at bounding box center [564, 371] width 37 height 8
click at [1100, 60] on link "Download file" at bounding box center [1110, 59] width 63 height 20
drag, startPoint x: 566, startPoint y: 471, endPoint x: 570, endPoint y: 460, distance: 11.7
click at [567, 470] on form "Generate new dieline Product template Fefco 427 Outer dimensions Width 270 mm D…" at bounding box center [784, 411] width 1568 height 744
click at [544, 605] on form "Generate new dieline Product template Fefco 427 Outer dimensions Width 270 mm D…" at bounding box center [784, 411] width 1568 height 744
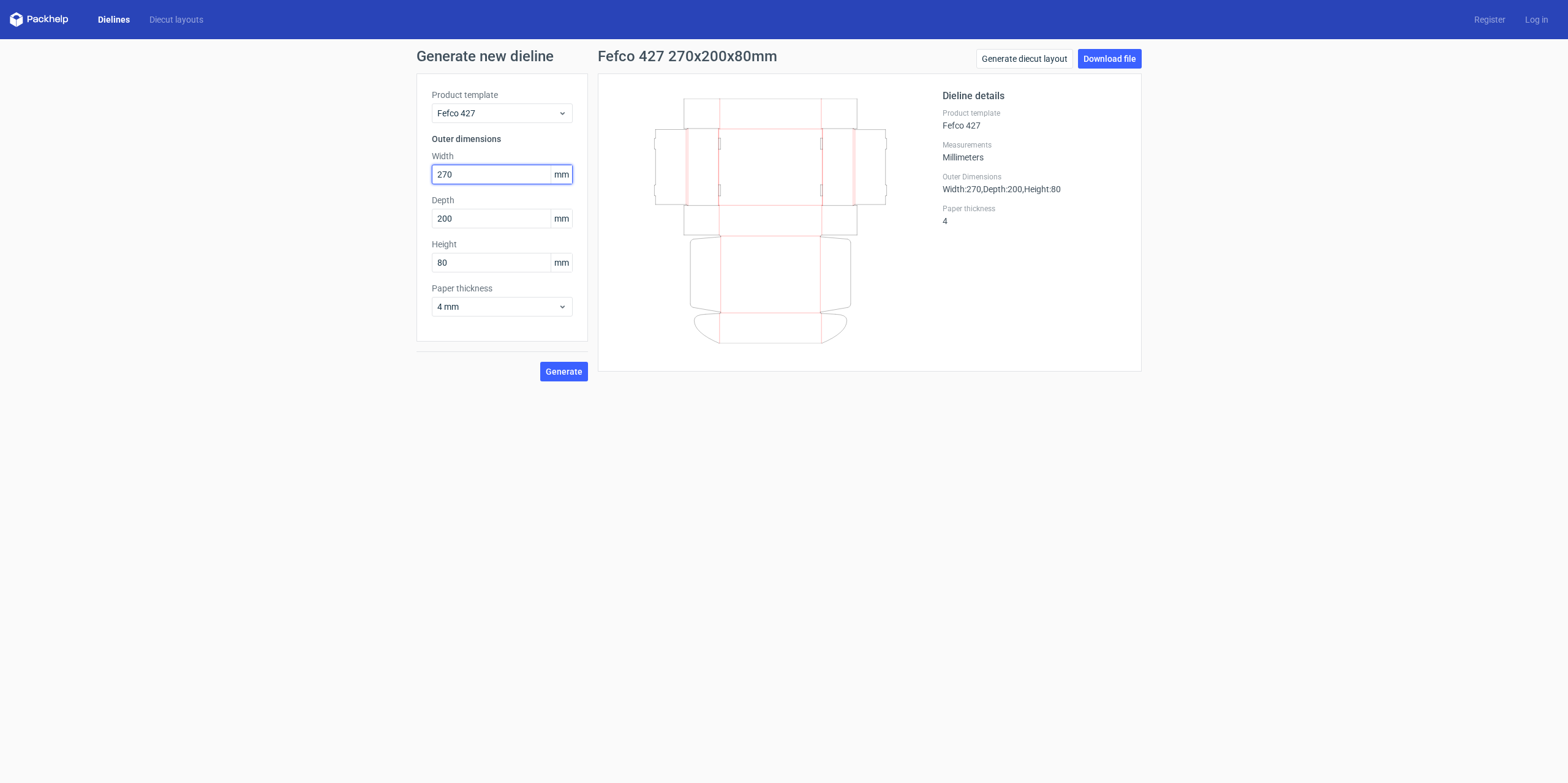
drag, startPoint x: 476, startPoint y: 173, endPoint x: 374, endPoint y: 177, distance: 102.1
click at [375, 177] on div "Generate new dieline Product template Fefco 427 Outer dimensions Width 270 mm D…" at bounding box center [784, 215] width 1568 height 352
click at [567, 375] on span "Generate" at bounding box center [564, 371] width 37 height 8
drag, startPoint x: 645, startPoint y: 60, endPoint x: 600, endPoint y: 56, distance: 45.2
click at [600, 56] on div "Fefco 427 260x200x80mm Generate diecut layout Download file" at bounding box center [869, 61] width 544 height 24
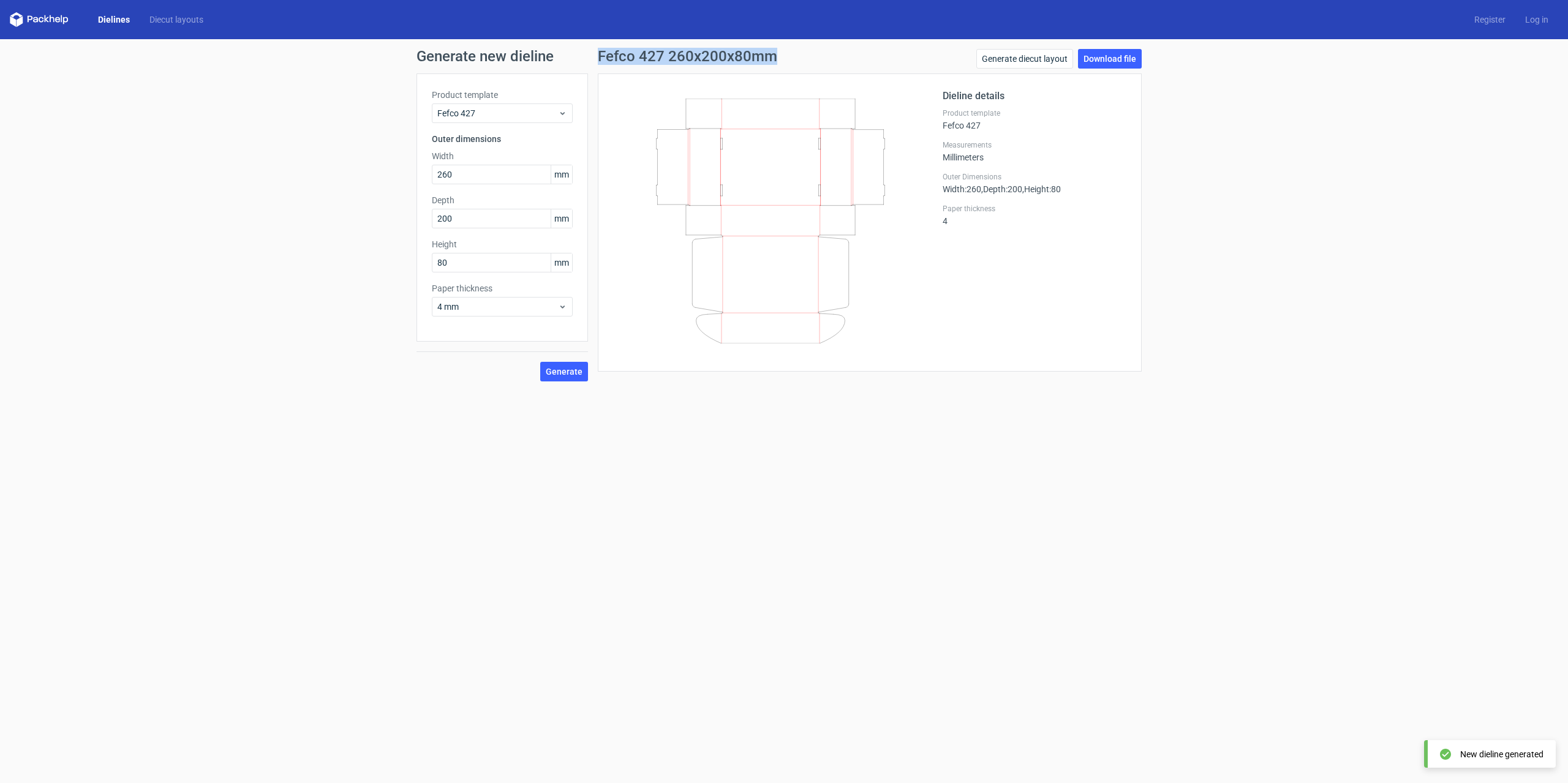
copy h1 "Fefco 427 260x200x80mm"
drag, startPoint x: 776, startPoint y: 538, endPoint x: 1037, endPoint y: 229, distance: 404.5
click at [786, 522] on form "Generate new dieline Product template Fefco 427 Outer dimensions Width 260 mm D…" at bounding box center [784, 411] width 1568 height 744
click at [1120, 56] on link "Download file" at bounding box center [1110, 59] width 63 height 20
drag, startPoint x: 455, startPoint y: 175, endPoint x: 403, endPoint y: 176, distance: 52.0
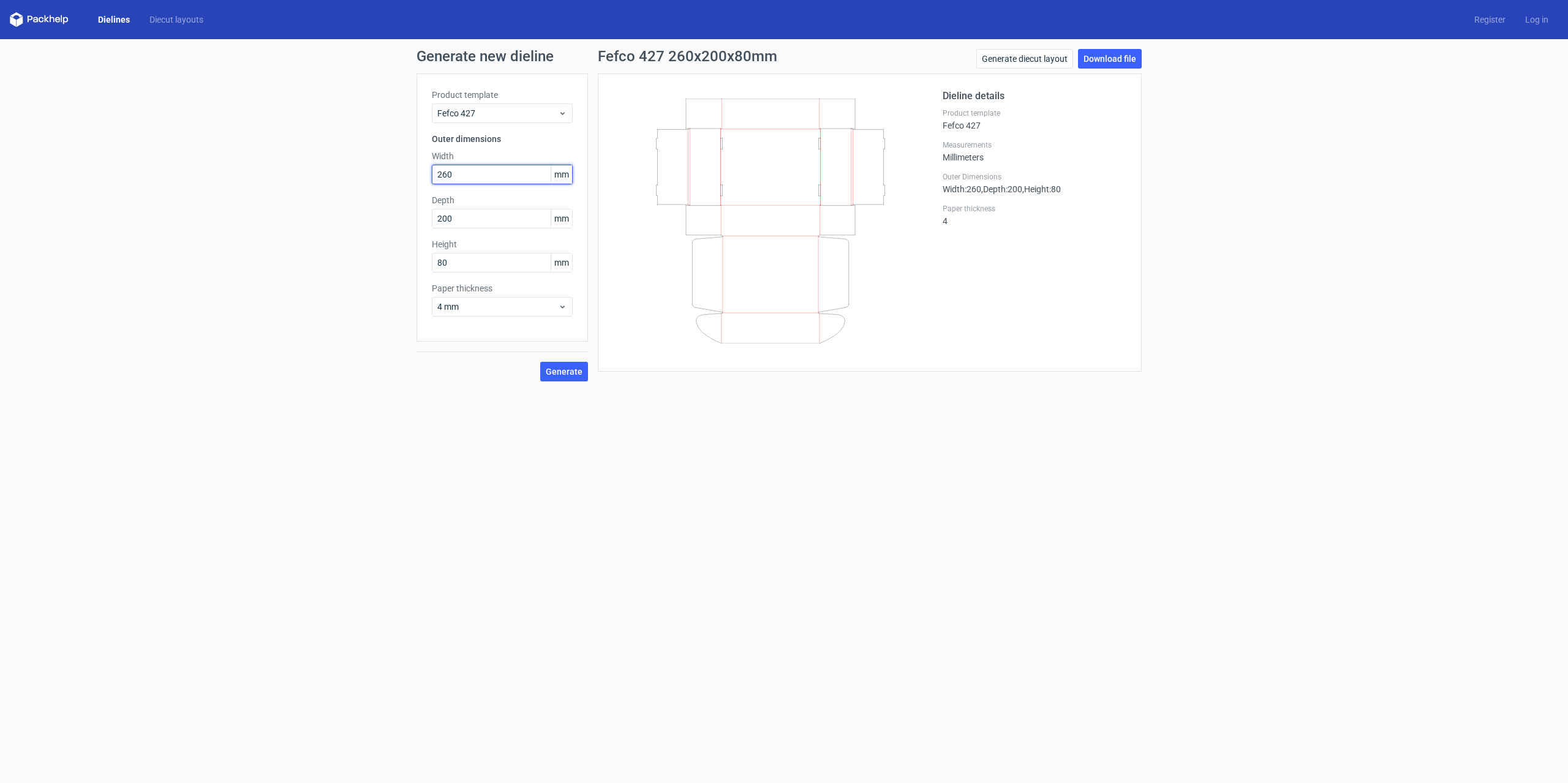
click at [403, 176] on div "Generate new dieline Product template Fefco 427 Outer dimensions Width 260 mm D…" at bounding box center [784, 215] width 1568 height 352
type input "250"
click at [563, 297] on div "4 mm" at bounding box center [502, 307] width 141 height 20
click at [563, 300] on div "4 mm" at bounding box center [502, 307] width 141 height 20
click at [588, 298] on div "Fefco 427 250x200x80mm Generate diecut layout Download file Dieline details Pro…" at bounding box center [869, 215] width 563 height 332
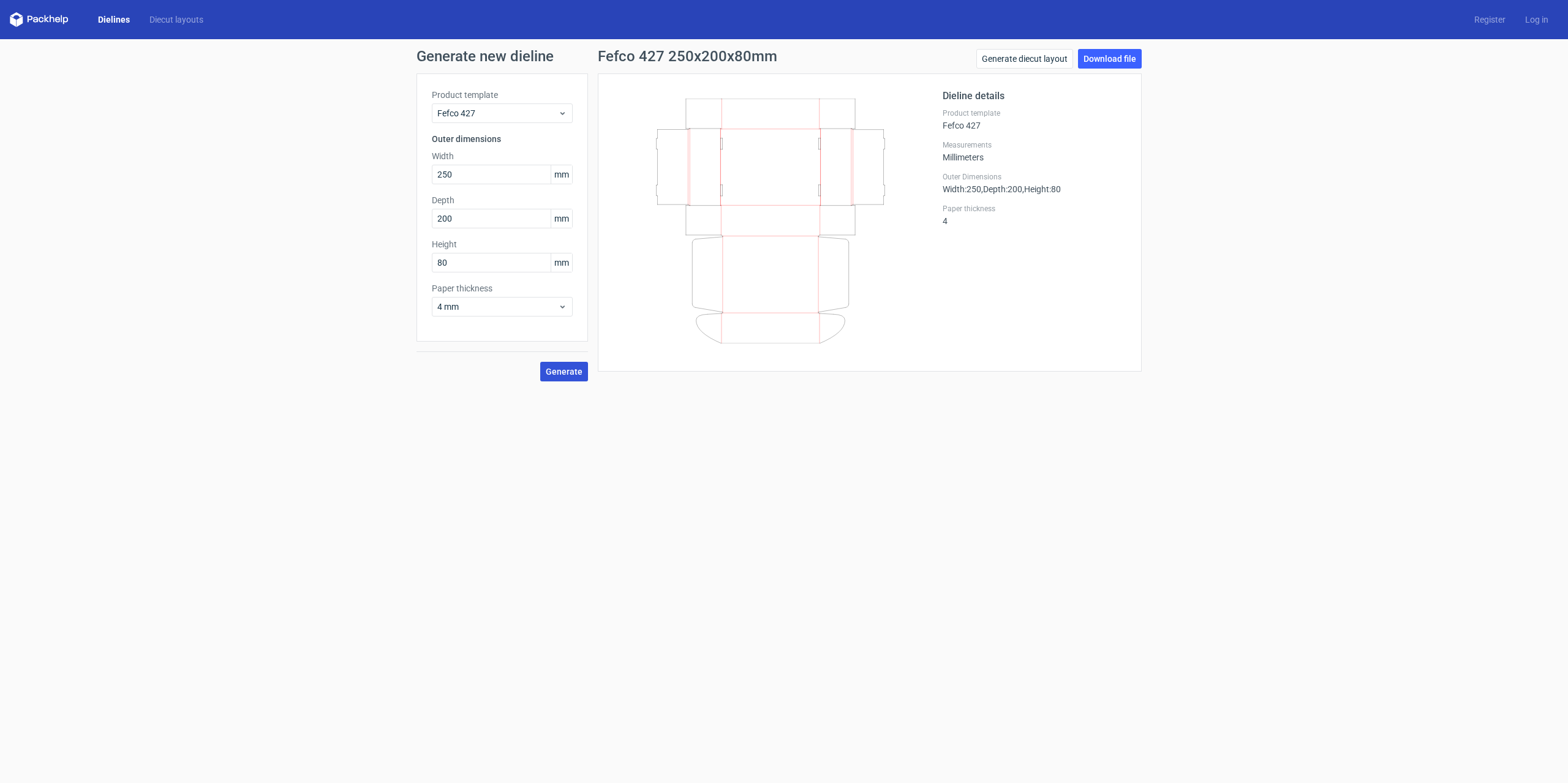
click at [569, 380] on button "Generate" at bounding box center [564, 372] width 47 height 20
click at [678, 400] on form "Generate new dieline Product template Fefco 427 Outer dimensions Width 250 mm D…" at bounding box center [784, 411] width 1568 height 744
drag, startPoint x: 782, startPoint y: 57, endPoint x: 599, endPoint y: 57, distance: 183.0
click at [599, 57] on div "Fefco 427 250x200x80mm Generate diecut layout Download file" at bounding box center [869, 61] width 544 height 24
copy h1 "Fefco 427 250x200x80mm"
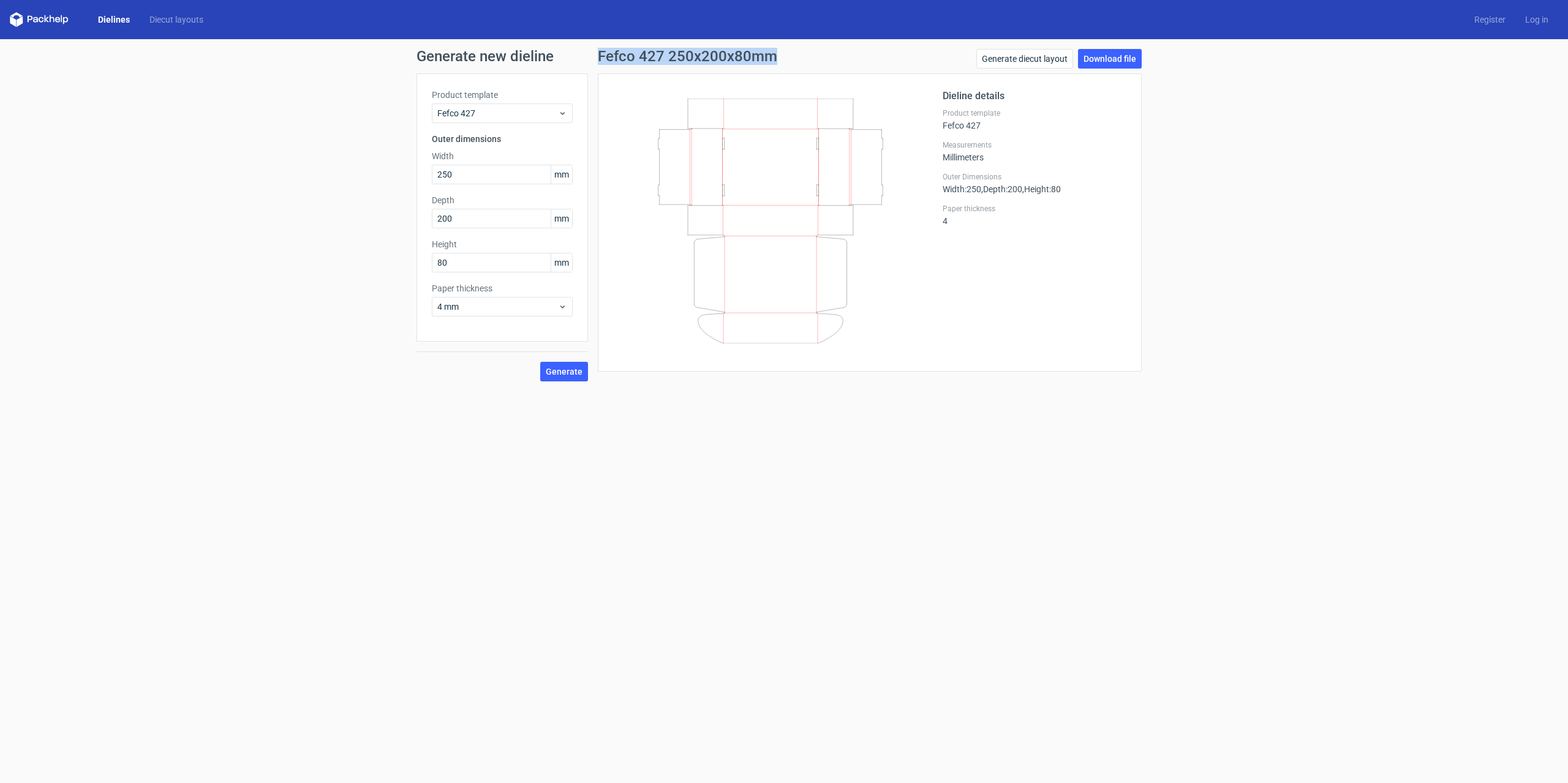
click at [801, 59] on div "Fefco 427 250x200x80mm Generate diecut layout Download file" at bounding box center [869, 61] width 544 height 24
drag, startPoint x: 792, startPoint y: 59, endPoint x: 597, endPoint y: 57, distance: 195.0
click at [597, 57] on div "Fefco 427 250x200x80mm Generate diecut layout Download file Dieline details Pro…" at bounding box center [869, 215] width 563 height 332
copy h1 "Fefco 427 250x200x80mm"
click at [775, 103] on icon at bounding box center [770, 221] width 296 height 245
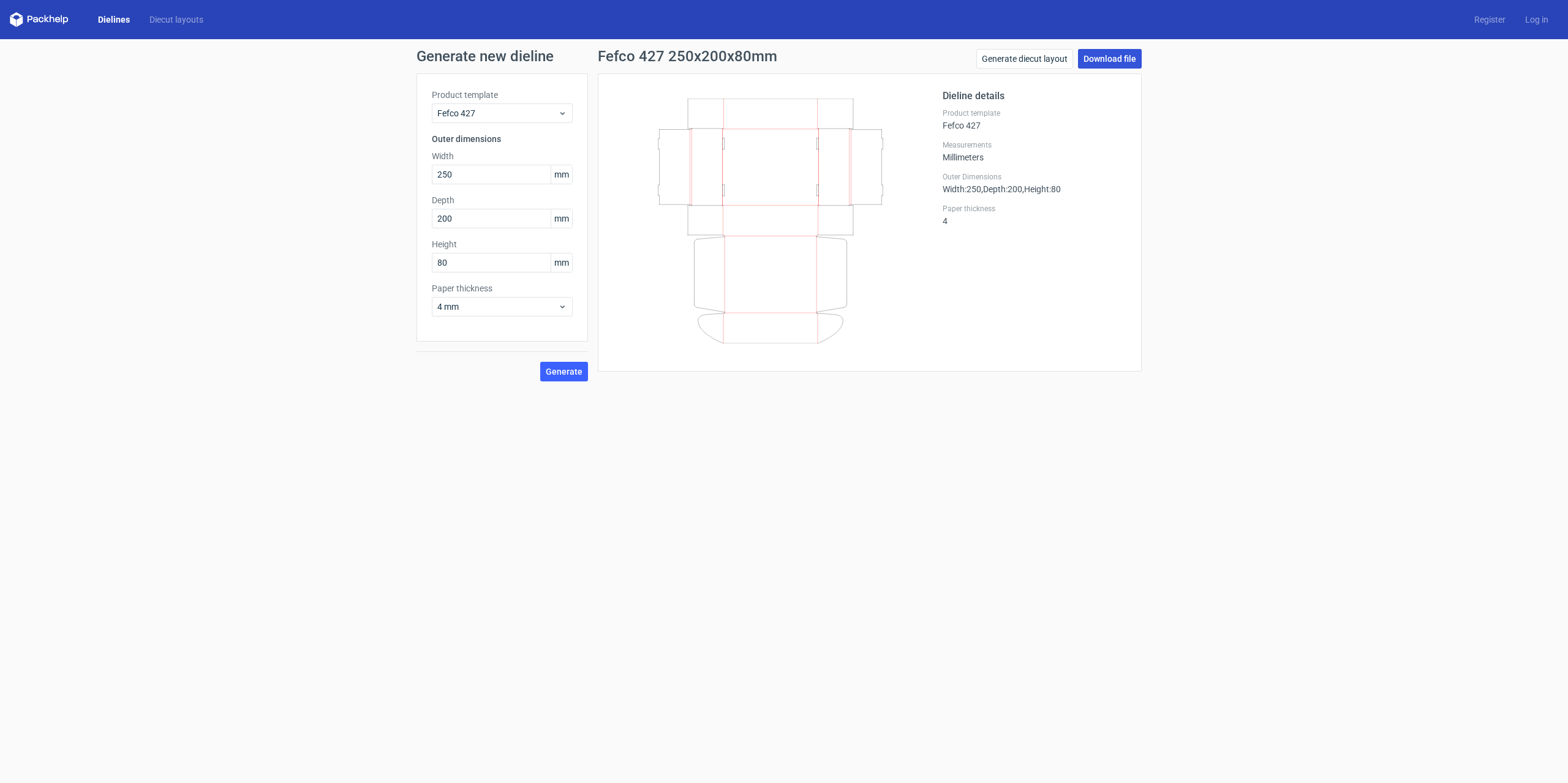
click at [1116, 64] on link "Download file" at bounding box center [1110, 59] width 63 height 20
